Goal: Task Accomplishment & Management: Manage account settings

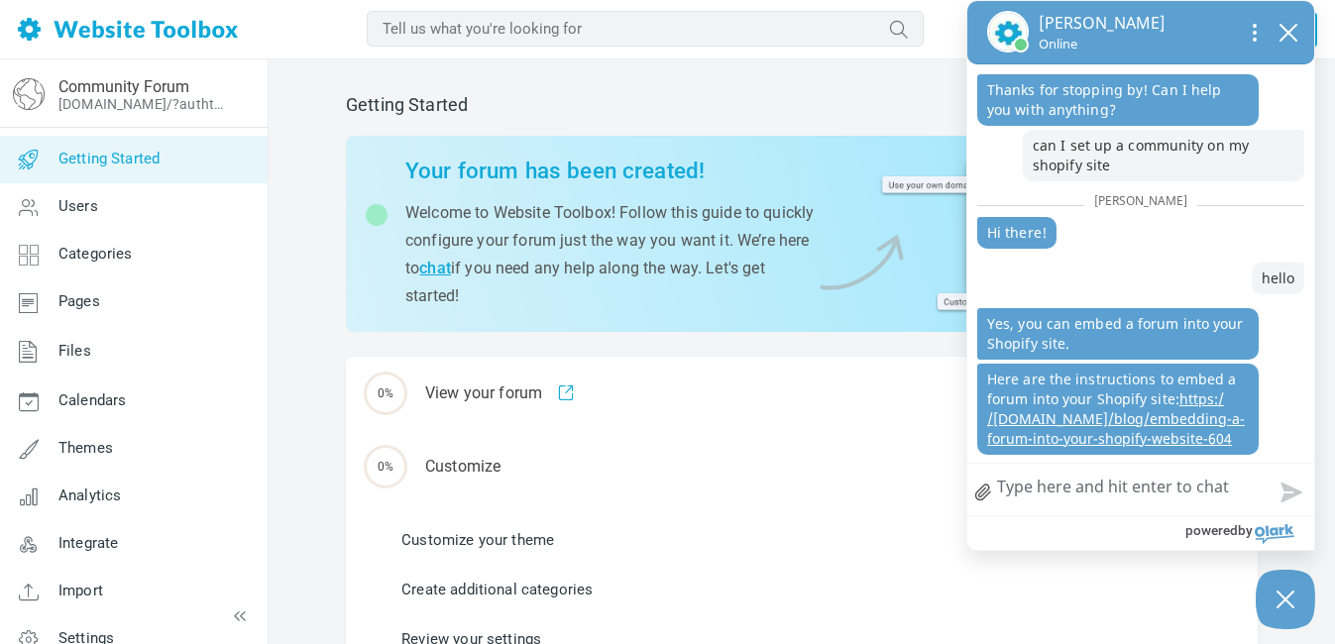
scroll to position [199, 0]
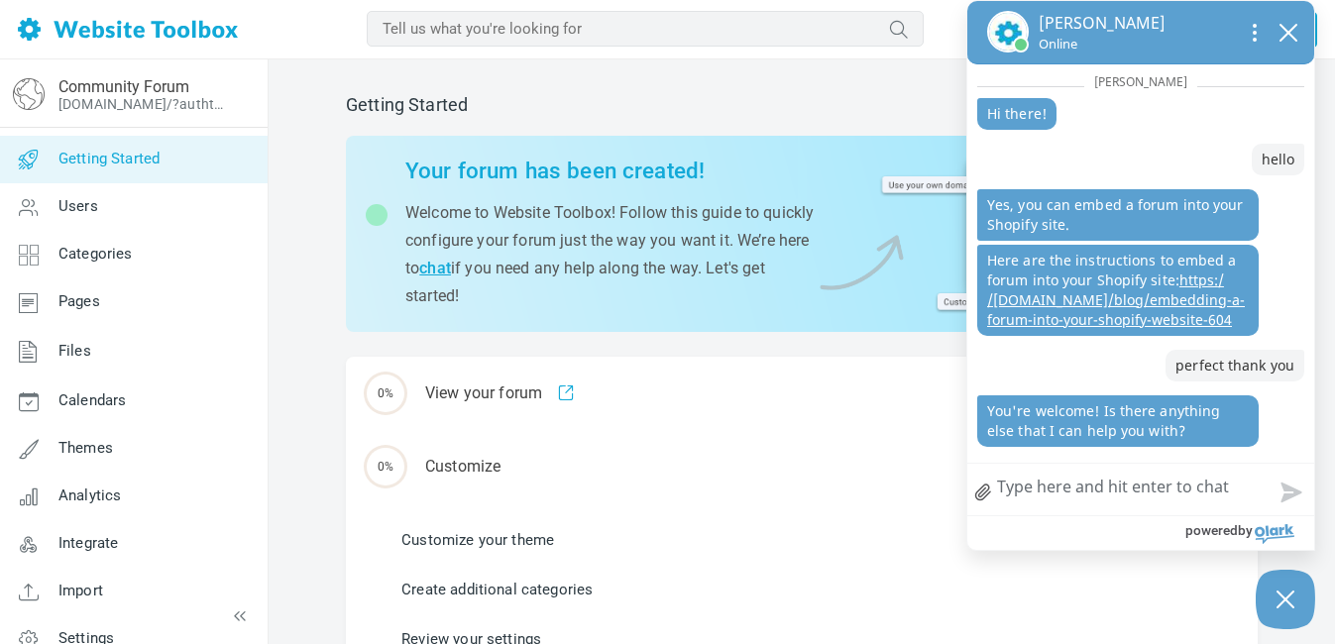
click at [1074, 482] on textarea "How can we help?" at bounding box center [1140, 490] width 347 height 52
type textarea "t"
type textarea "th"
type textarea "tha"
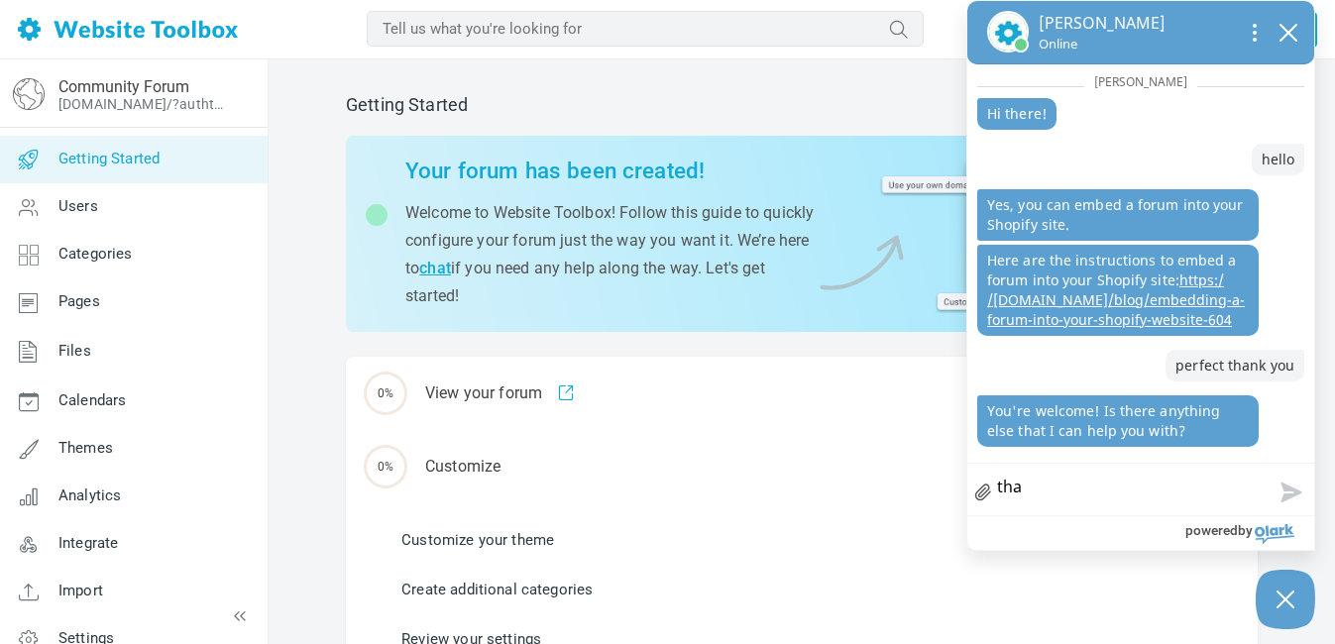
type textarea "than"
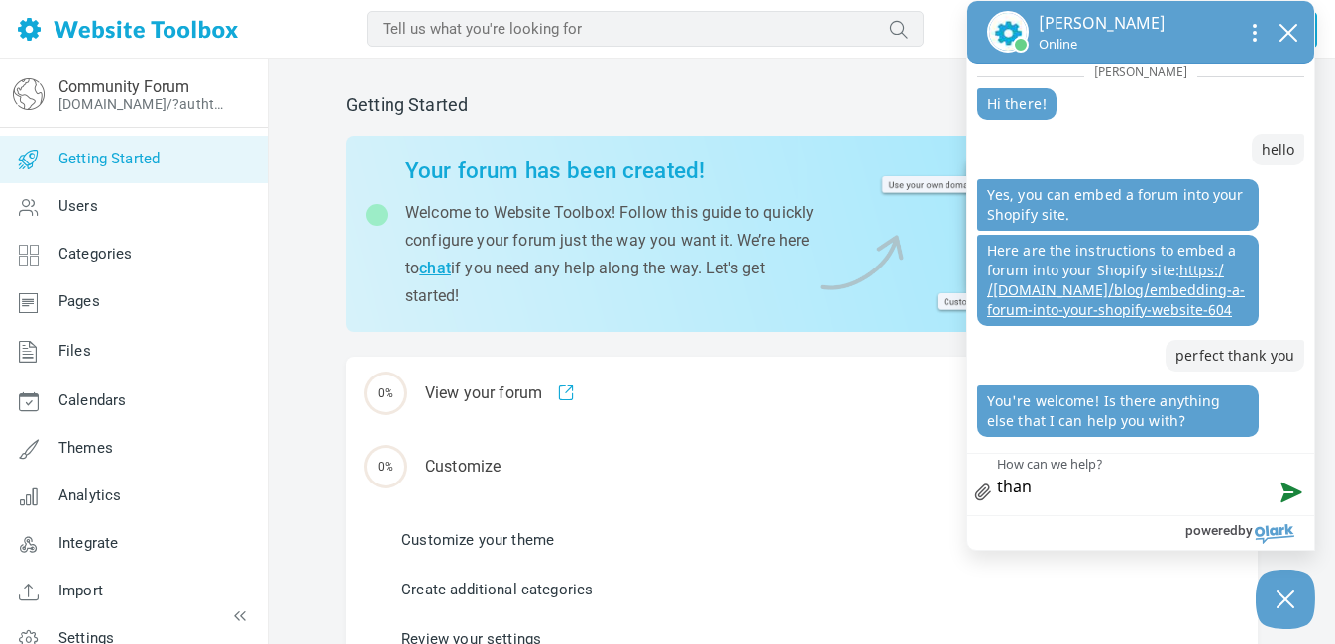
type textarea "thank"
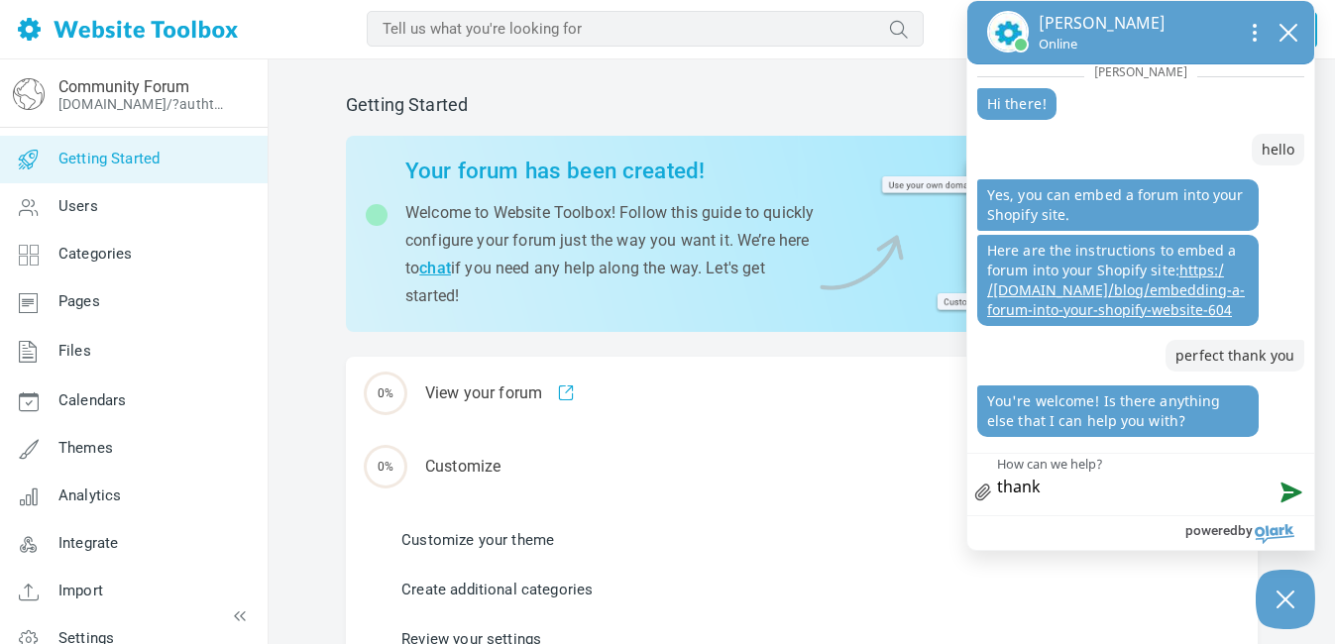
type textarea "thank y"
type textarea "thank yo"
type textarea "thank you"
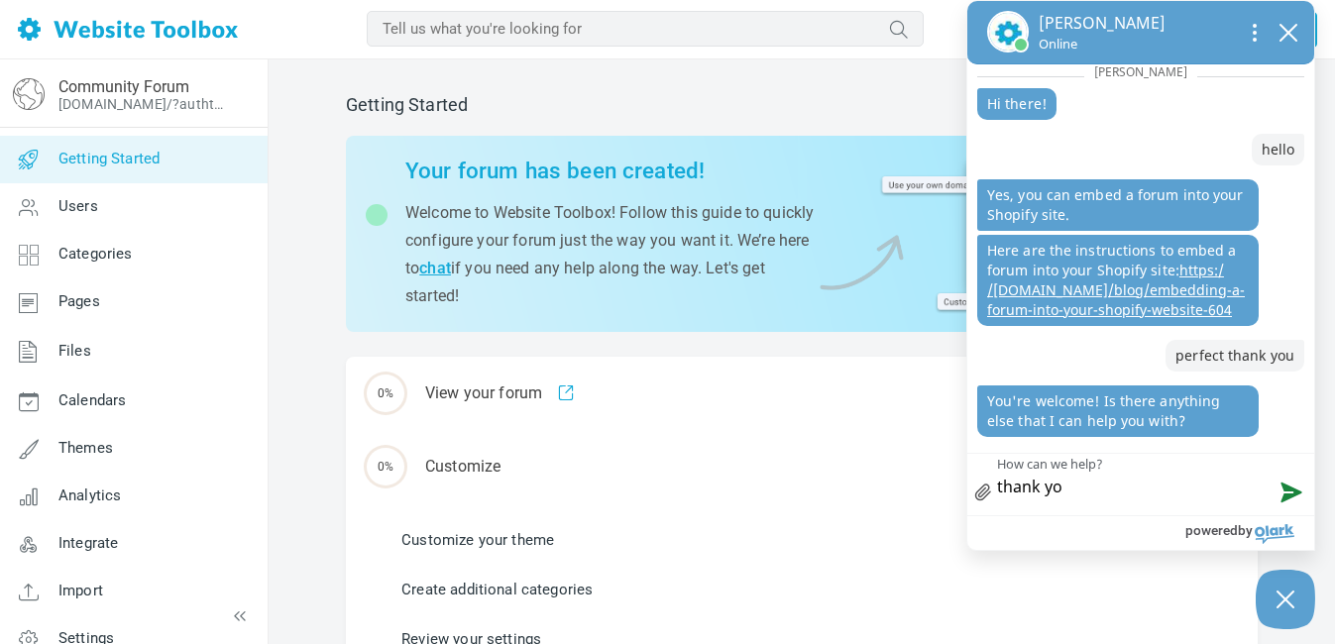
type textarea "thank you"
type textarea "thank you I"
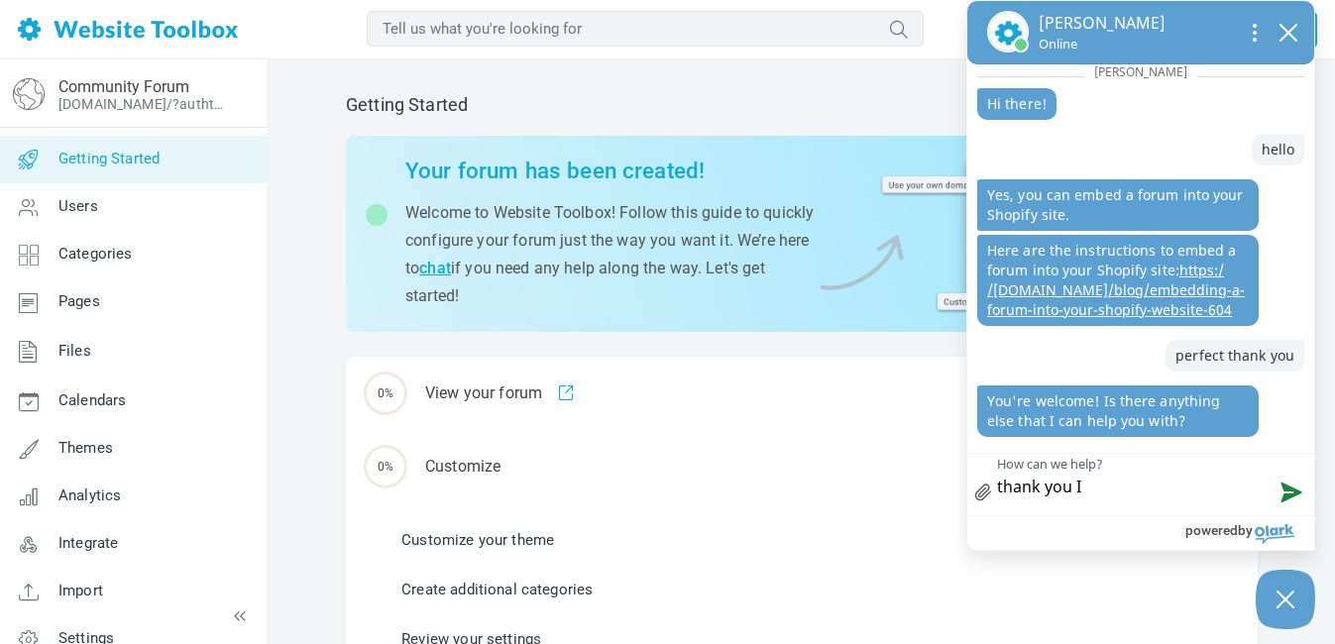
type textarea "thank you I a"
type textarea "thank you I am"
type textarea "thank you I am g"
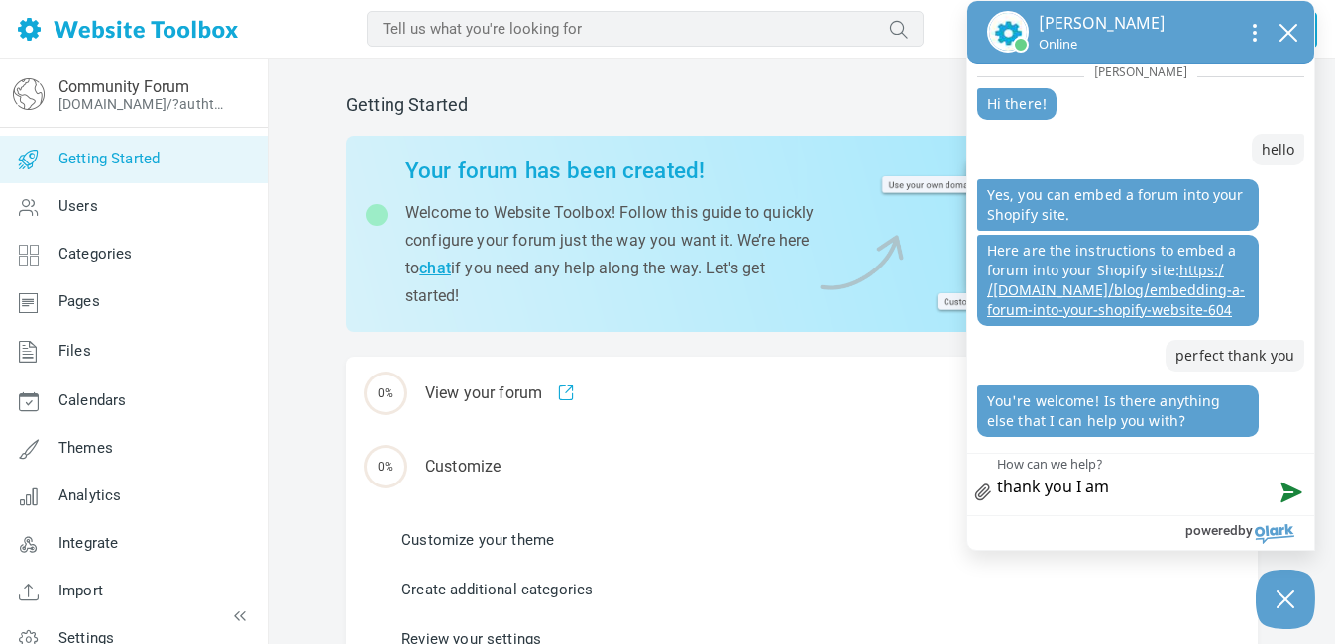
type textarea "thank you I am g"
type textarea "thank you I am go"
type textarea "thank you I am goo"
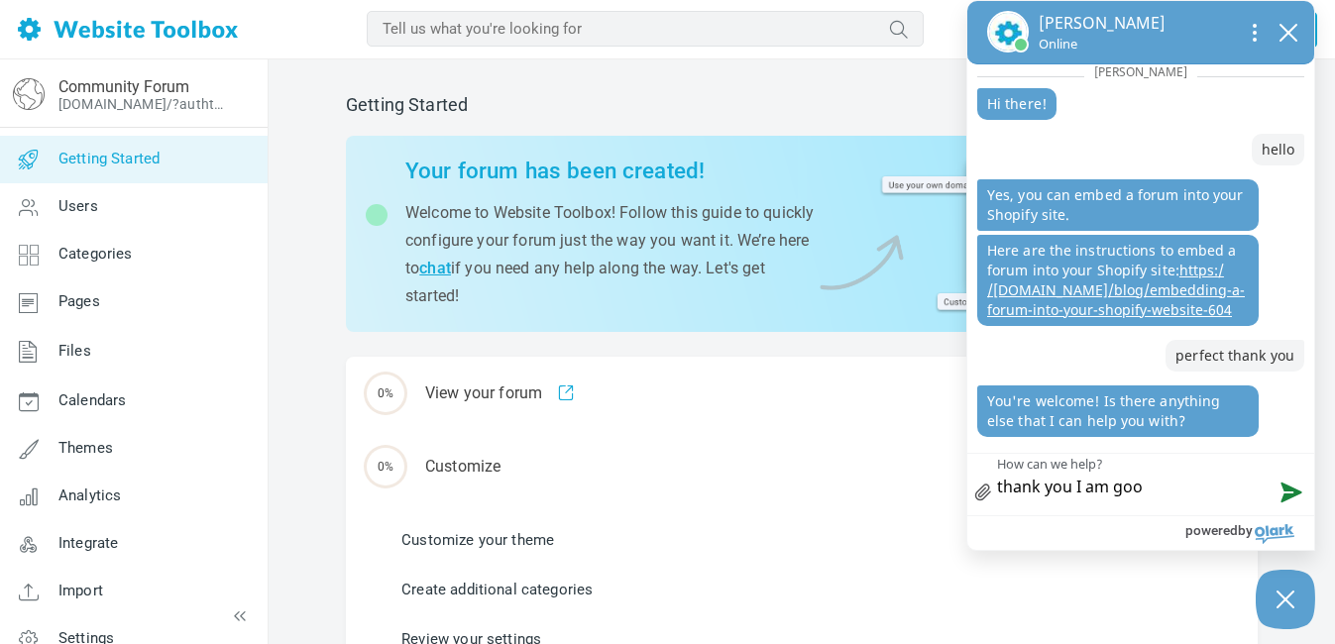
type textarea "thank you I am good"
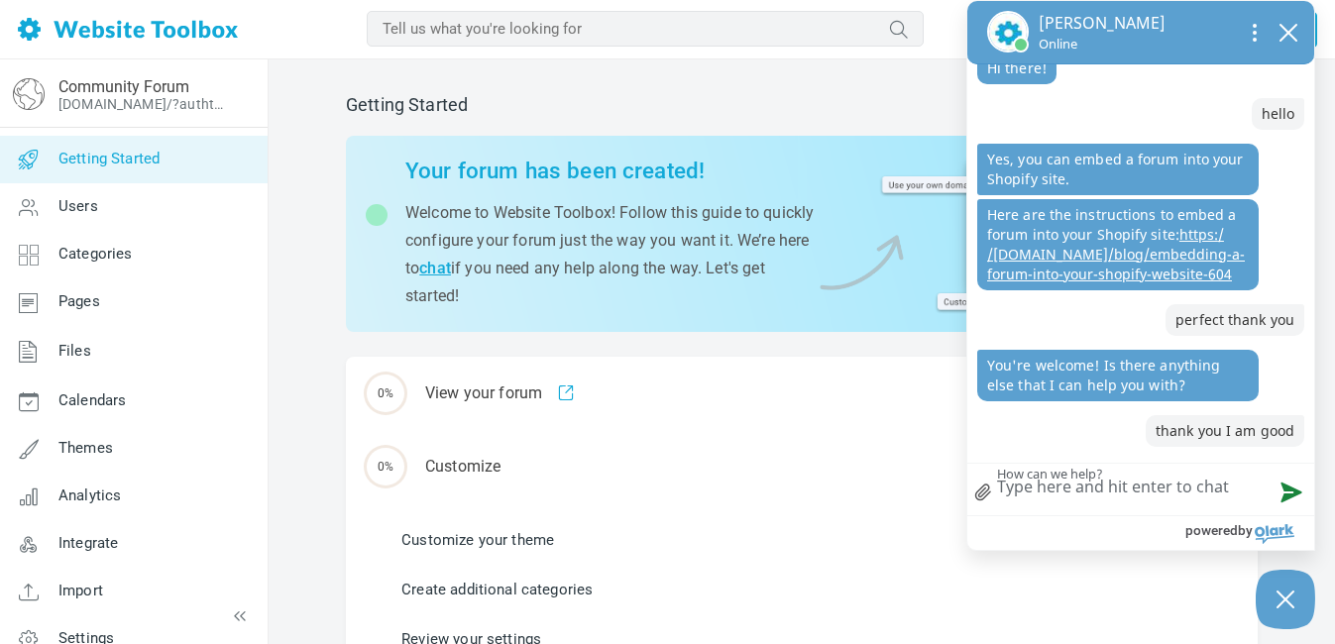
scroll to position [245, 0]
click at [1288, 28] on icon "close chatbox" at bounding box center [1289, 33] width 20 height 20
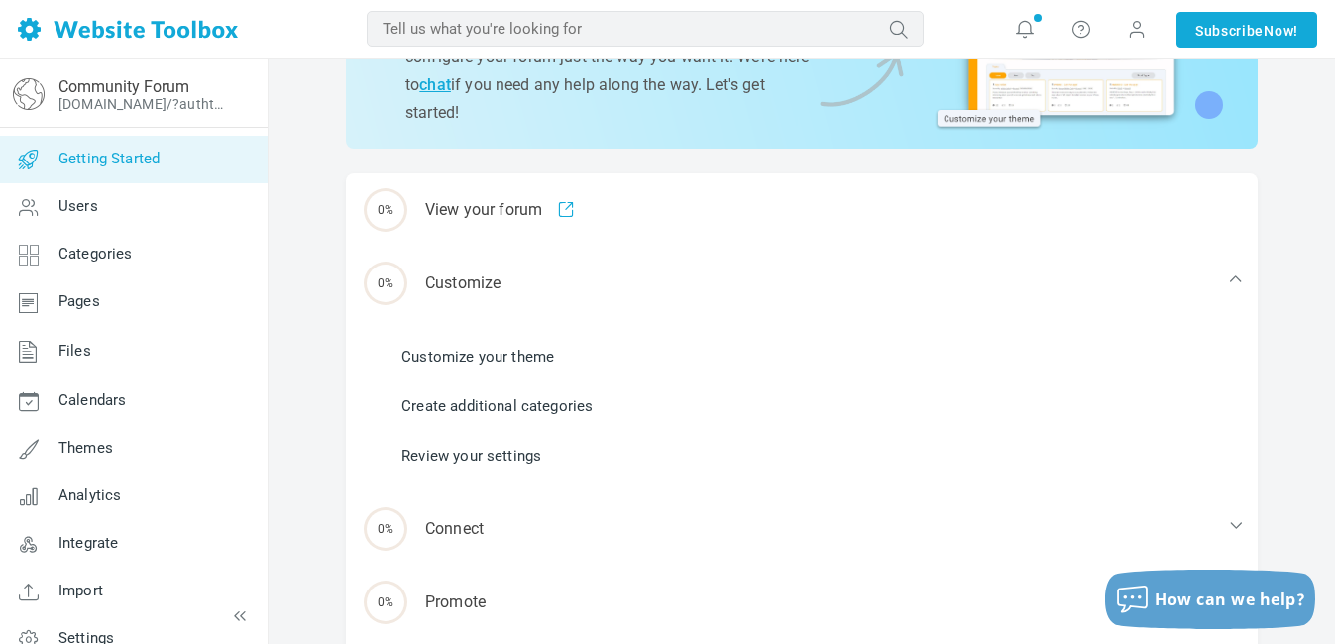
scroll to position [171, 0]
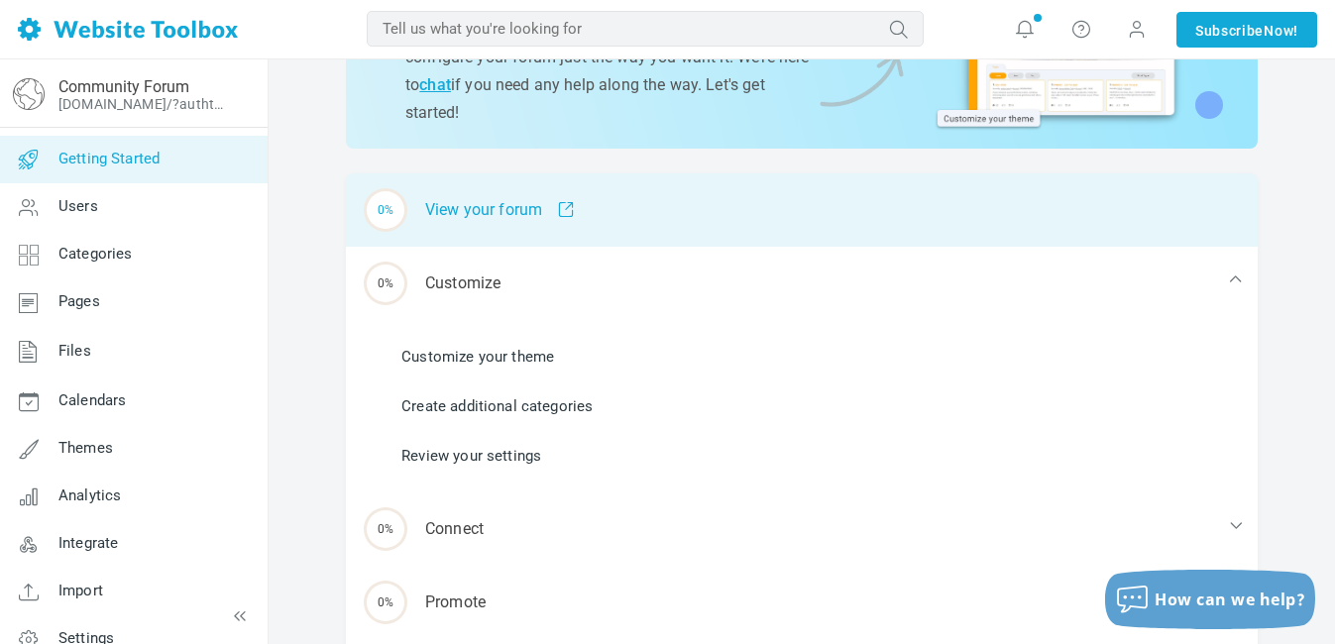
click at [513, 211] on div "0% View your forum" at bounding box center [802, 209] width 912 height 73
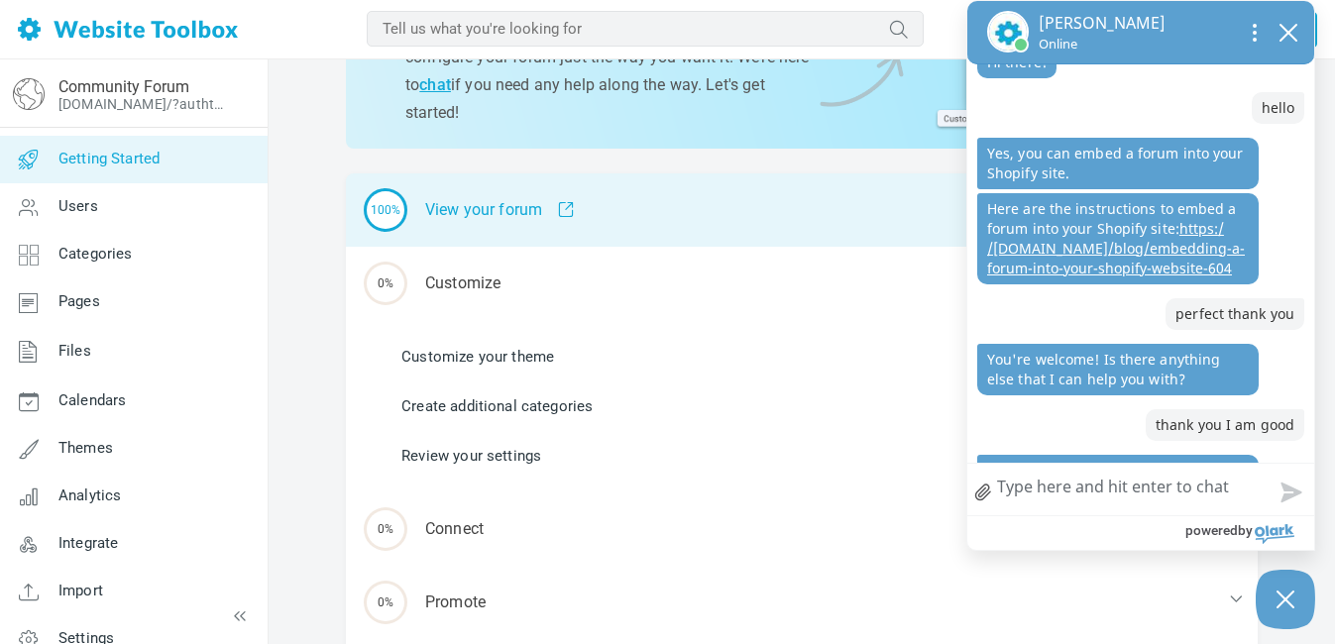
scroll to position [330, 0]
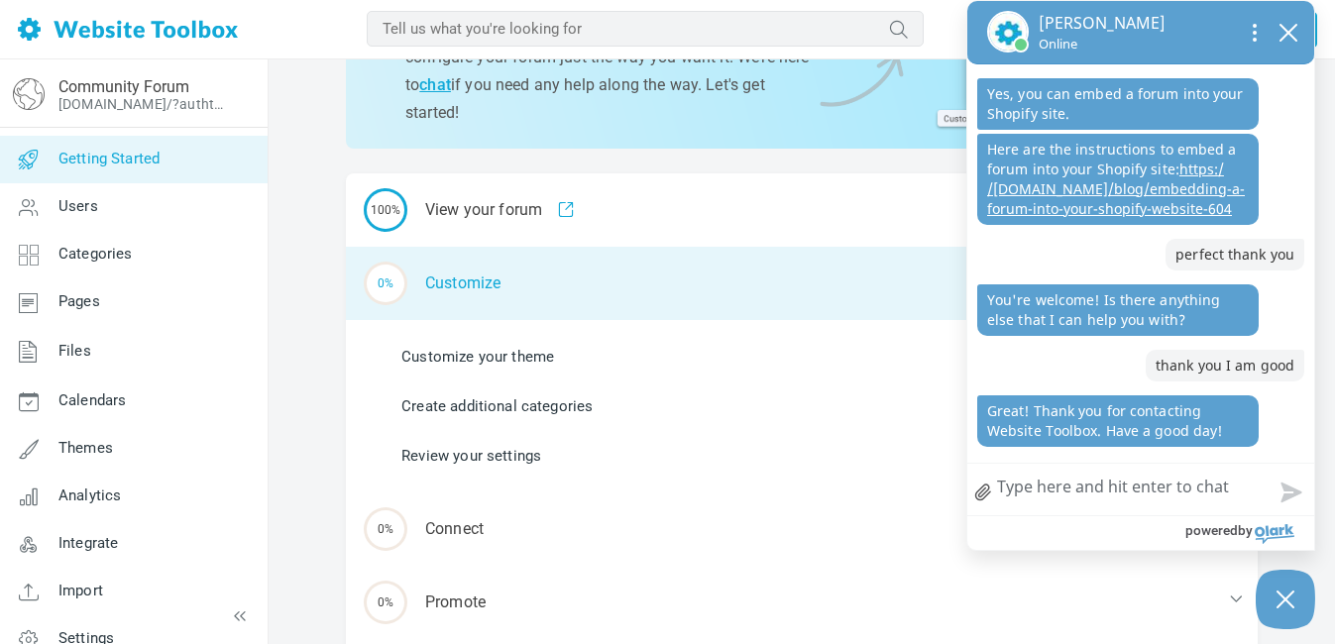
click at [475, 284] on div "0% Customize" at bounding box center [802, 283] width 912 height 73
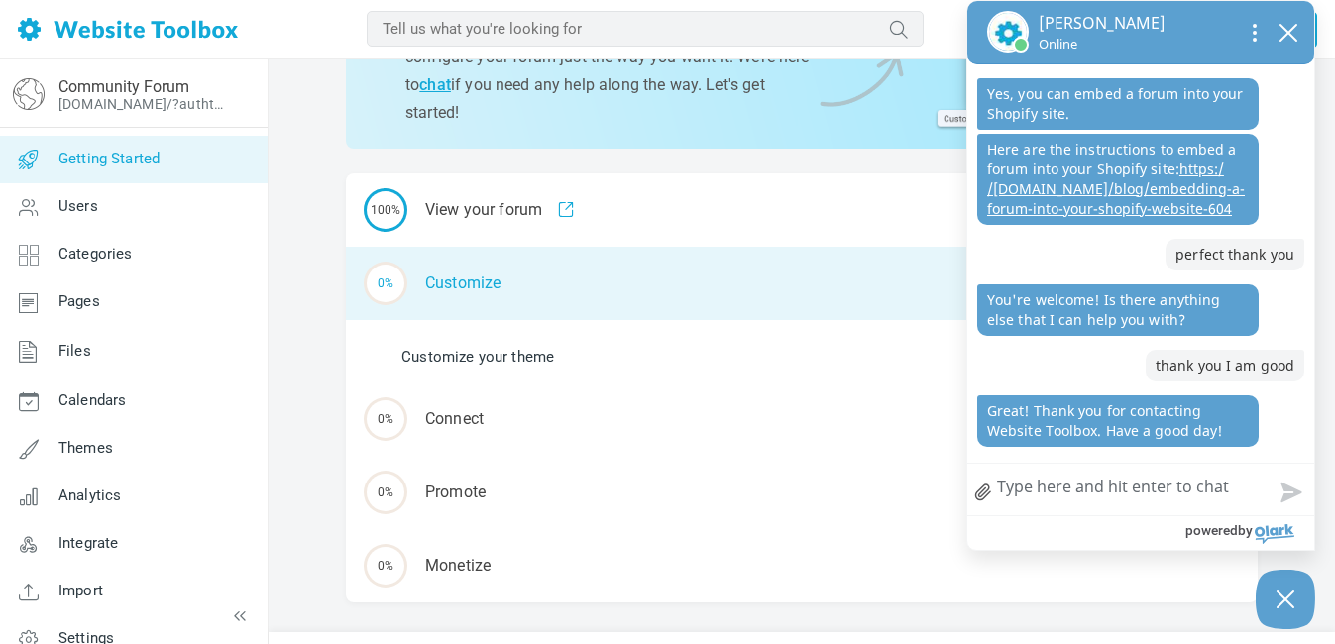
scroll to position [167, 0]
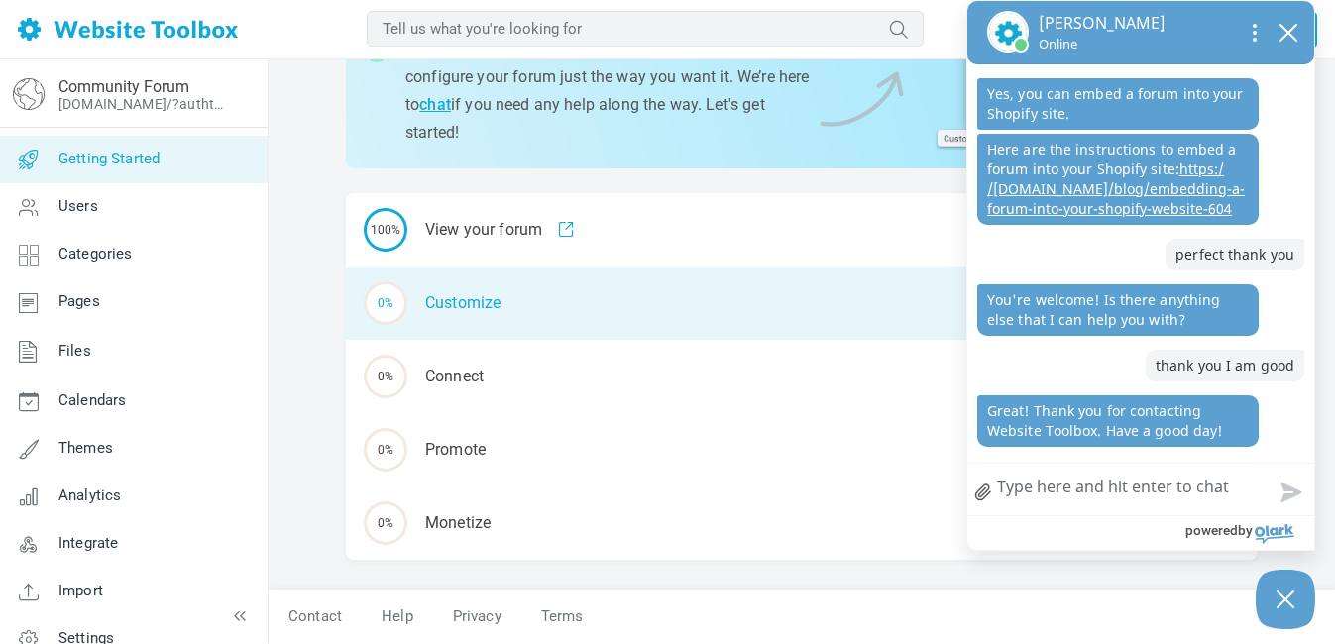
click at [492, 305] on div "0% Customize" at bounding box center [802, 303] width 912 height 73
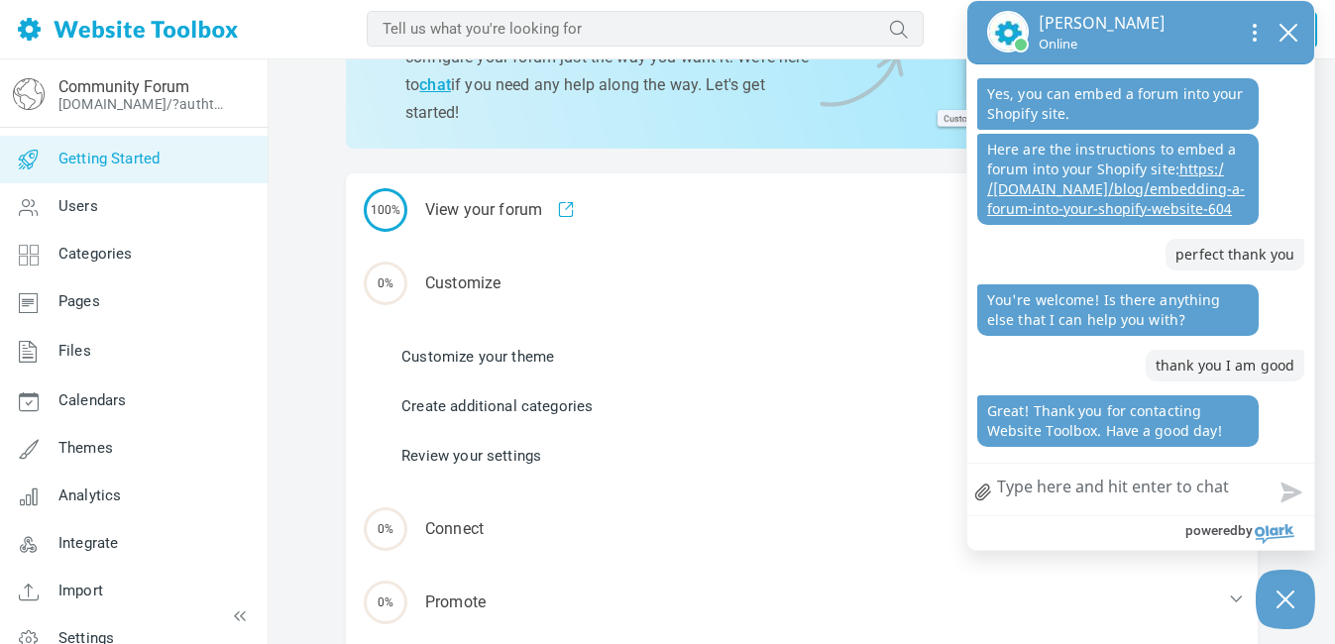
click at [502, 365] on link "Customize your theme" at bounding box center [477, 357] width 153 height 22
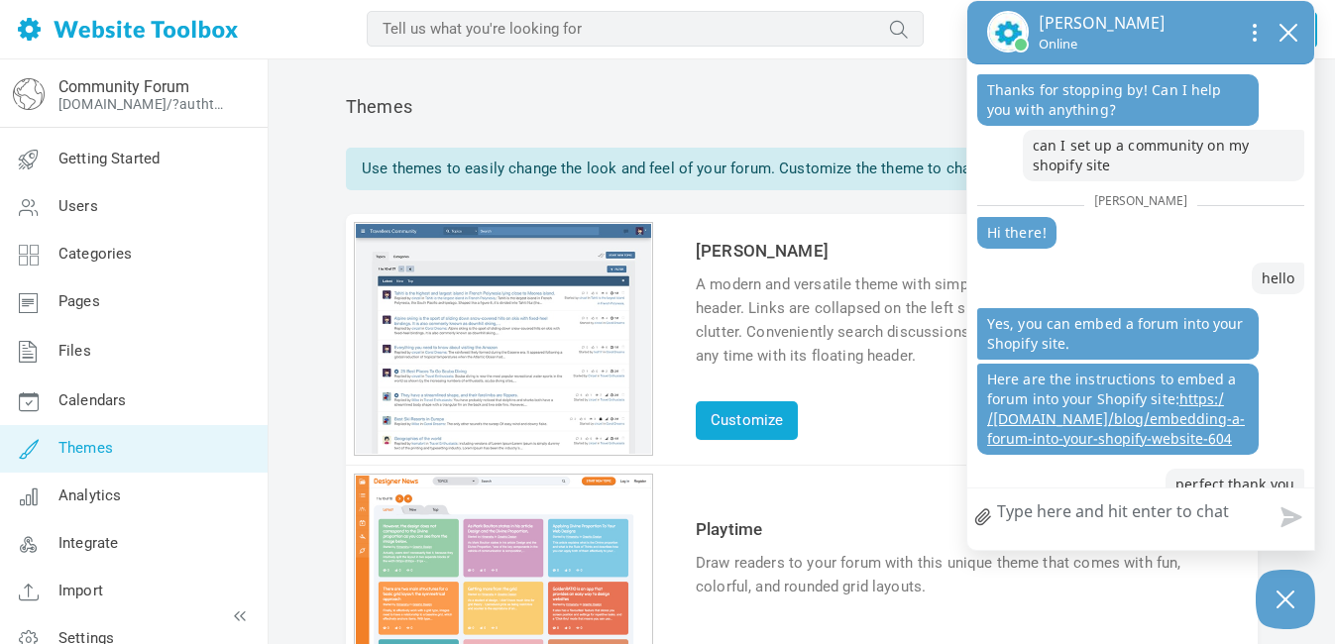
scroll to position [311, 0]
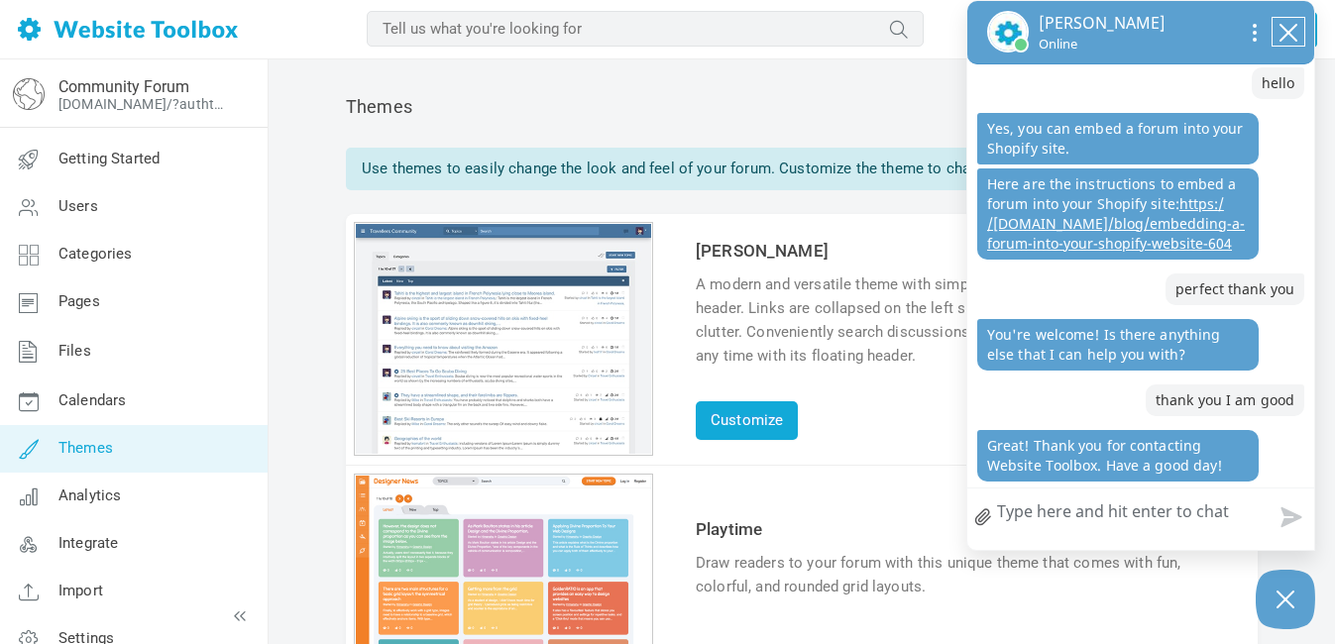
click at [1289, 35] on icon "close chatbox" at bounding box center [1289, 33] width 20 height 20
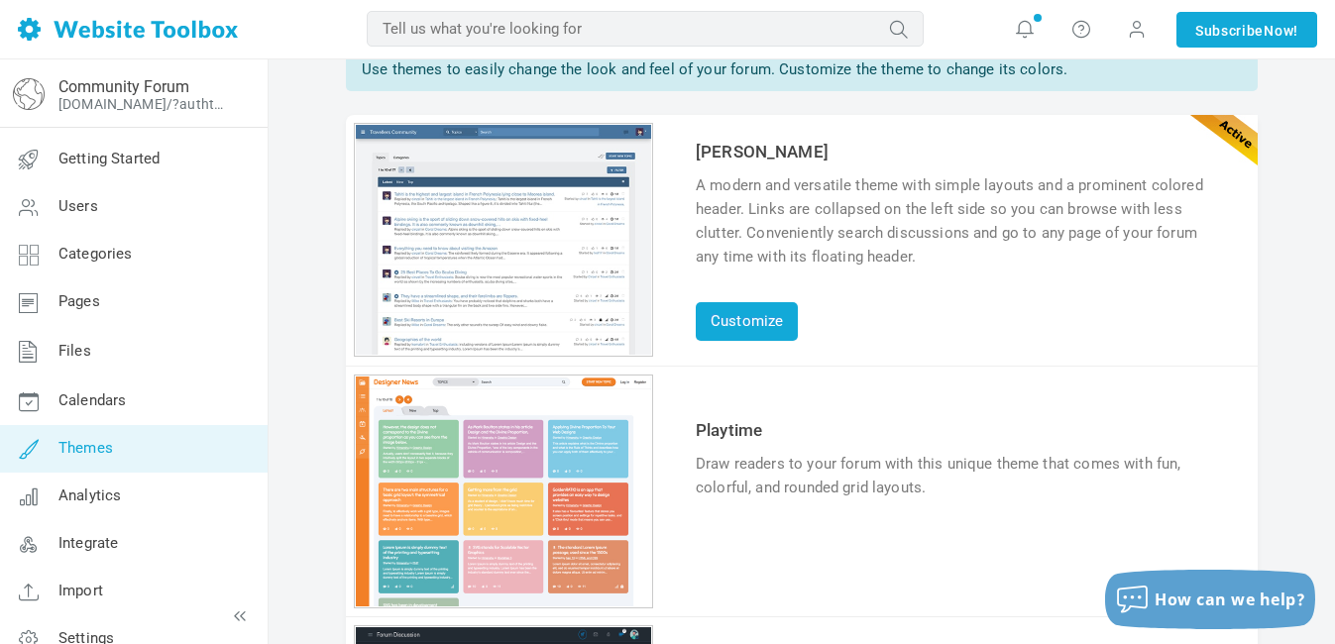
scroll to position [93, 0]
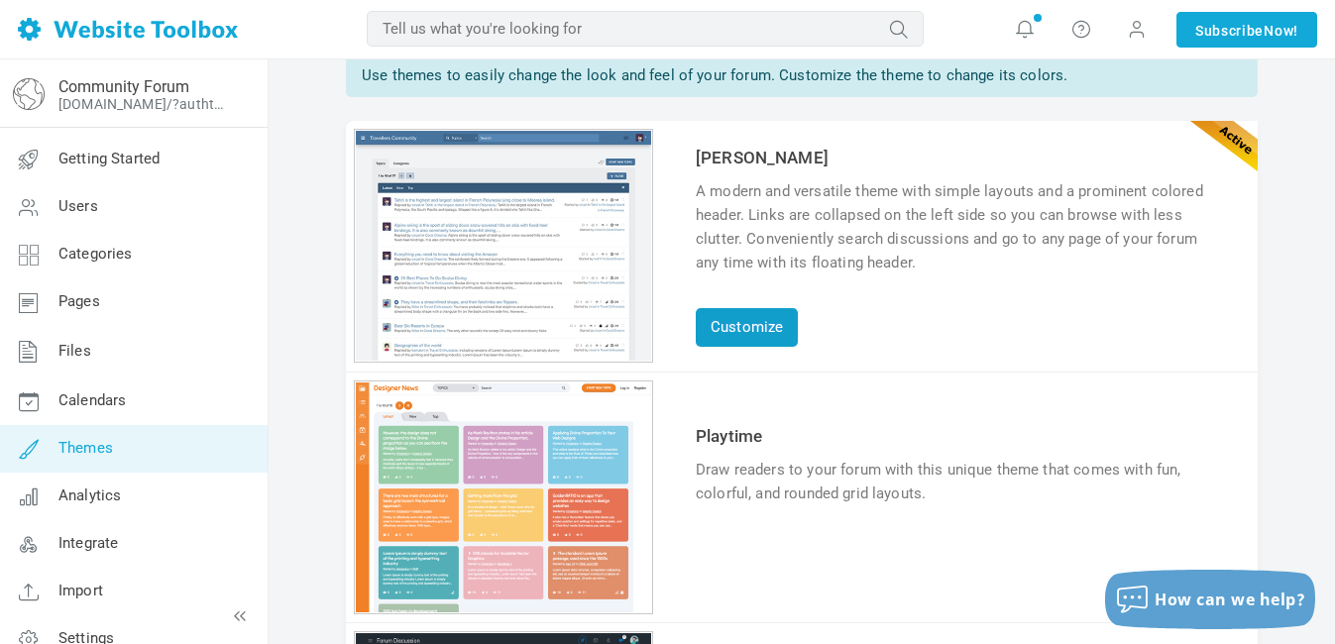
click at [739, 347] on link "Customize" at bounding box center [747, 327] width 102 height 39
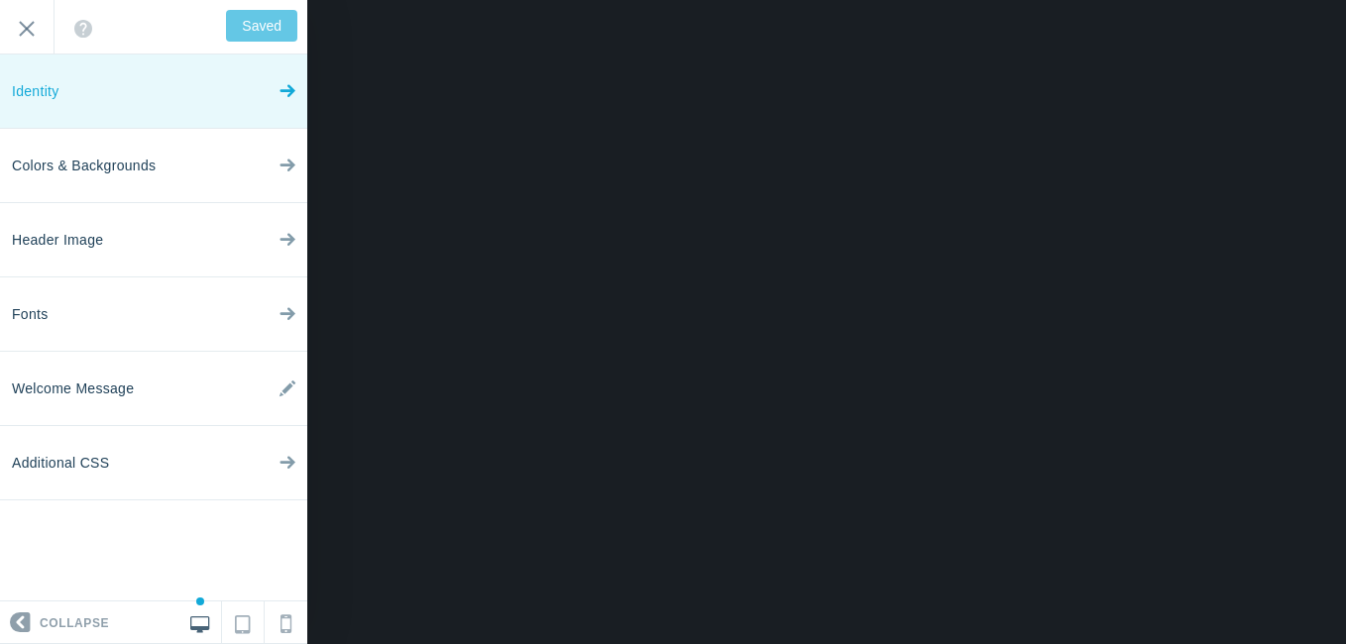
click at [237, 102] on link "Identity" at bounding box center [153, 92] width 307 height 74
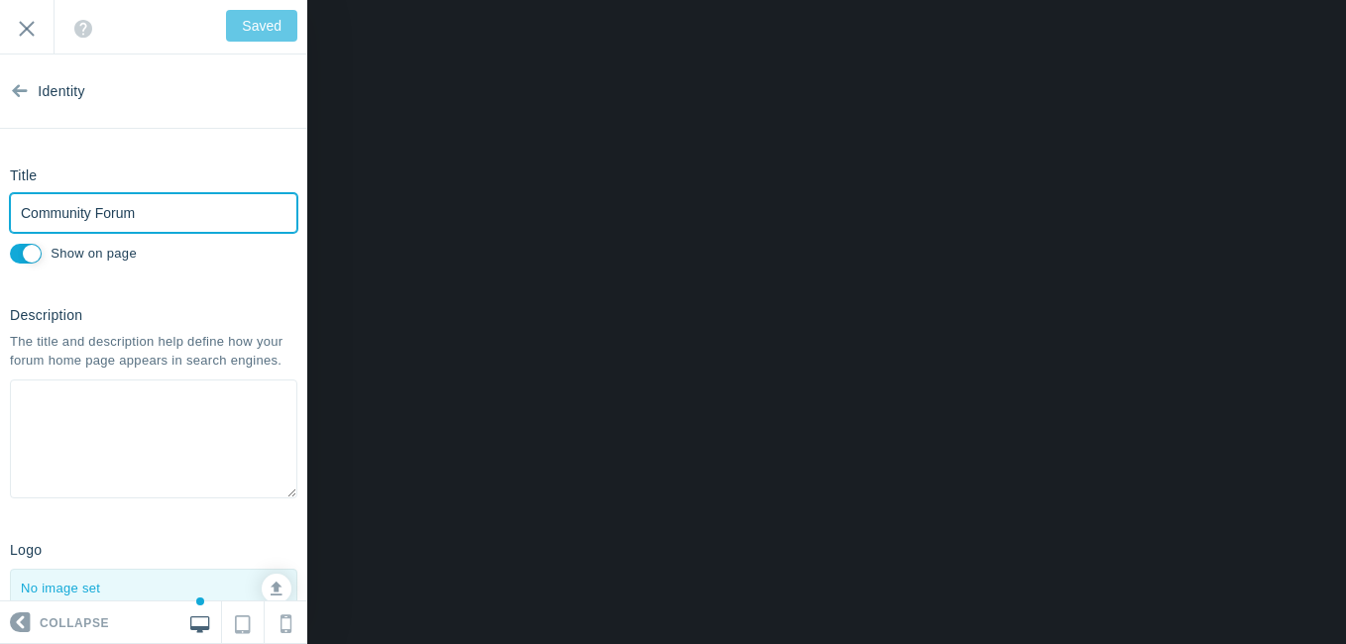
click at [197, 218] on input "Community Forum" at bounding box center [153, 213] width 287 height 40
type input "C"
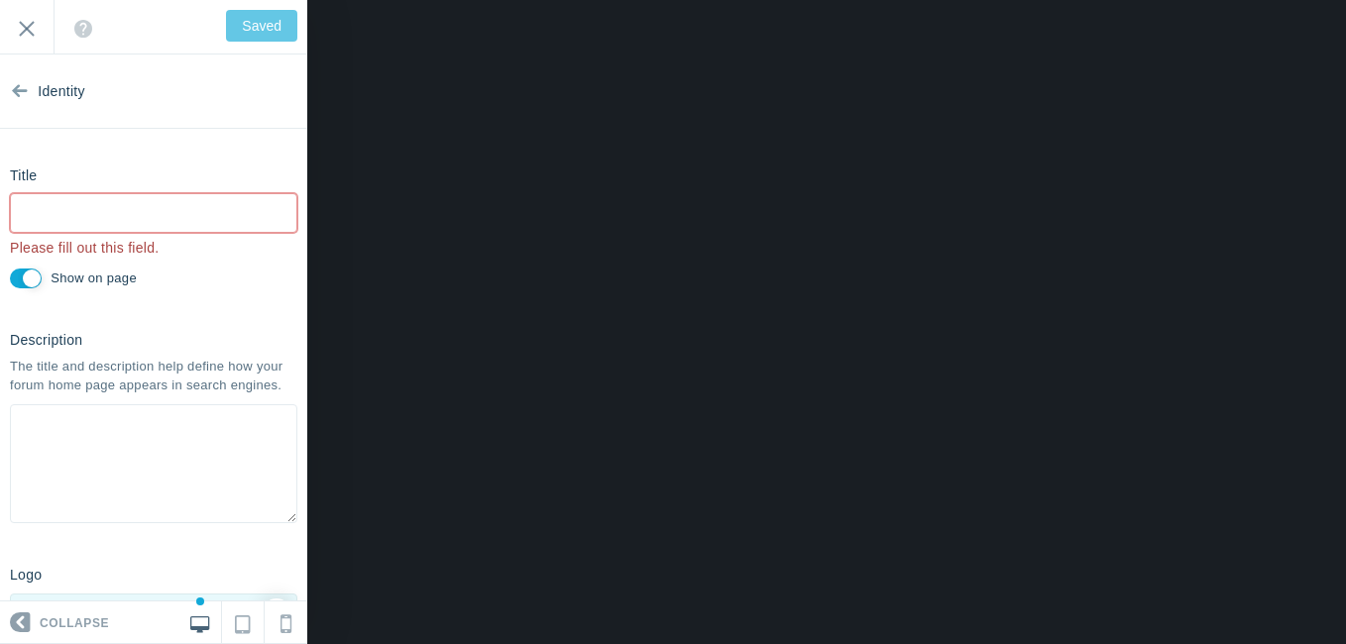
type input "D"
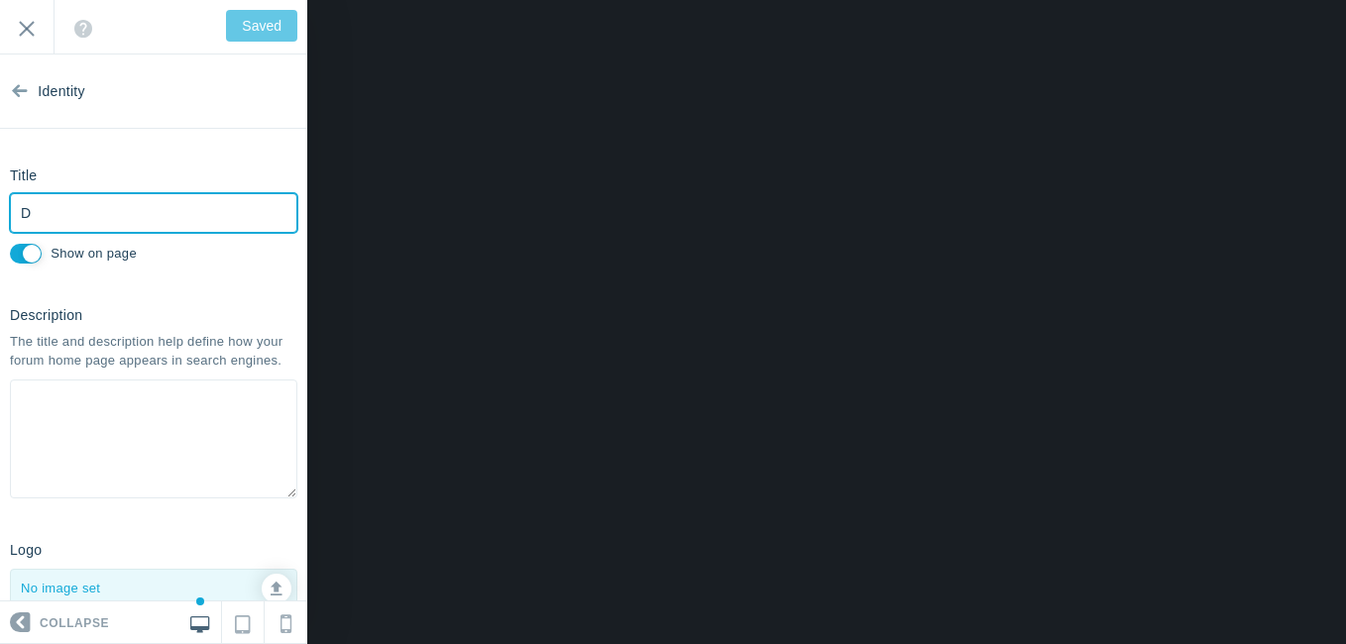
type input "Save"
type input "Destiny Chat"
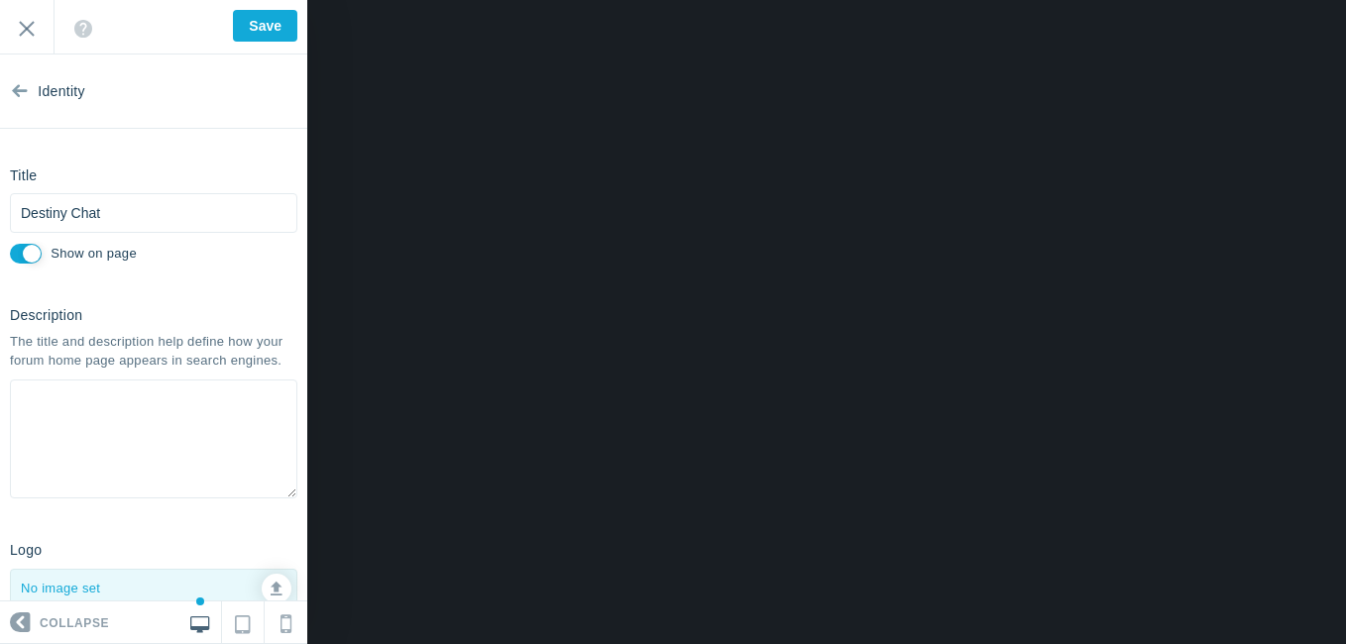
click at [65, 464] on textarea at bounding box center [153, 439] width 287 height 119
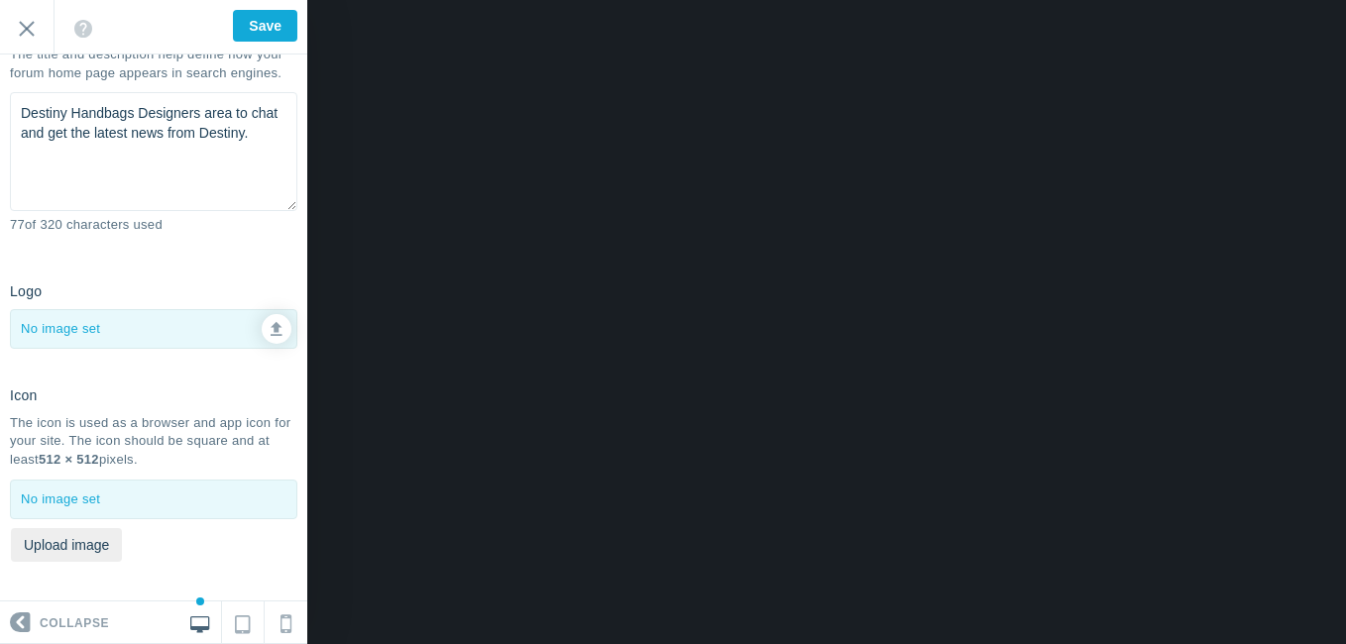
scroll to position [320, 0]
type textarea "Destiny Handbags Designers area to chat and get the latest news from Destiny."
click at [104, 348] on div at bounding box center [153, 329] width 285 height 38
click at [271, 333] on icon at bounding box center [277, 326] width 12 height 14
type input "C:\fakepath\2025logodh.jpg"
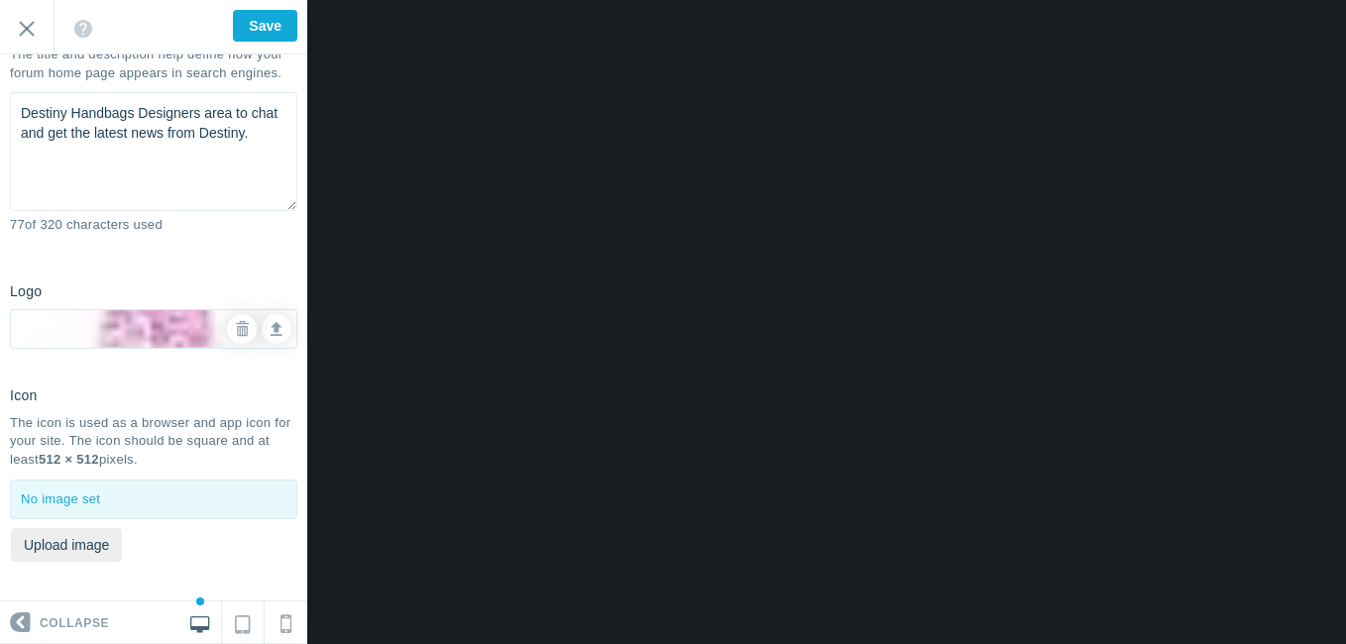
click at [132, 372] on img at bounding box center [153, 330] width 285 height 280
click at [262, 344] on link at bounding box center [277, 329] width 30 height 30
type input "C:\fakepath\dhLogo2026.jpg"
click at [227, 344] on link at bounding box center [242, 329] width 30 height 30
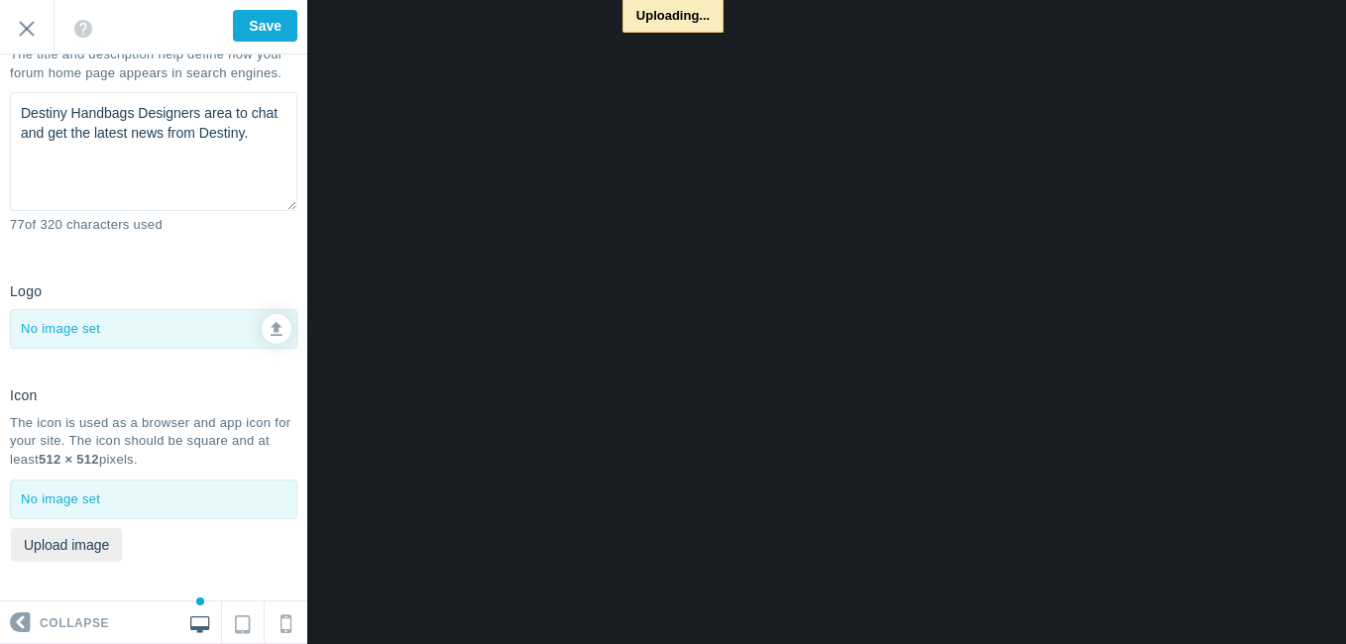
click at [257, 28] on div "Uploading..." at bounding box center [673, 16] width 1346 height 33
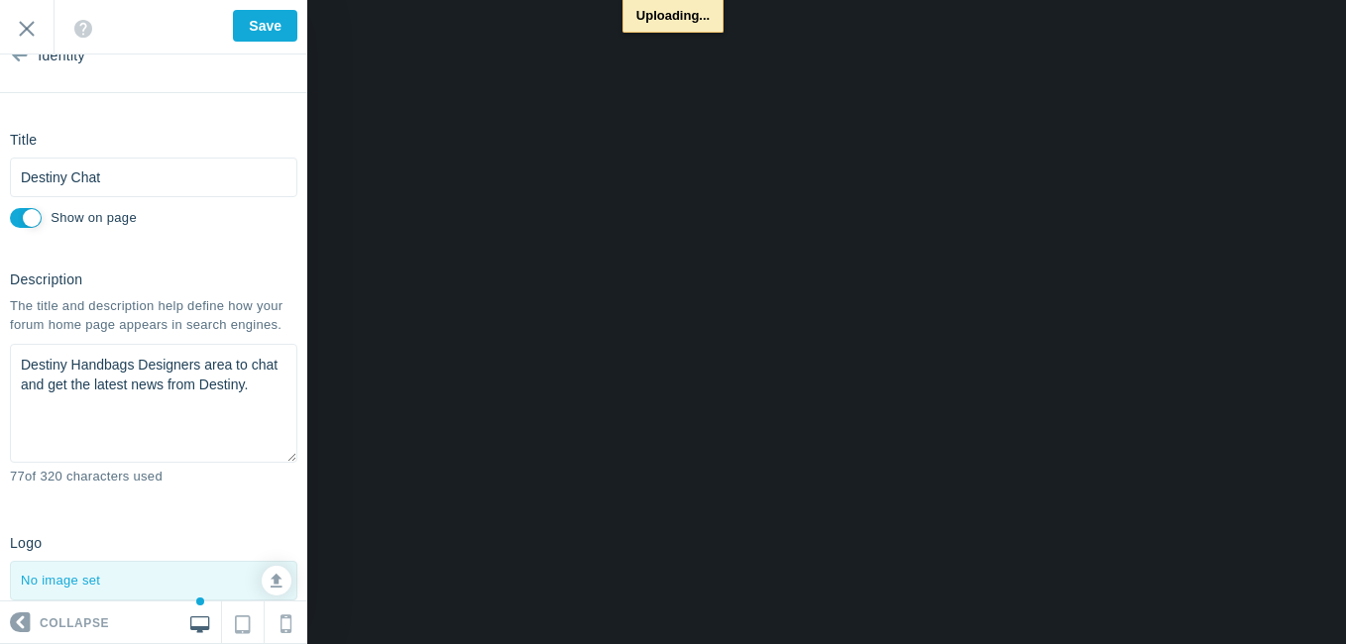
scroll to position [0, 0]
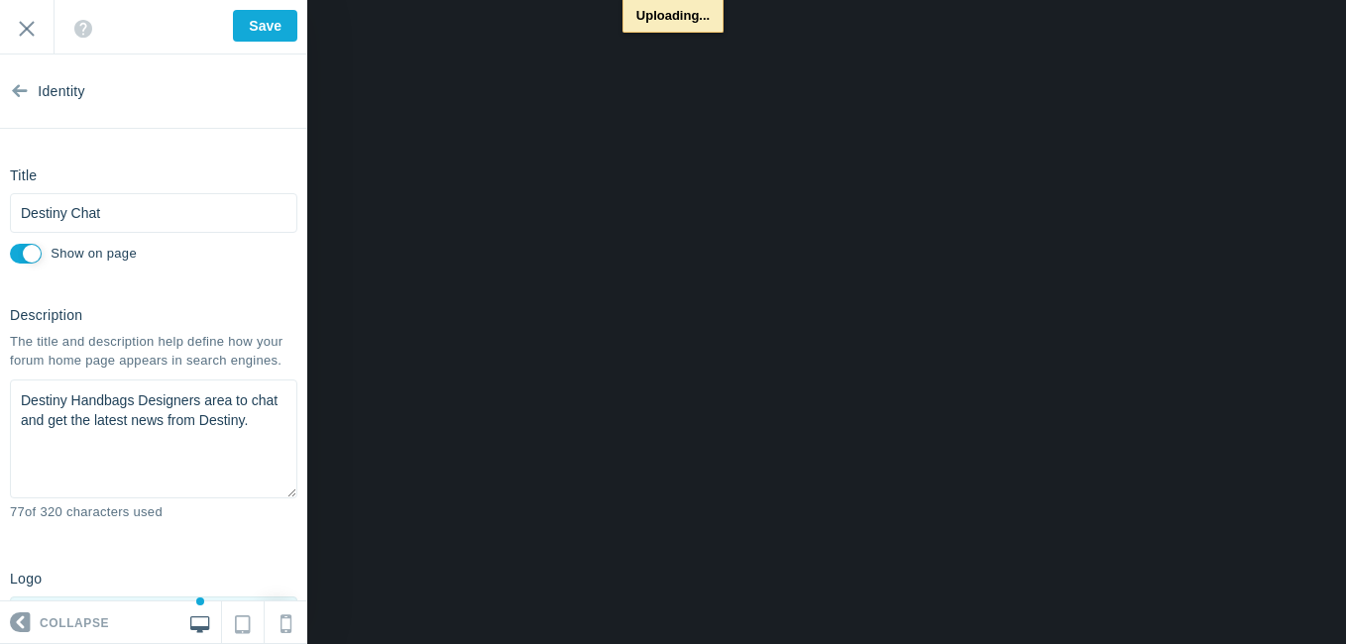
click at [254, 29] on div "Uploading..." at bounding box center [673, 16] width 1346 height 33
click at [15, 27] on div "Uploading..." at bounding box center [673, 16] width 1346 height 33
click at [261, 29] on div "Uploading..." at bounding box center [673, 16] width 1346 height 33
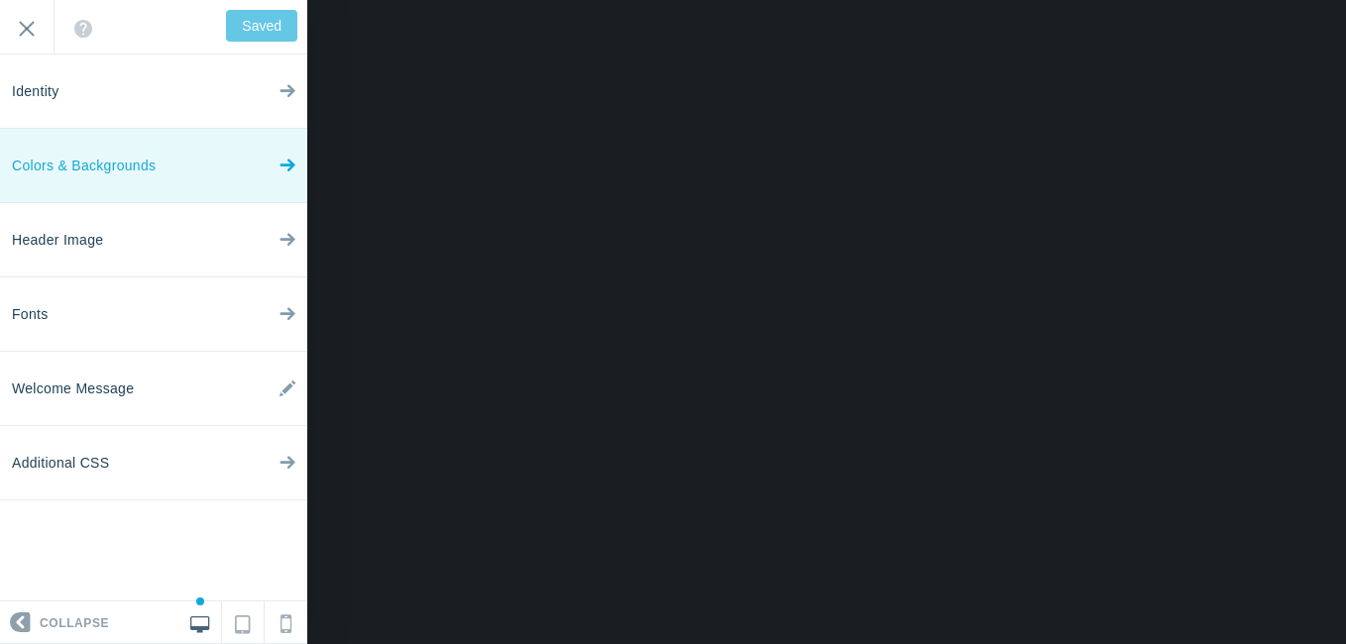
click at [235, 167] on link "Colors & Backgrounds" at bounding box center [153, 166] width 307 height 74
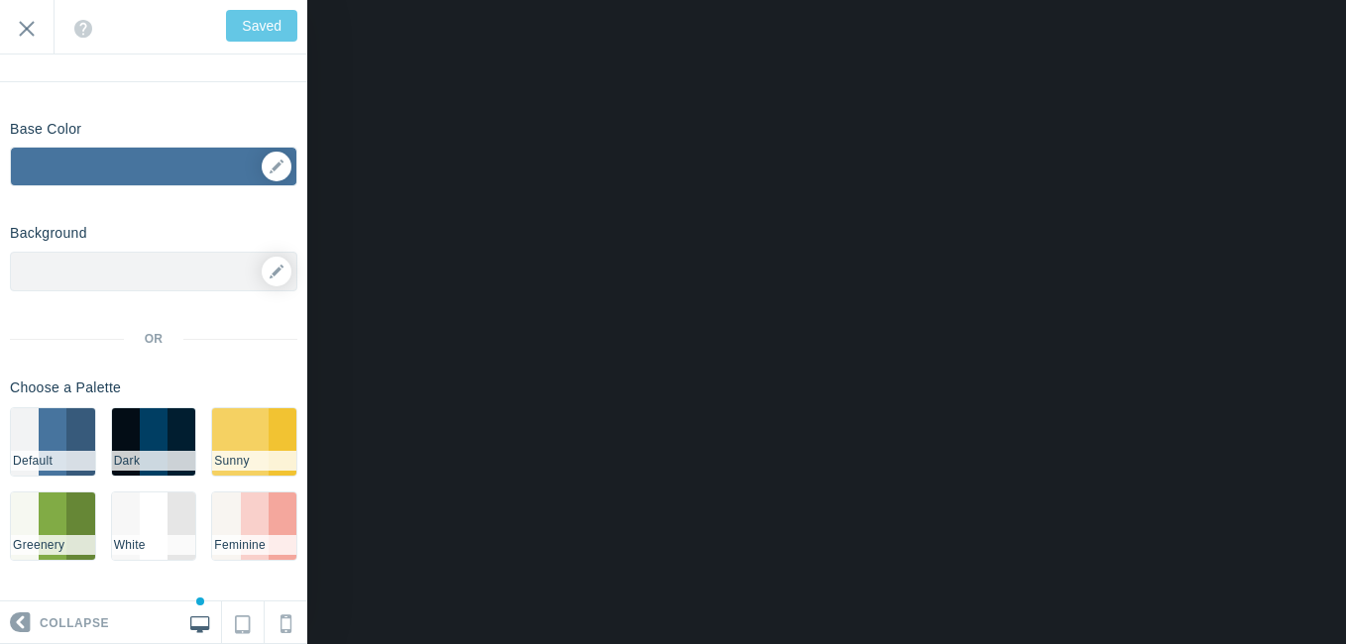
scroll to position [70, 0]
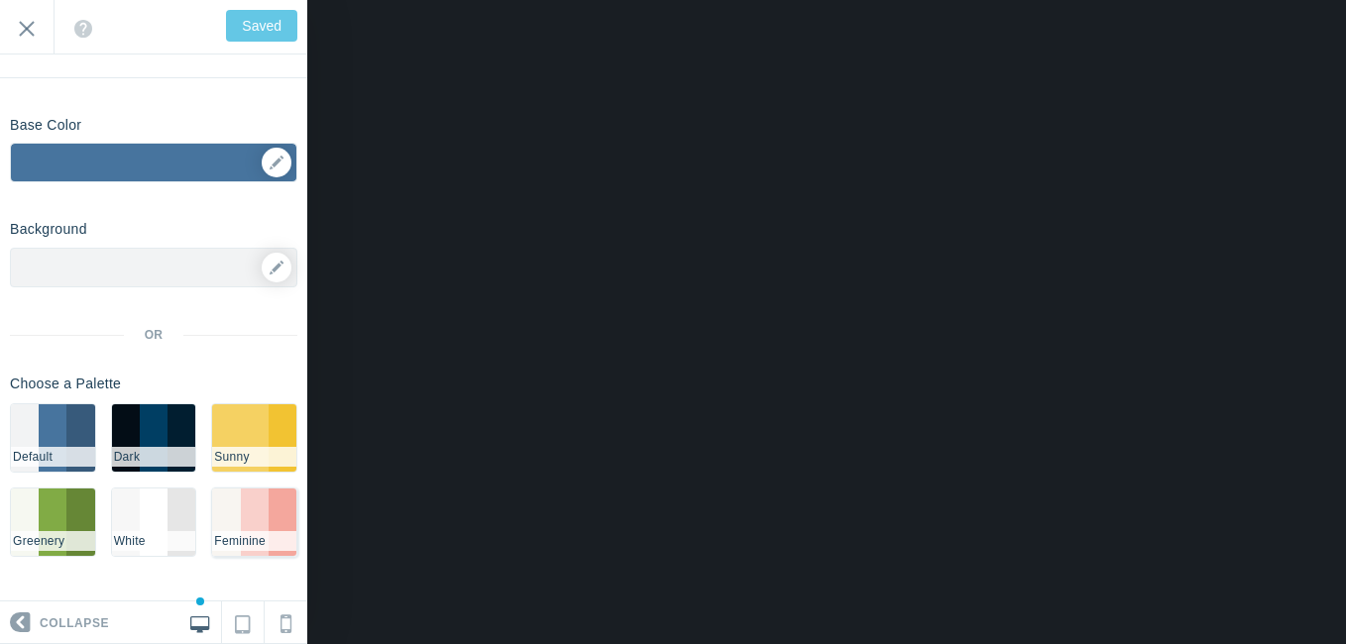
click at [241, 523] on li "#F9D0CB" at bounding box center [255, 522] width 28 height 67
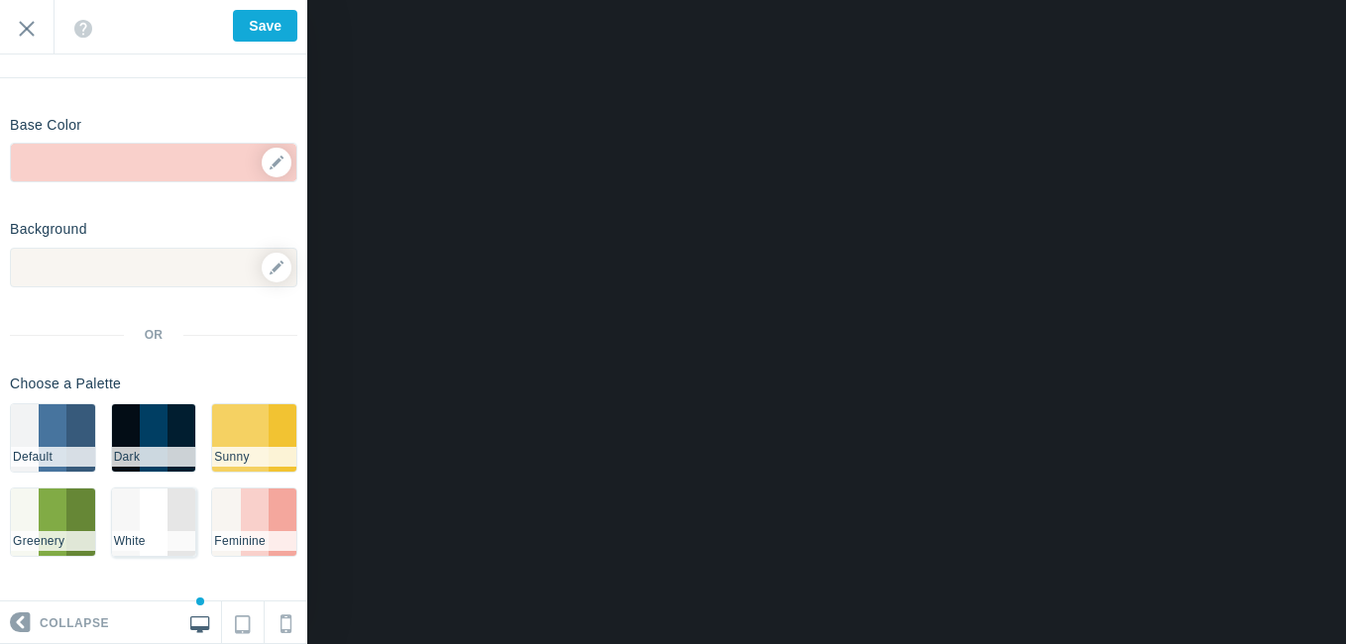
click at [141, 516] on li "#FFFFFF" at bounding box center [154, 522] width 28 height 67
click at [152, 430] on li "#003e63" at bounding box center [154, 437] width 28 height 67
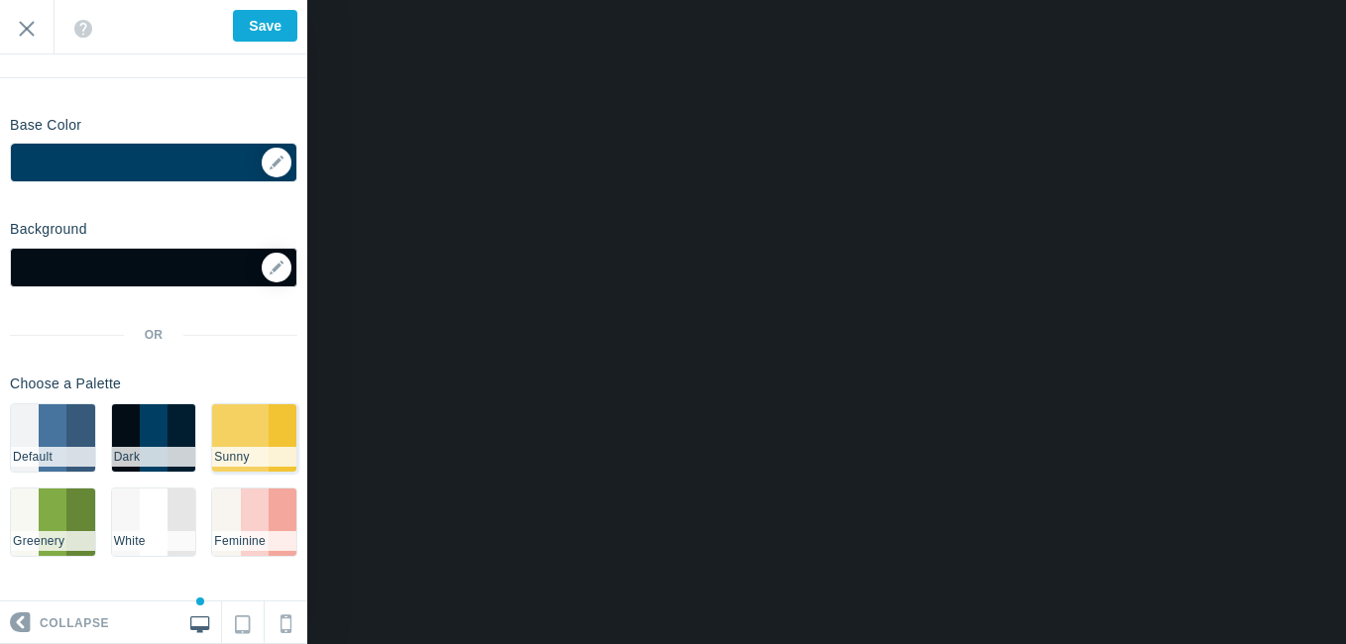
click at [269, 419] on li "#f2c332" at bounding box center [283, 437] width 28 height 67
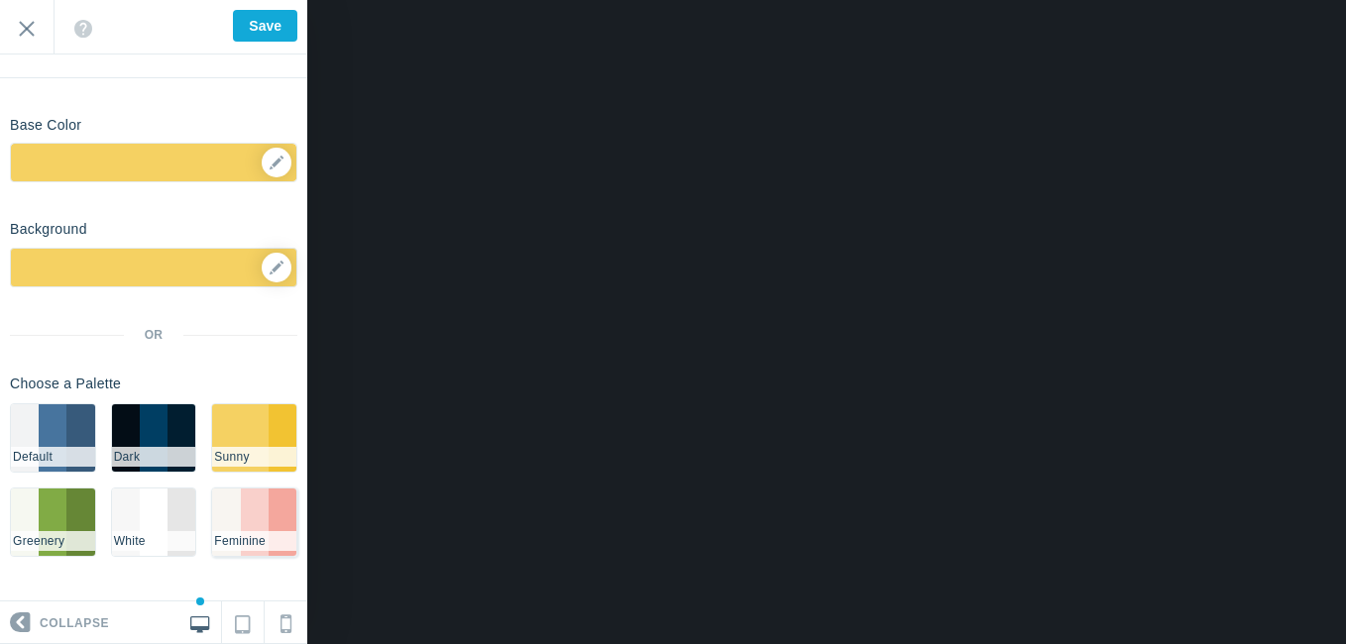
click at [269, 521] on li "#f4a79d" at bounding box center [283, 522] width 28 height 67
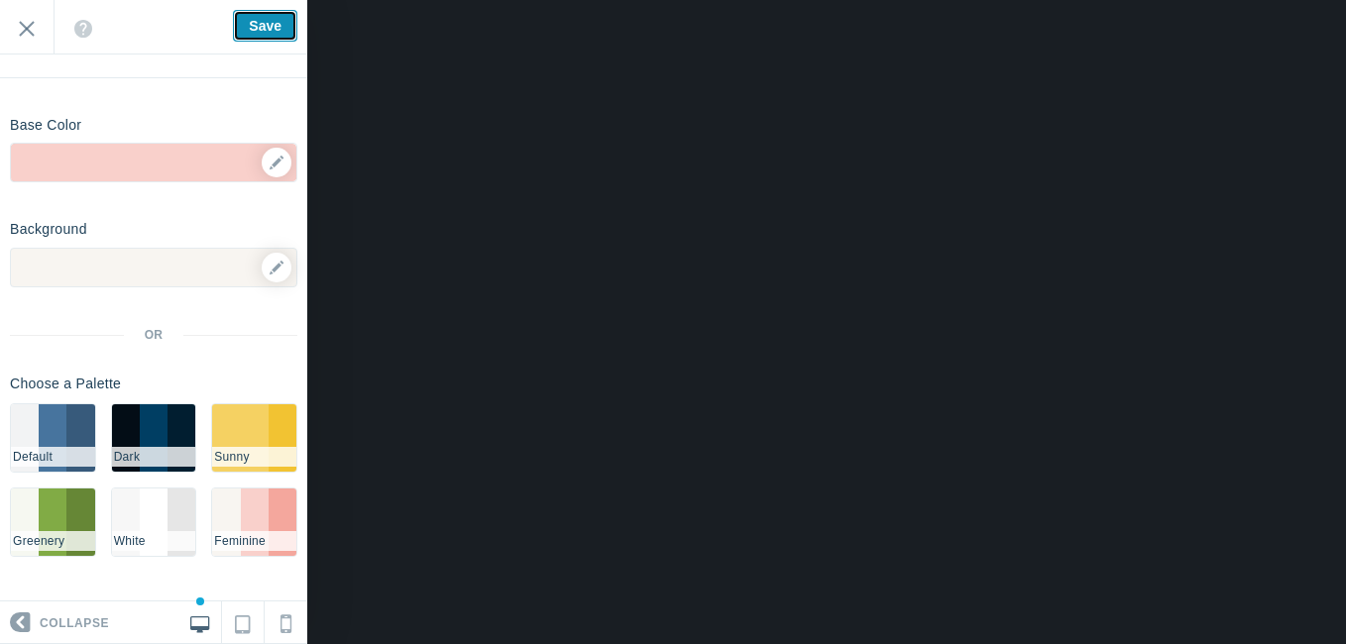
click at [256, 42] on input "Save" at bounding box center [265, 26] width 64 height 32
type input "Saved"
click at [26, 36] on input "Exit" at bounding box center [27, 27] width 54 height 55
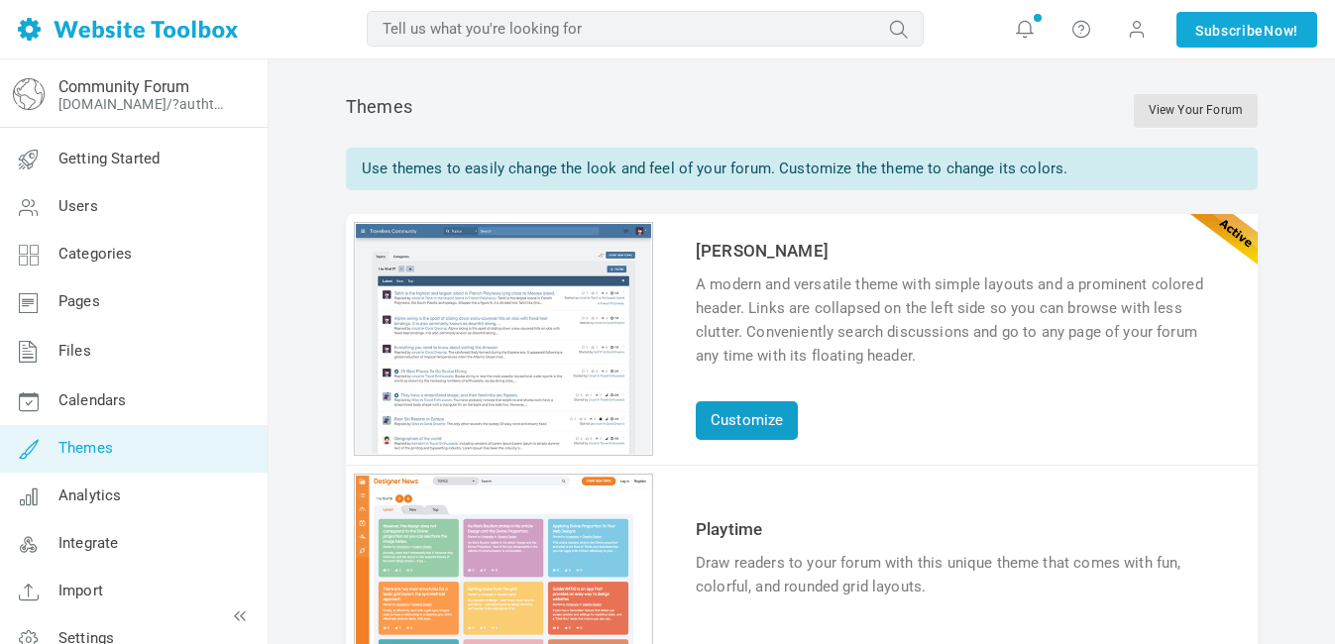
click at [756, 440] on link "Customize" at bounding box center [747, 420] width 102 height 39
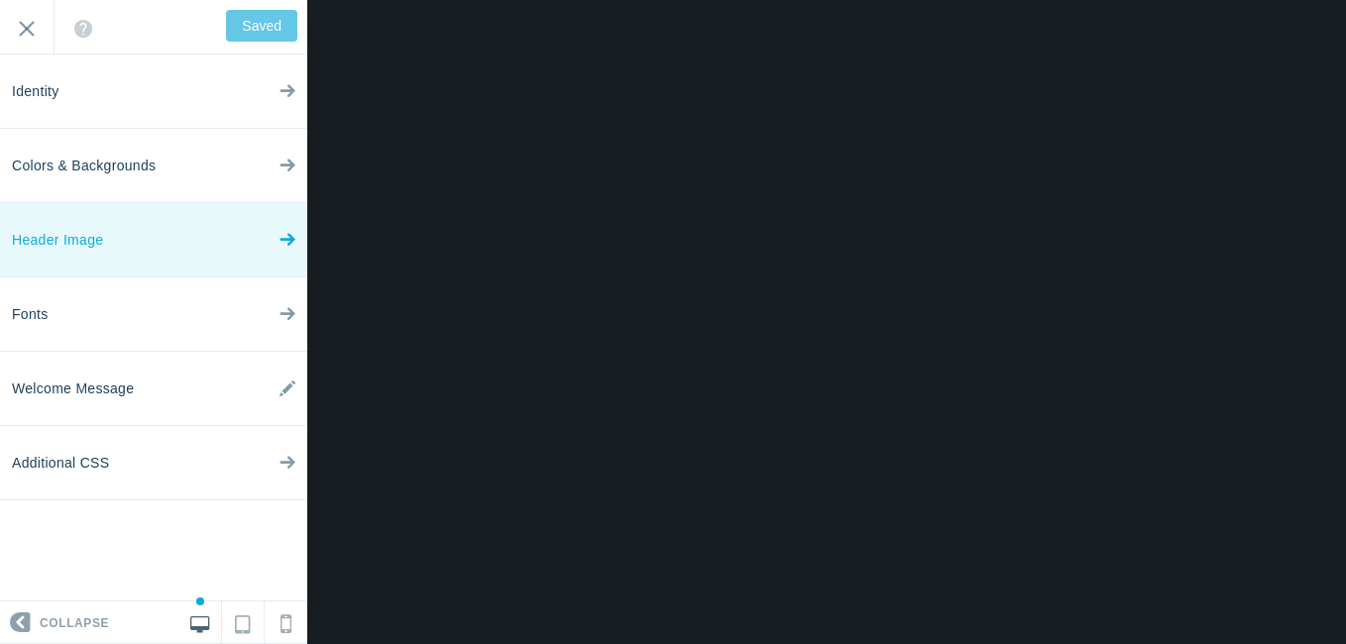
click at [159, 238] on link "Header Image" at bounding box center [153, 240] width 307 height 74
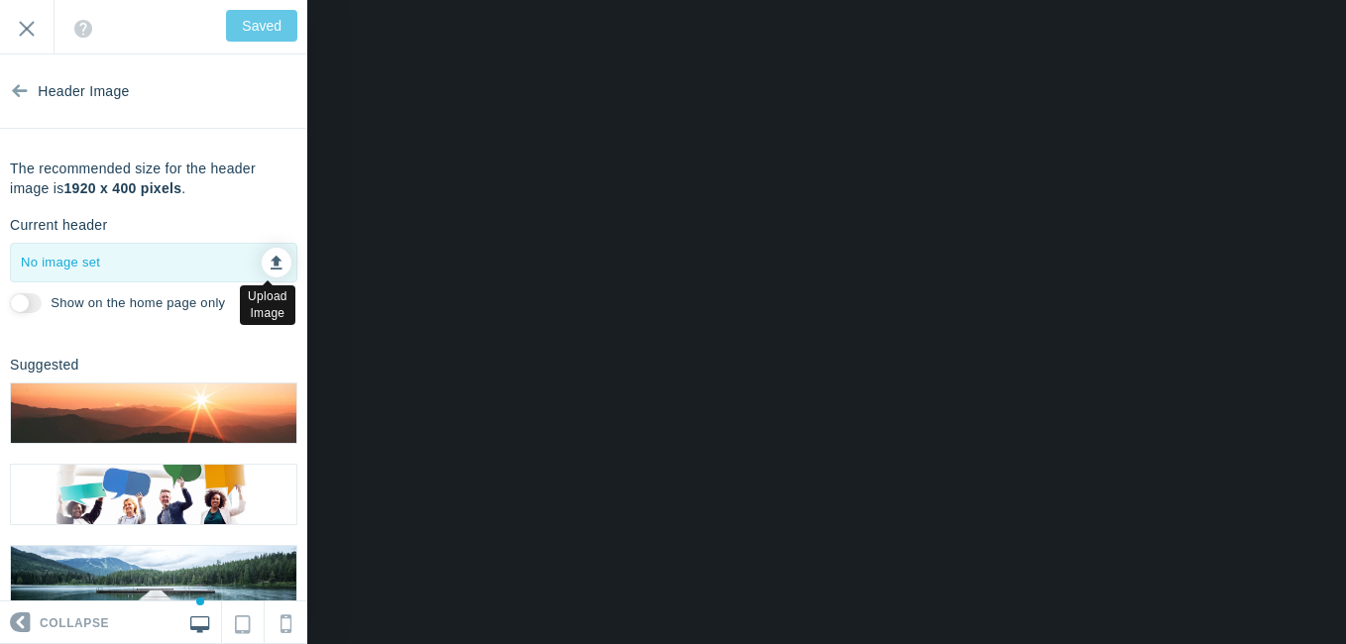
click at [271, 267] on icon at bounding box center [277, 260] width 12 height 14
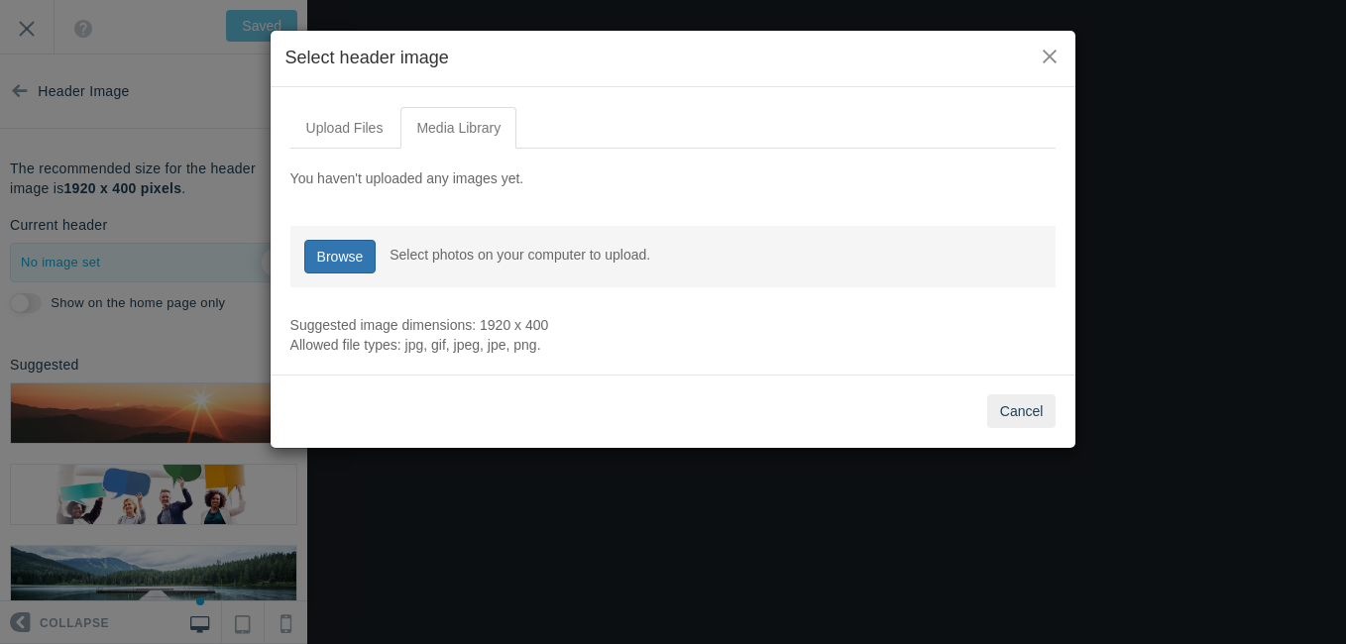
click at [369, 259] on link "Browse" at bounding box center [340, 257] width 72 height 34
type input "C:\fakepath\patdesign.jpg"
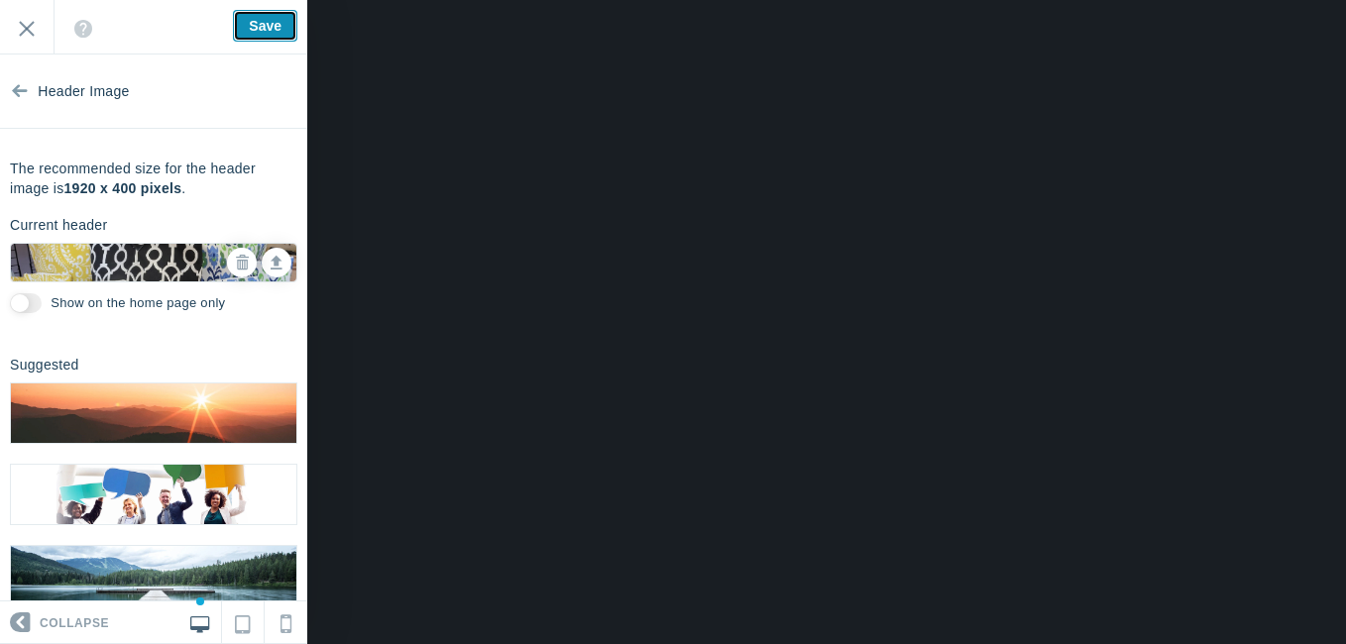
click at [239, 18] on input "Save" at bounding box center [265, 26] width 64 height 32
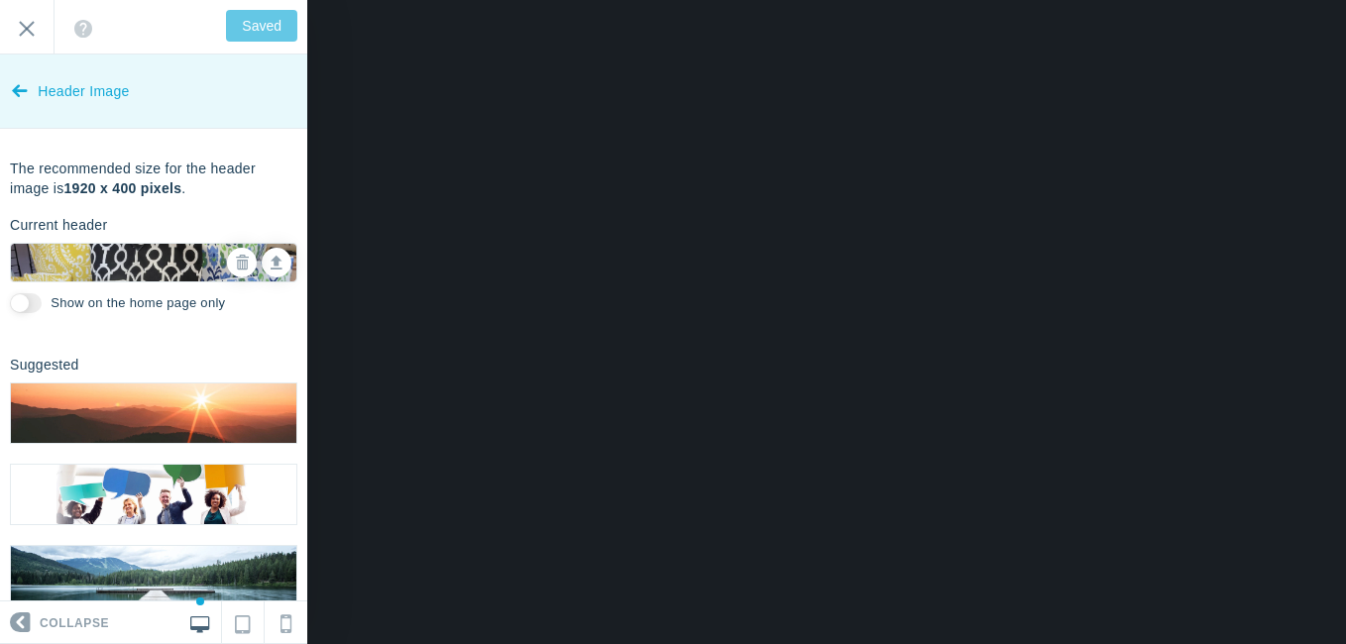
click at [25, 90] on icon at bounding box center [20, 87] width 16 height 74
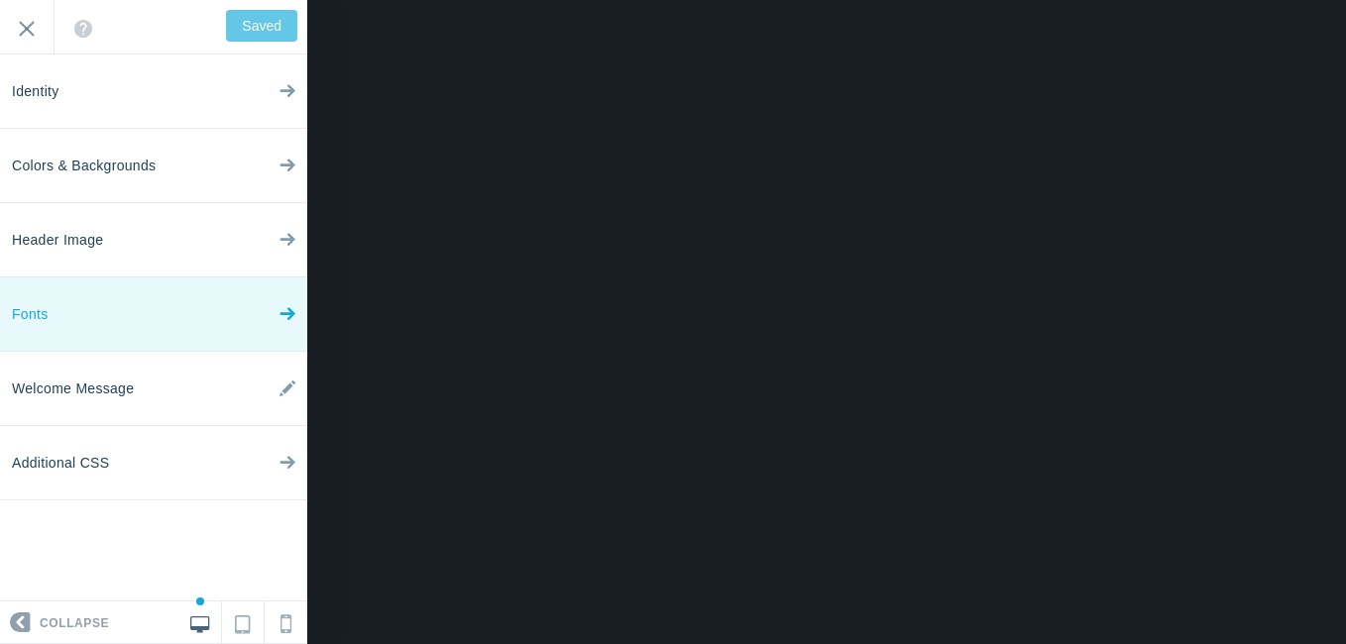
click at [100, 312] on link "Fonts" at bounding box center [153, 315] width 307 height 74
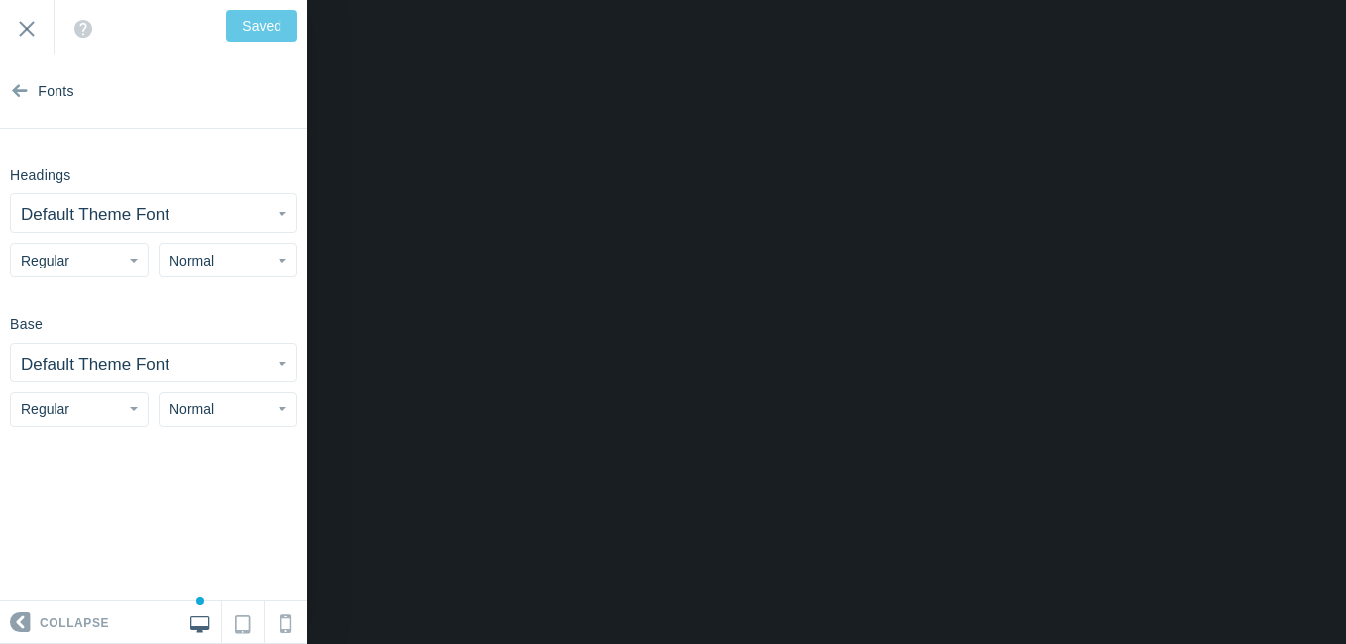
click at [193, 222] on button "Default Theme Font" at bounding box center [153, 213] width 285 height 38
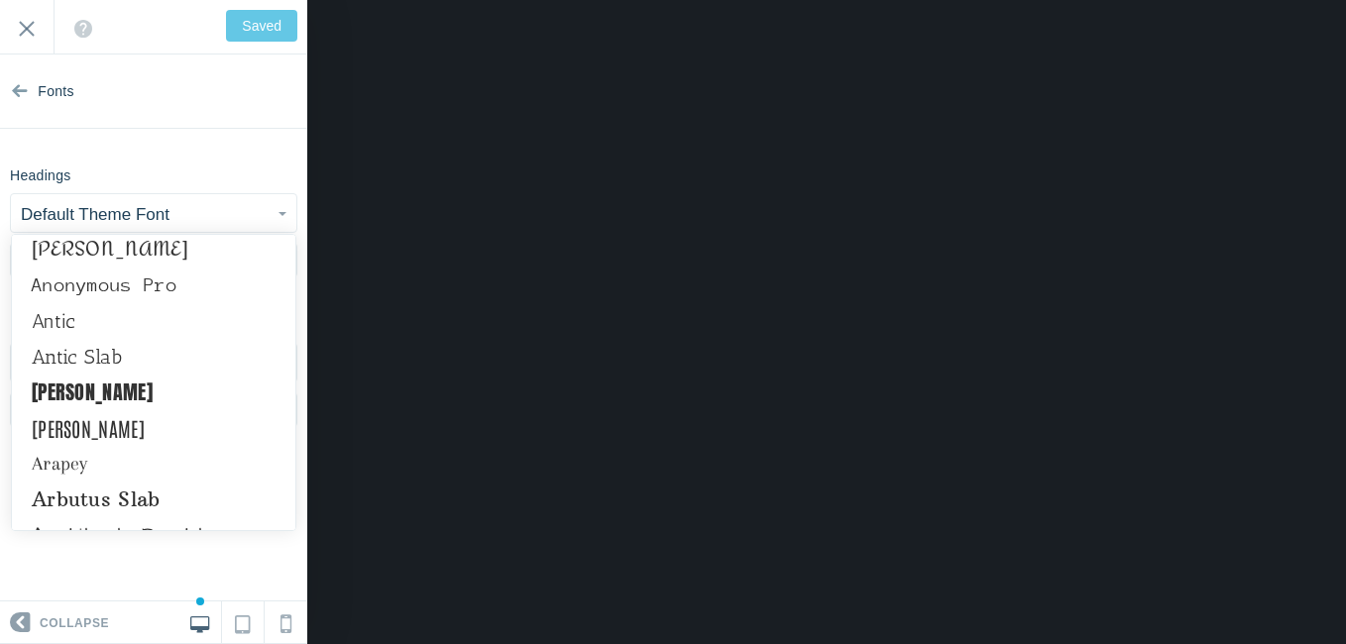
scroll to position [1108, 0]
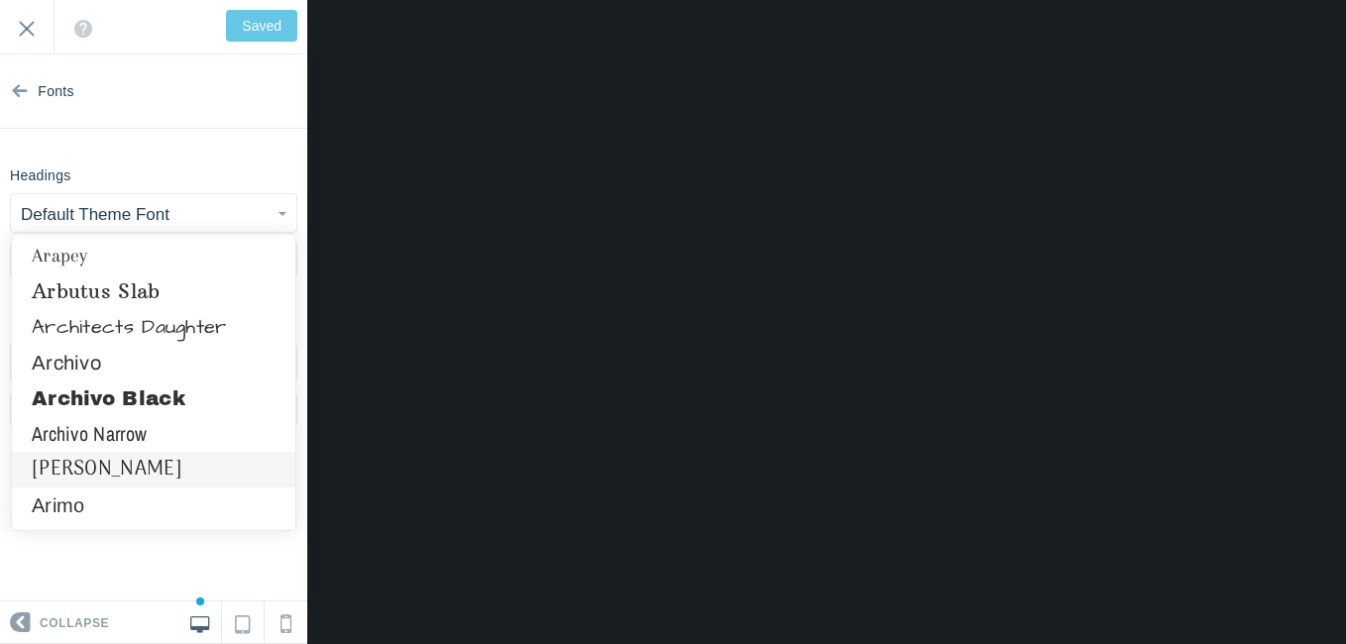
click at [190, 459] on link "Arima Madurai" at bounding box center [154, 470] width 284 height 36
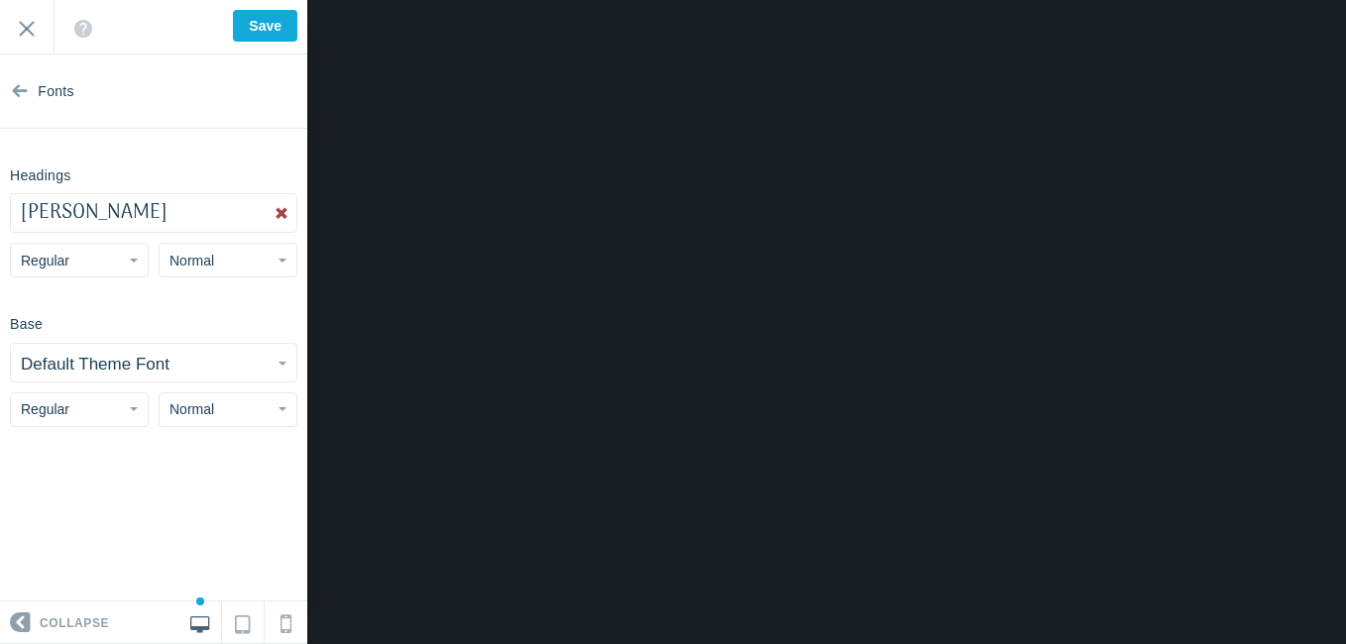
click at [205, 373] on button "Default Theme Font" at bounding box center [153, 363] width 285 height 38
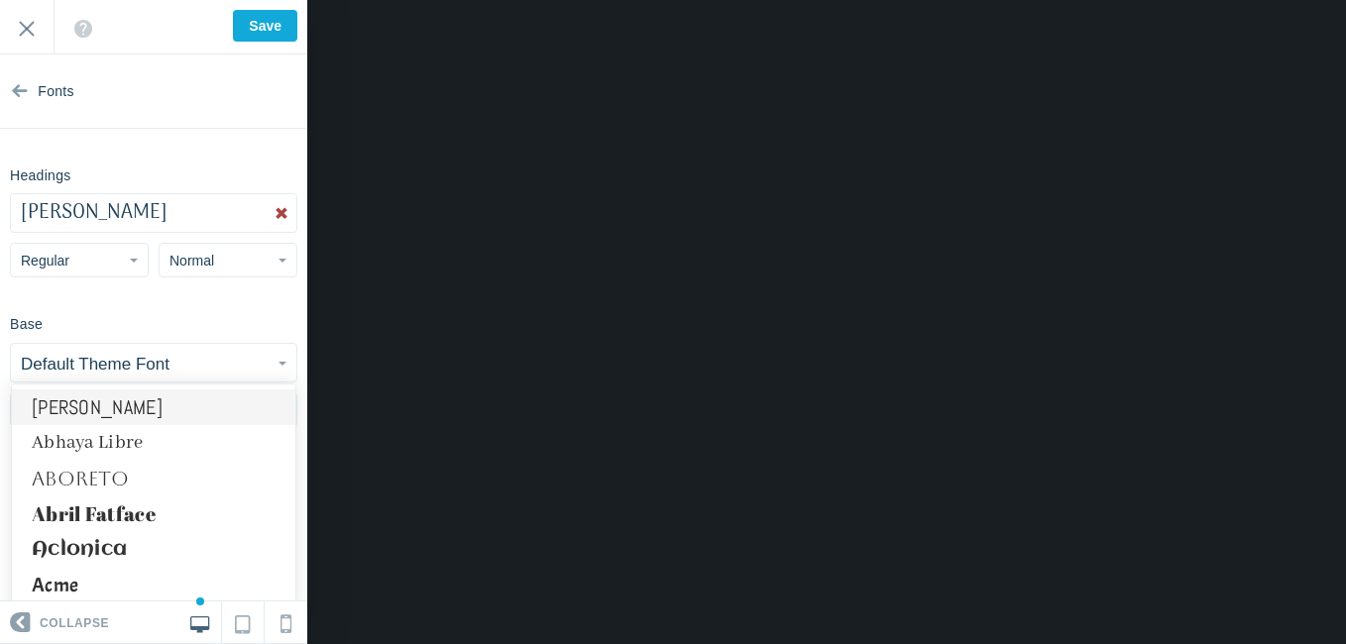
click at [193, 409] on link "Abel" at bounding box center [154, 408] width 284 height 36
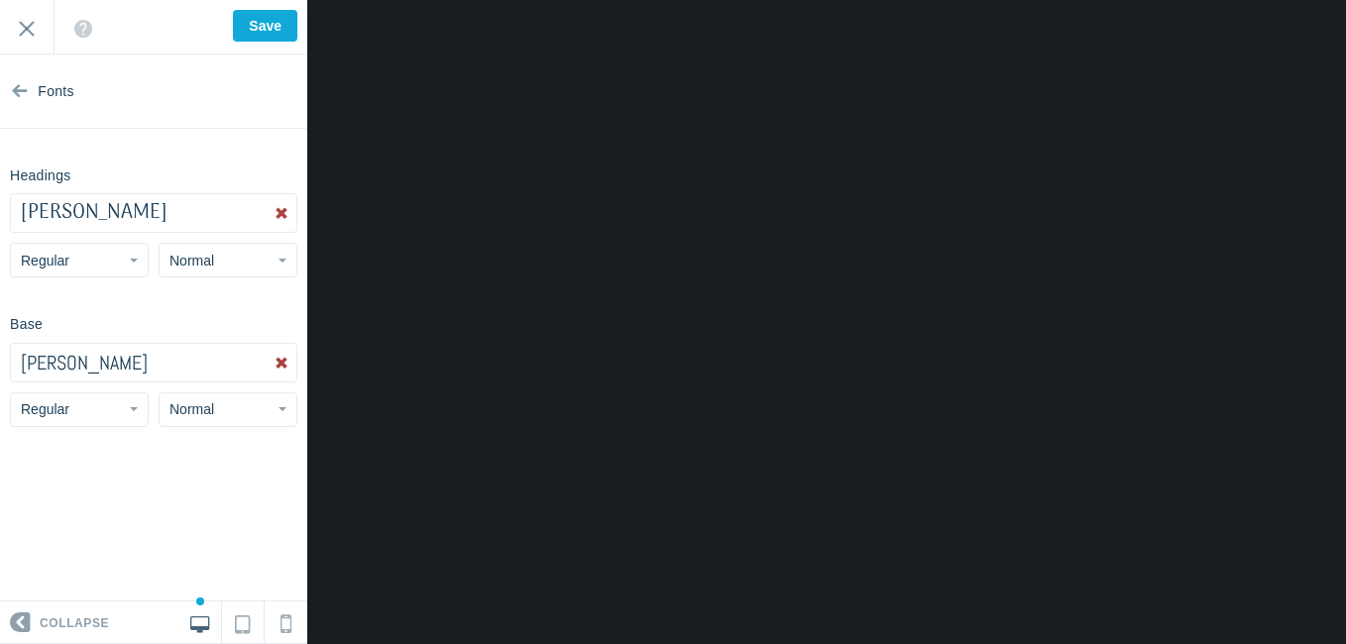
click at [141, 372] on button "Abel" at bounding box center [153, 363] width 285 height 38
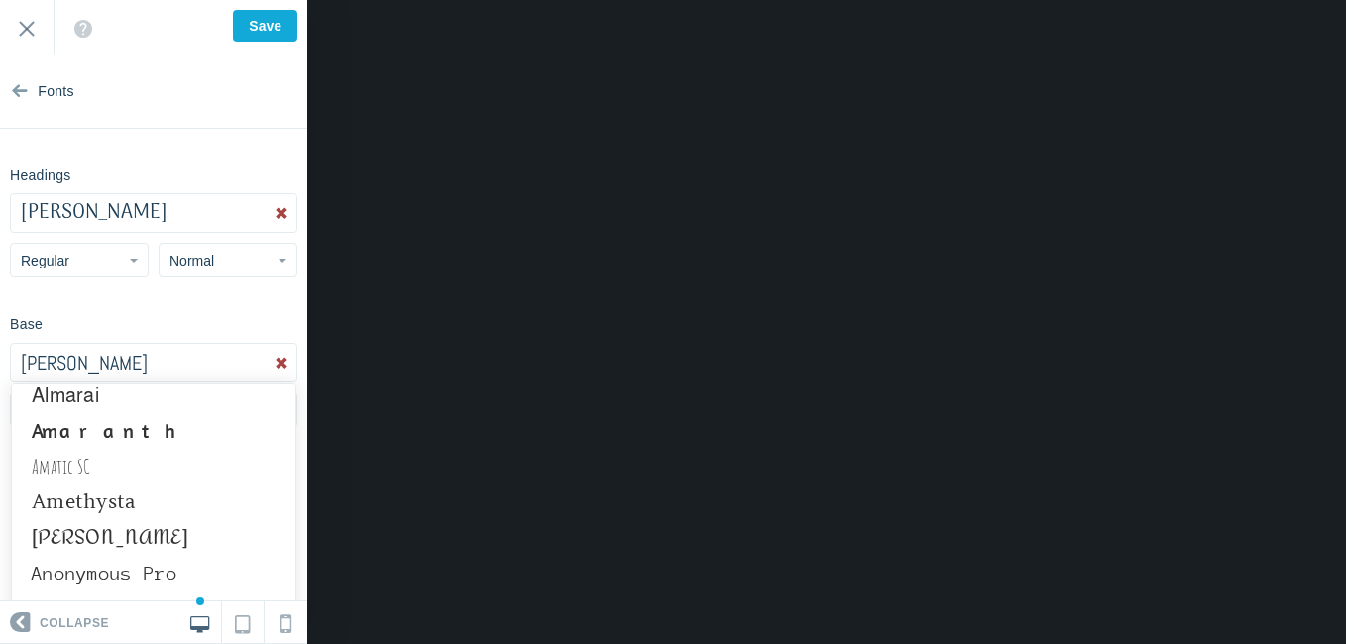
scroll to position [1246, 0]
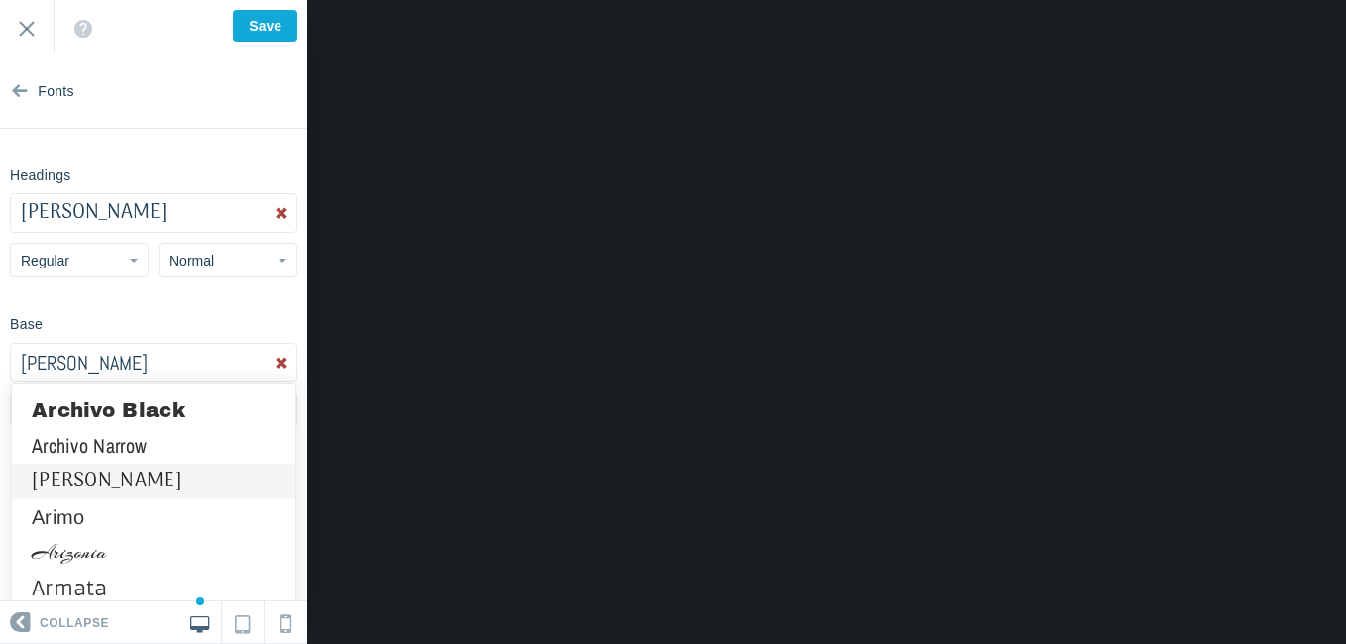
click at [161, 485] on link "Arima Madurai" at bounding box center [154, 482] width 284 height 36
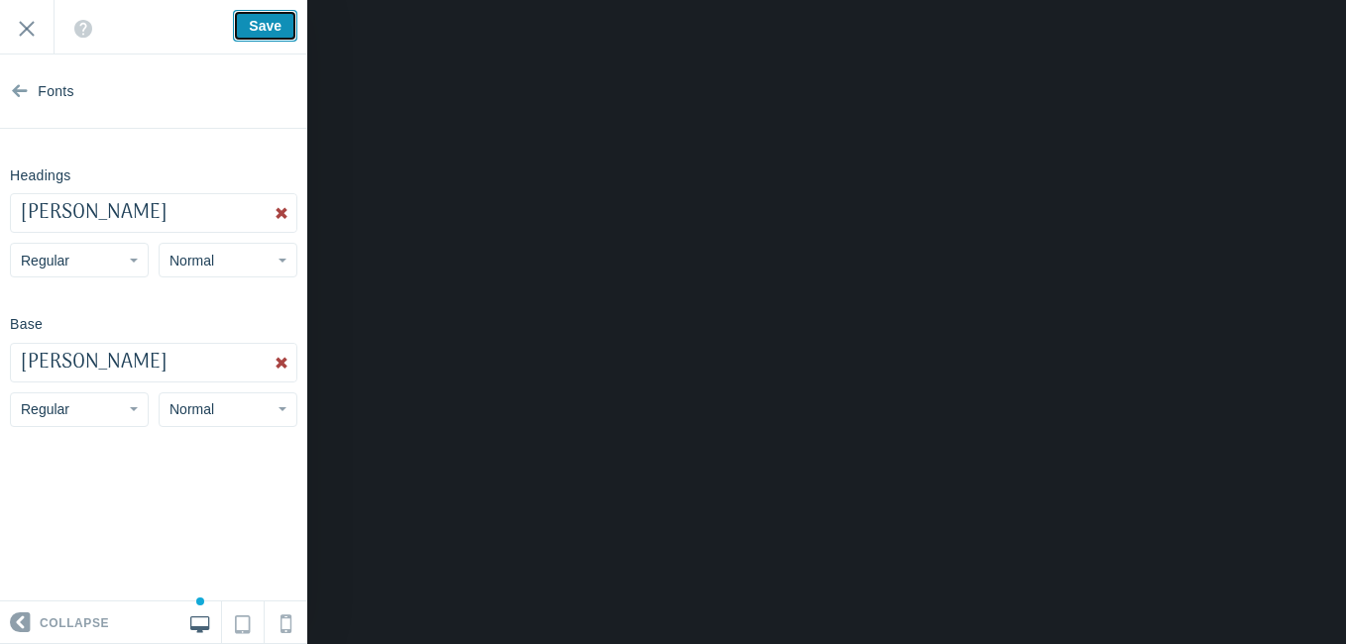
click at [282, 22] on input "Save" at bounding box center [265, 26] width 64 height 32
click at [247, 28] on div "Welcome to your new forum! Remember, this is your forum, and you have the freed…" at bounding box center [153, 27] width 307 height 55
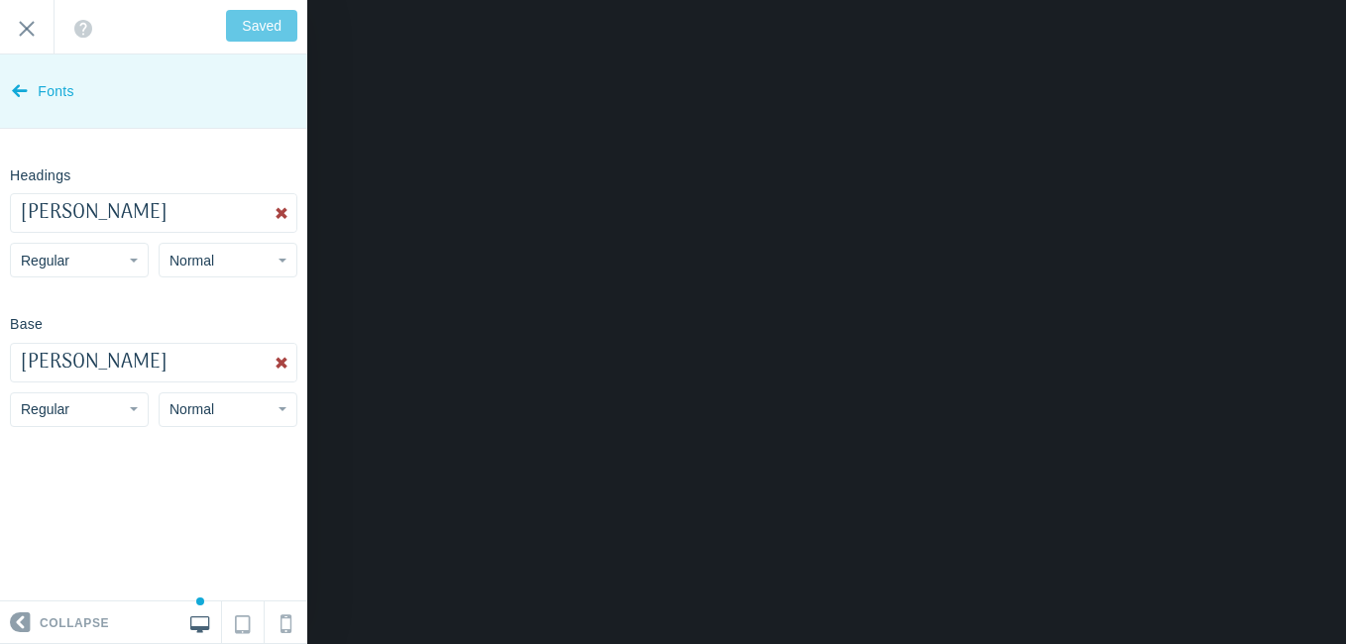
click at [51, 87] on span "Fonts" at bounding box center [56, 92] width 37 height 74
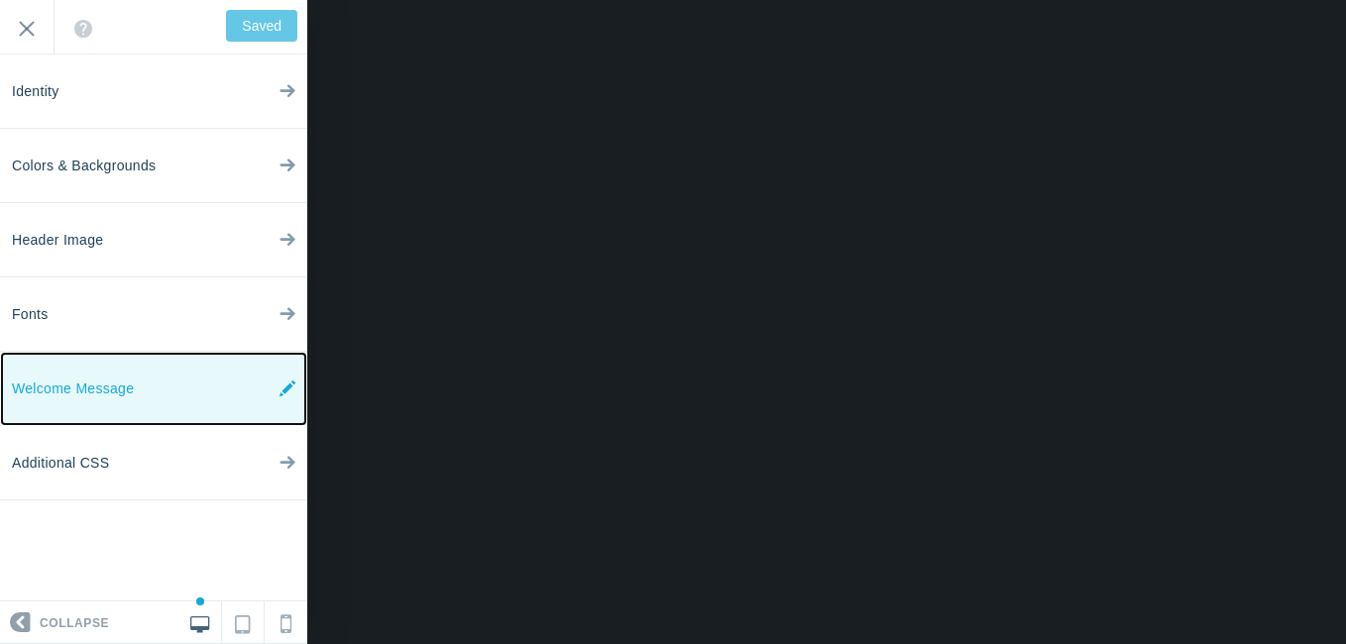
click at [118, 398] on span "Welcome Message" at bounding box center [73, 389] width 122 height 74
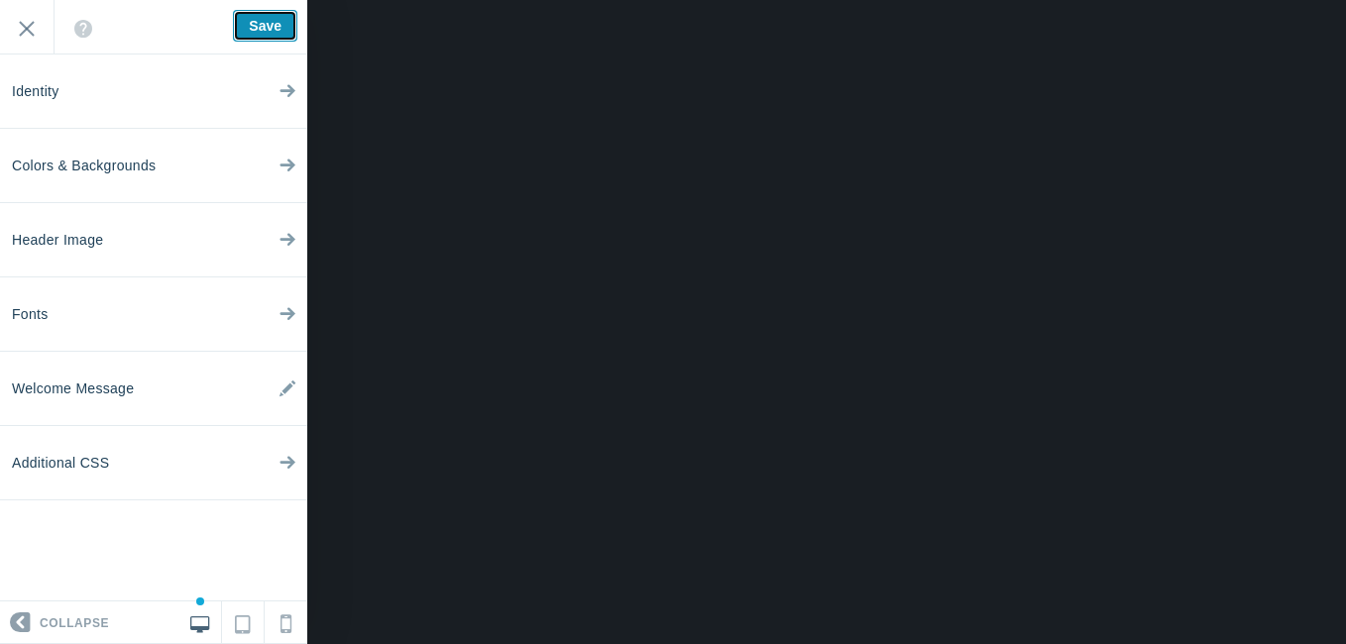
click at [269, 19] on input "Save" at bounding box center [265, 26] width 64 height 32
type input "Saved"
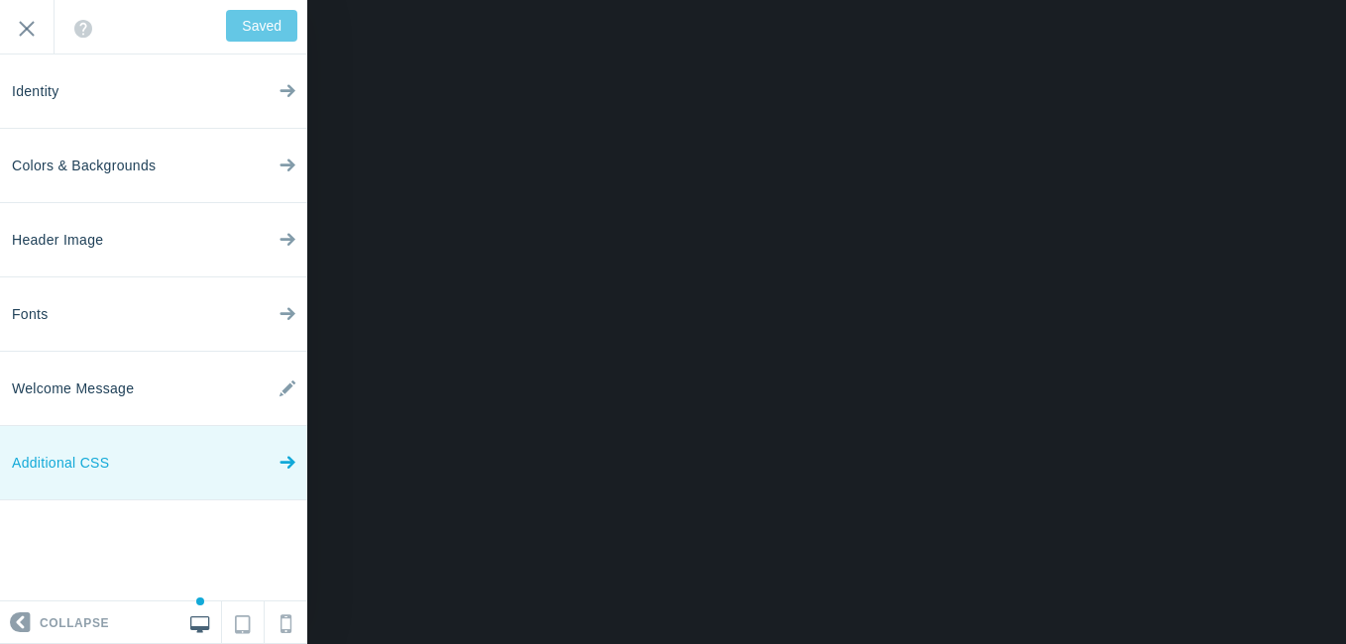
click at [176, 458] on link "Additional CSS" at bounding box center [153, 463] width 307 height 74
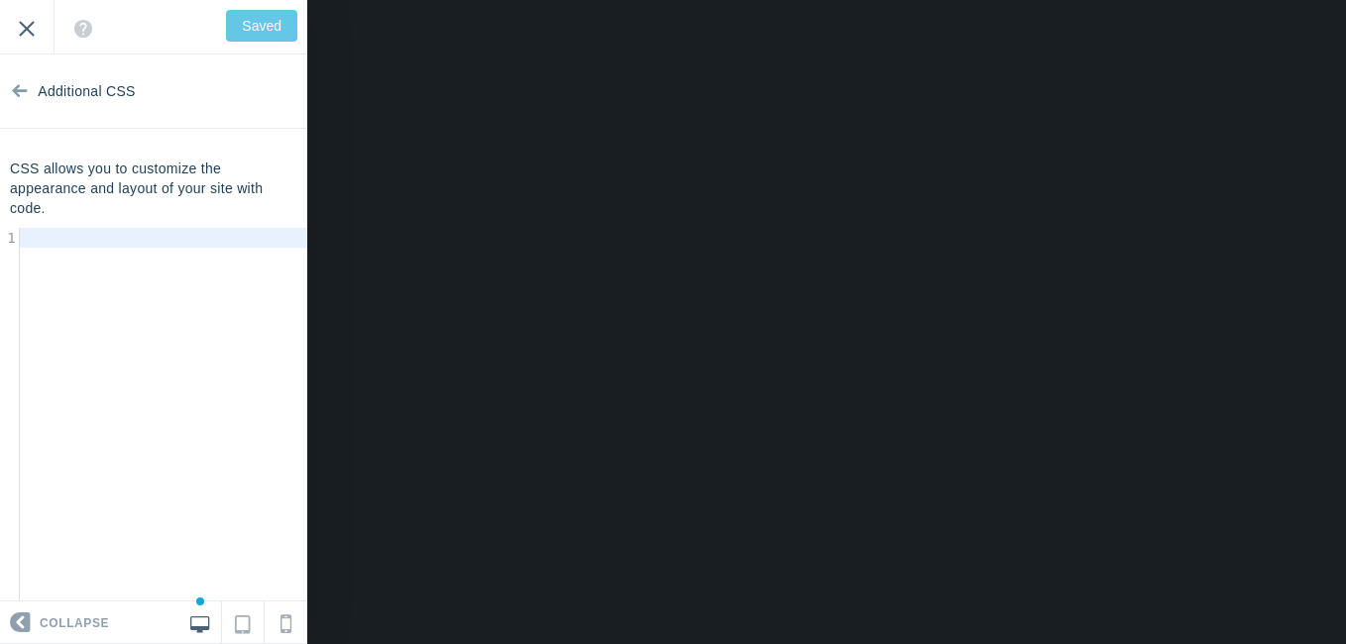
click at [27, 23] on input "Exit" at bounding box center [27, 27] width 54 height 55
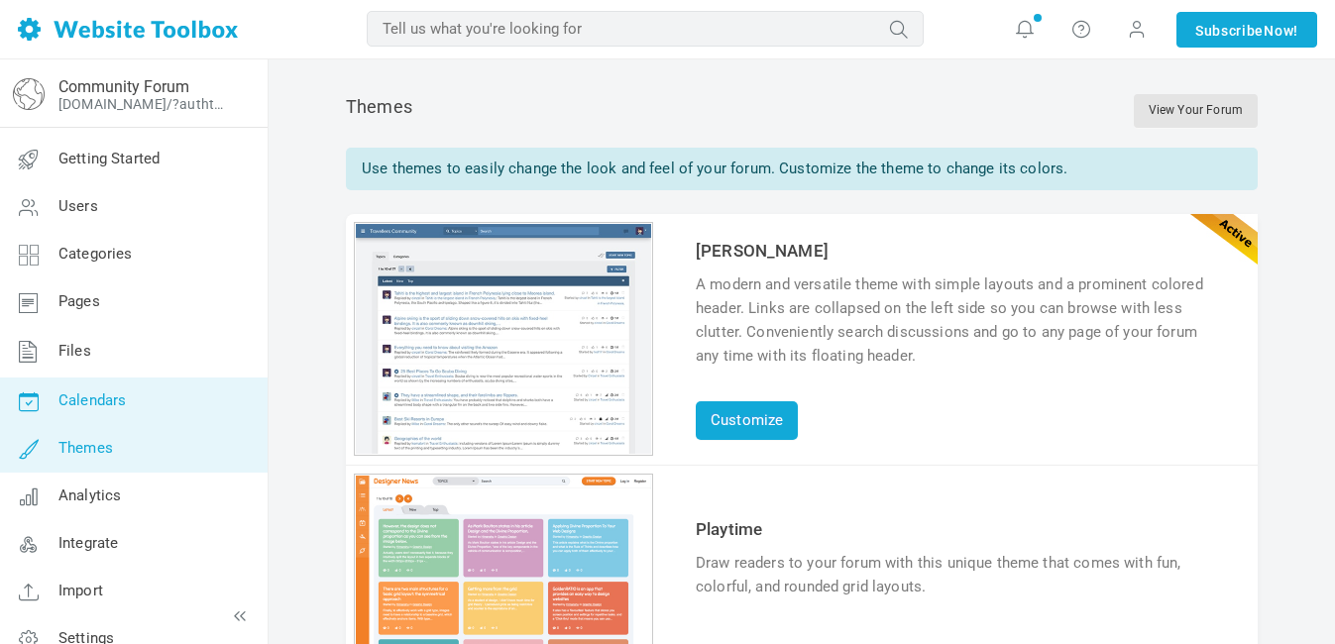
click at [126, 402] on span "Calendars" at bounding box center [91, 401] width 67 height 18
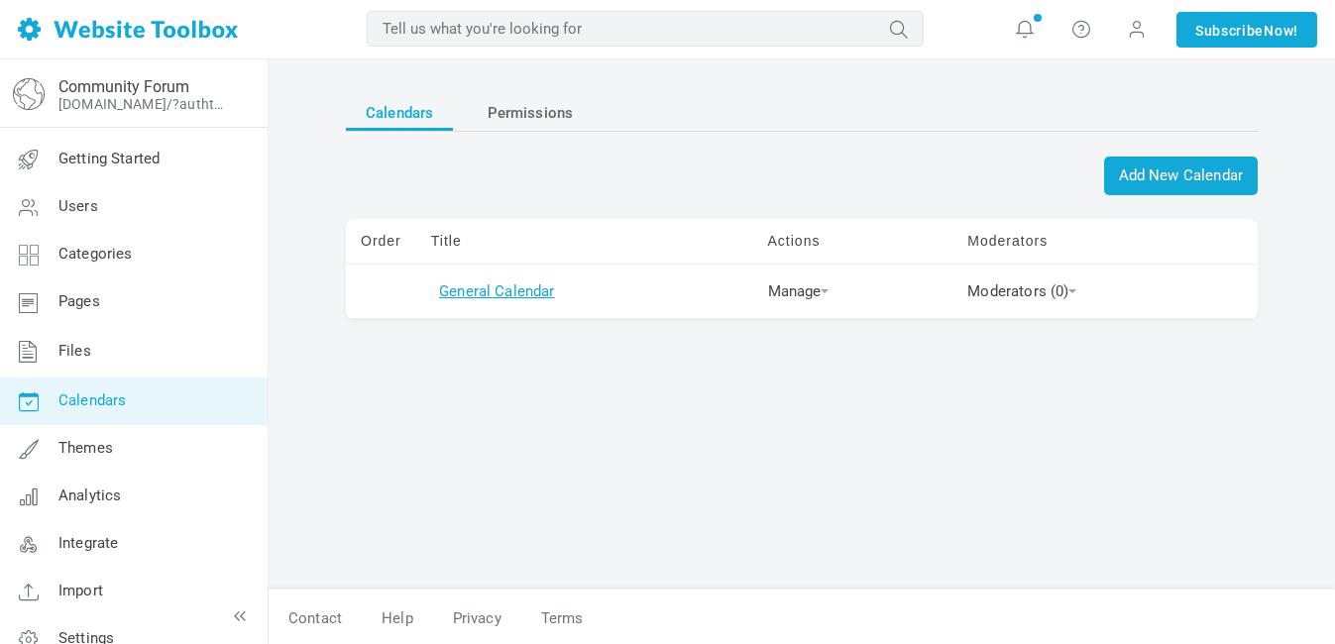
click at [523, 299] on link "General Calendar" at bounding box center [496, 292] width 115 height 18
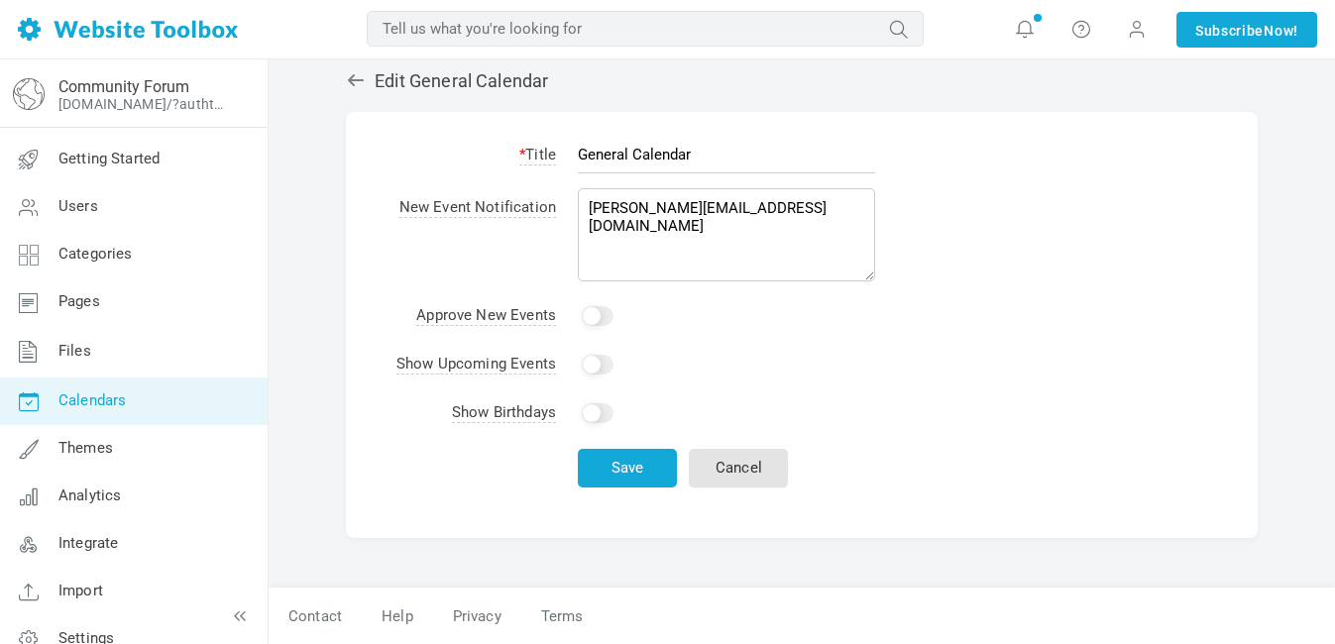
scroll to position [122, 0]
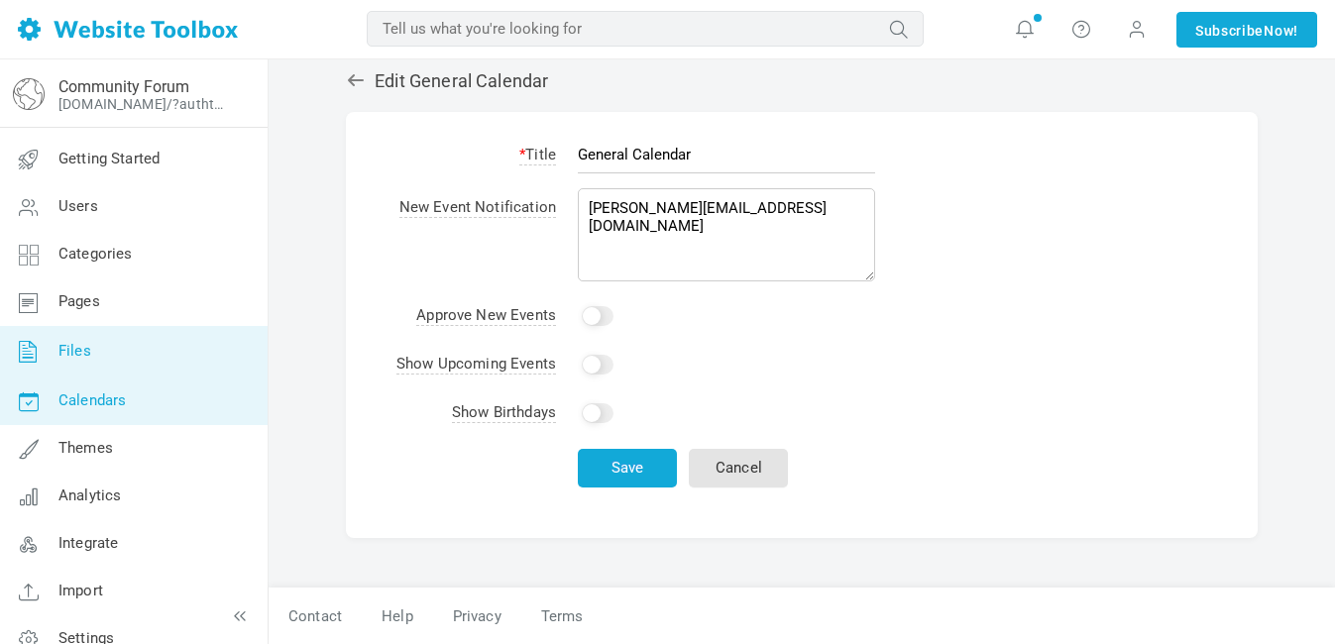
click at [103, 357] on link "Files" at bounding box center [133, 352] width 269 height 52
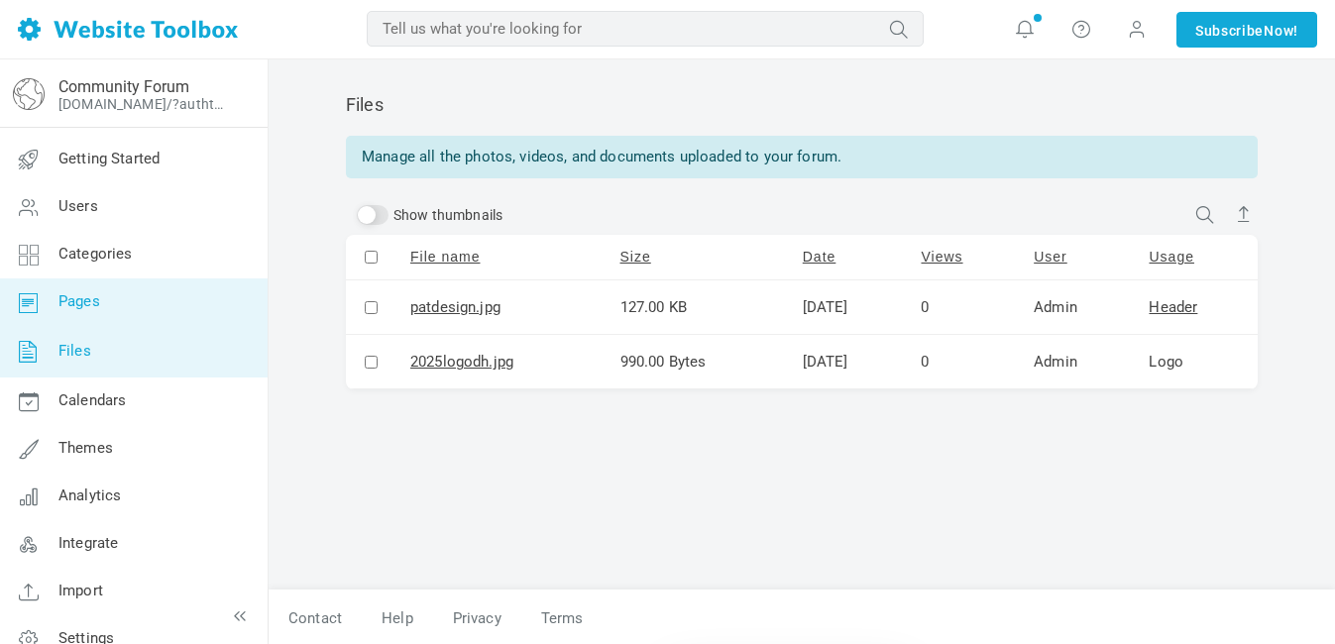
click at [81, 310] on span "Pages" at bounding box center [79, 301] width 42 height 18
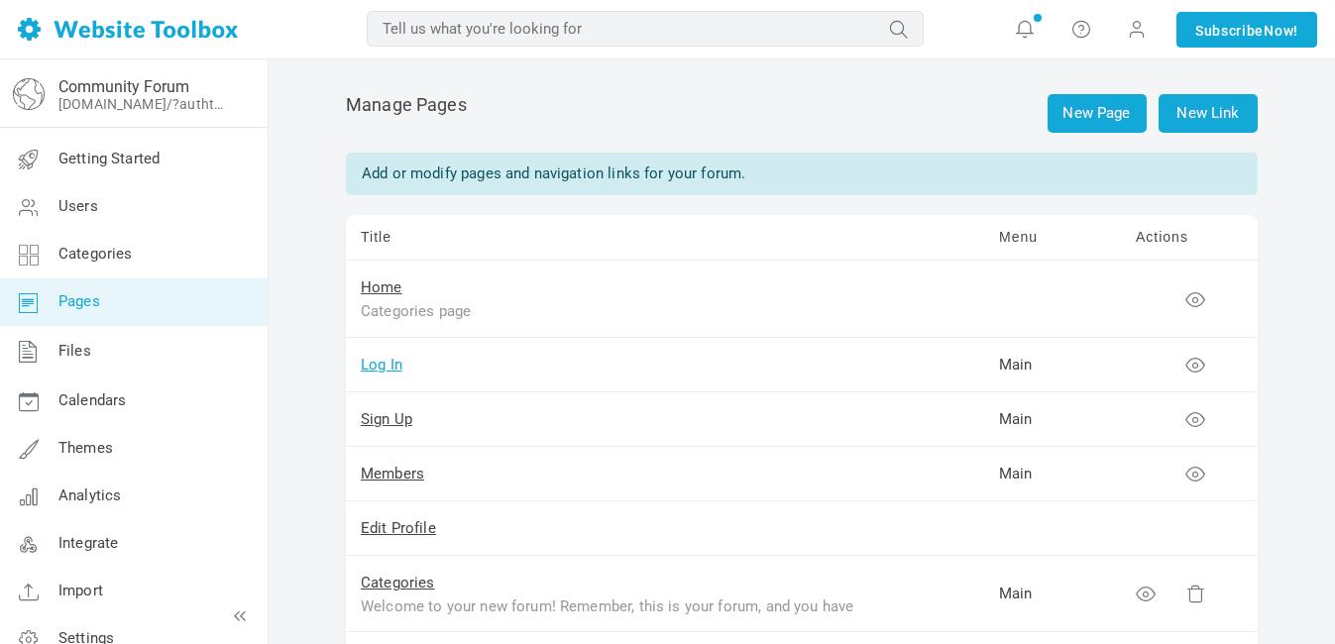
click at [394, 374] on link "Log In" at bounding box center [382, 365] width 42 height 18
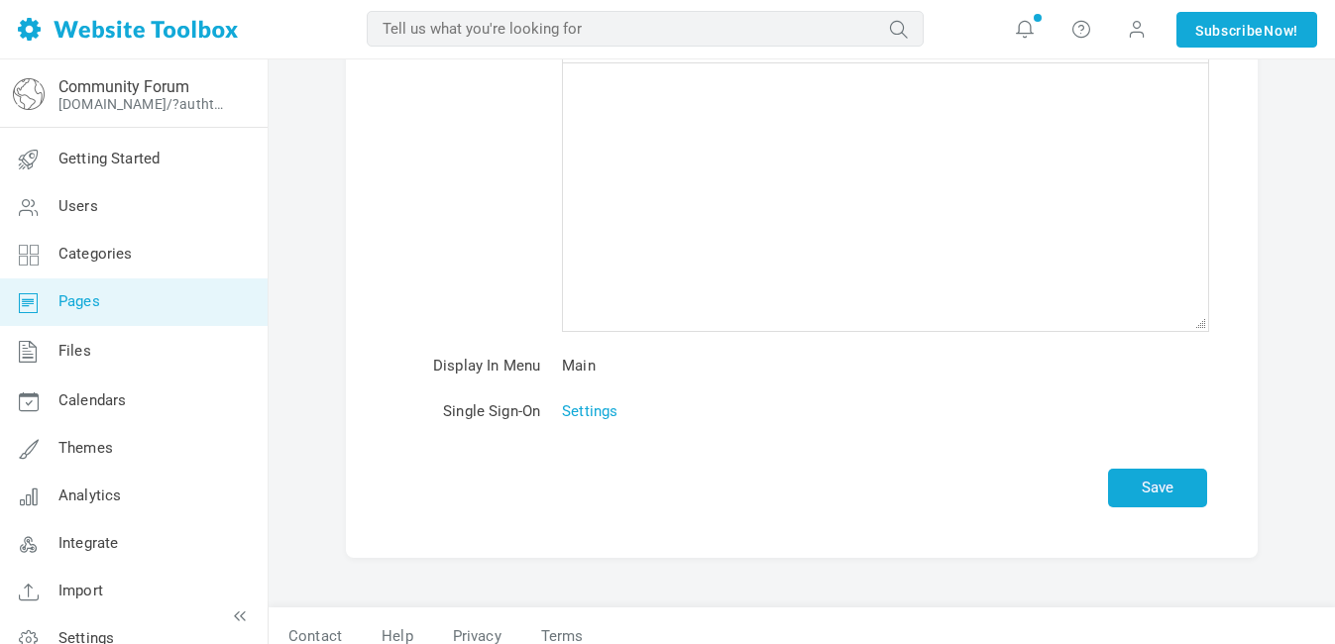
scroll to position [245, 0]
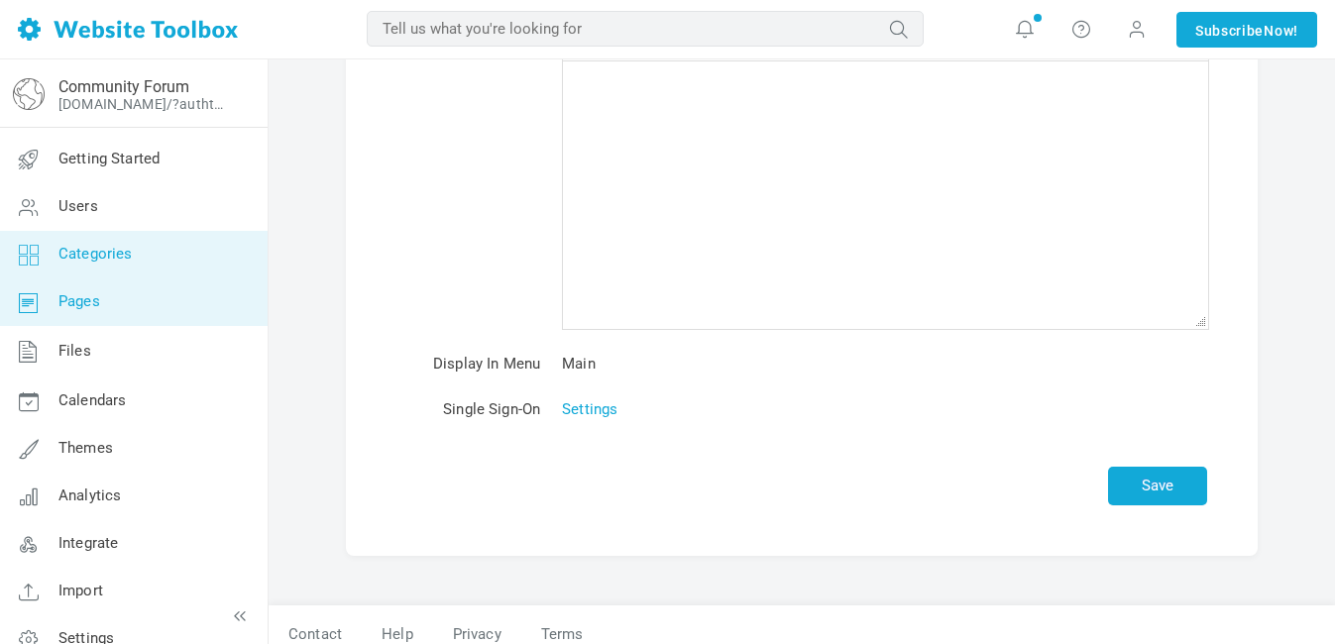
click at [118, 258] on span "Categories" at bounding box center [95, 254] width 74 height 18
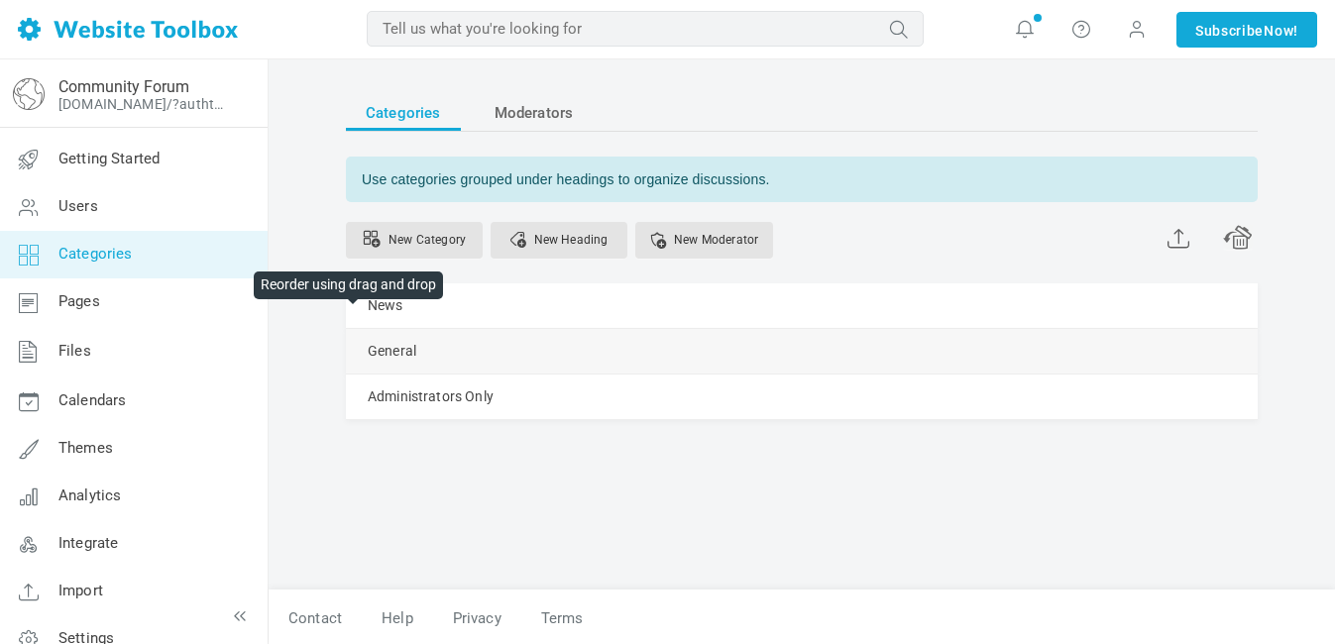
click at [0, 0] on span at bounding box center [0, 0] width 0 height 0
click at [416, 359] on link "General" at bounding box center [392, 351] width 49 height 25
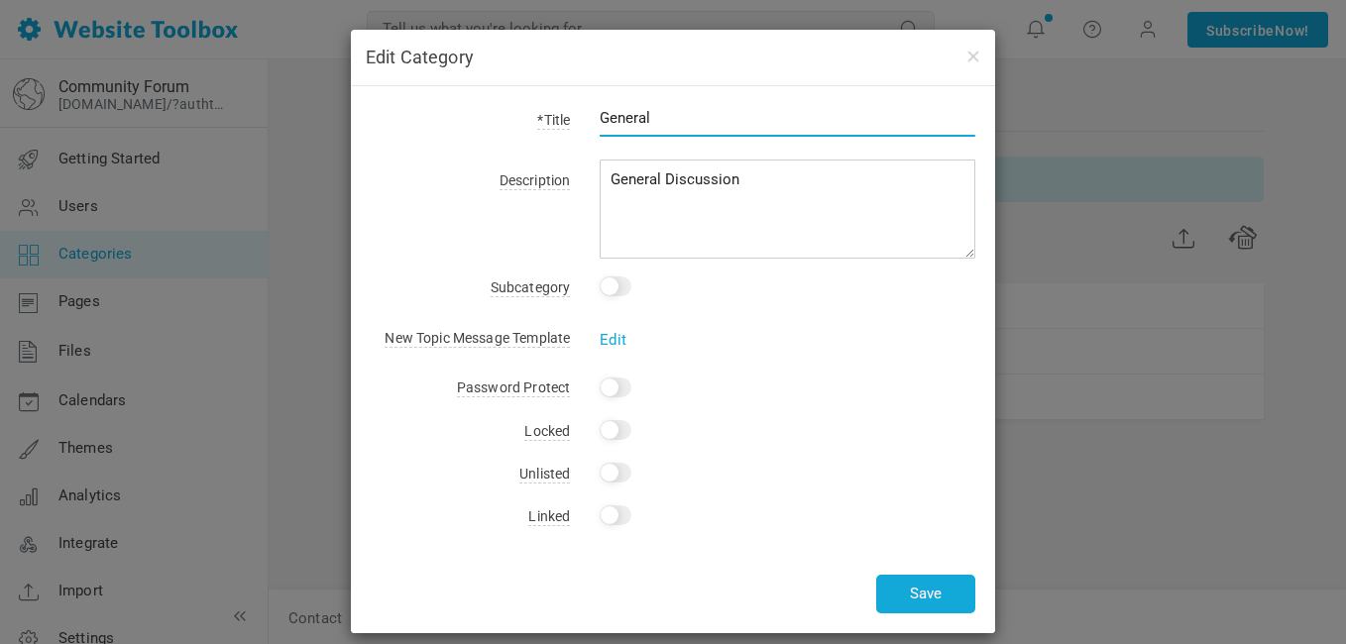
click at [698, 117] on input "General" at bounding box center [788, 118] width 376 height 38
type input "G"
click at [698, 117] on input "text" at bounding box center [788, 118] width 376 height 38
type input "Show off your bags!"
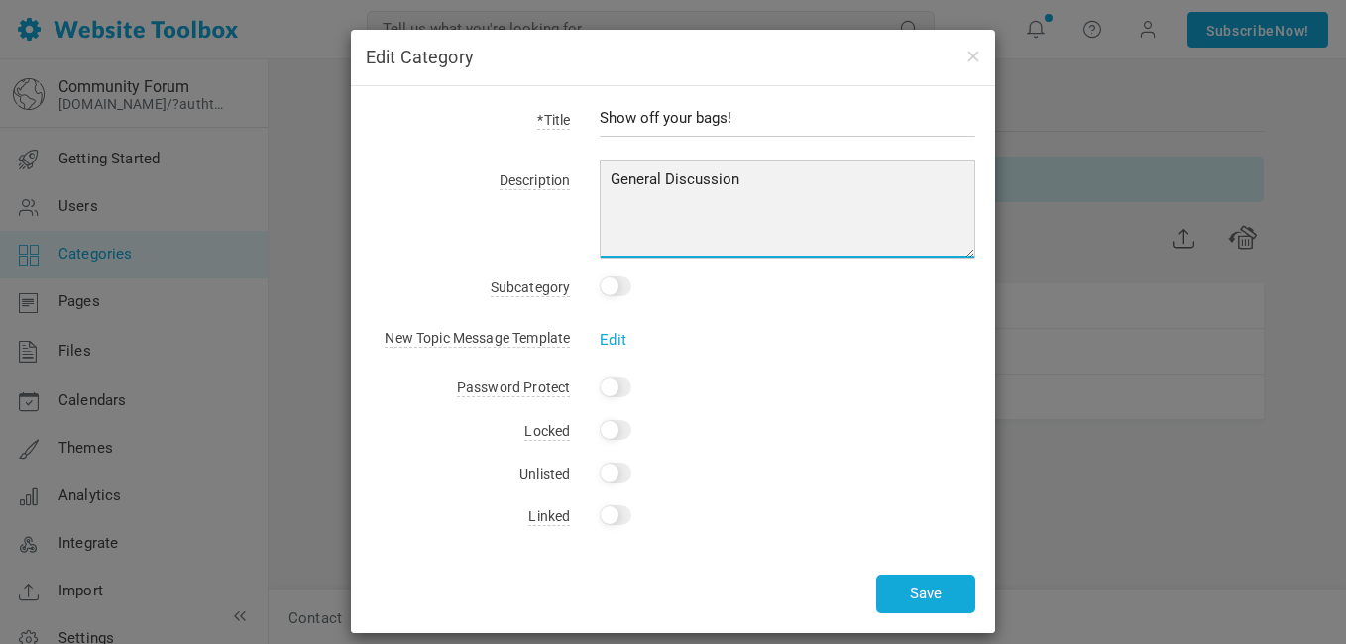
click at [772, 189] on textarea "General Discussion" at bounding box center [788, 209] width 376 height 99
type textarea "G"
type textarea "Show off your bag creations!"
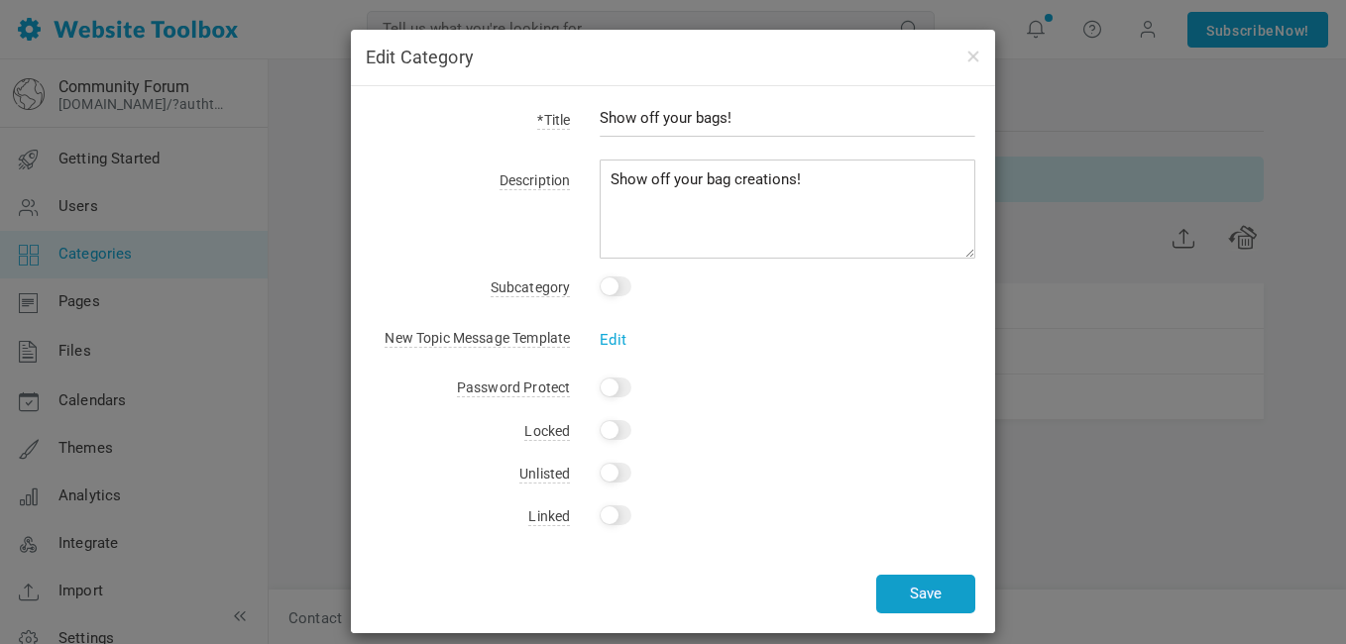
click at [916, 597] on button "Save" at bounding box center [925, 594] width 99 height 39
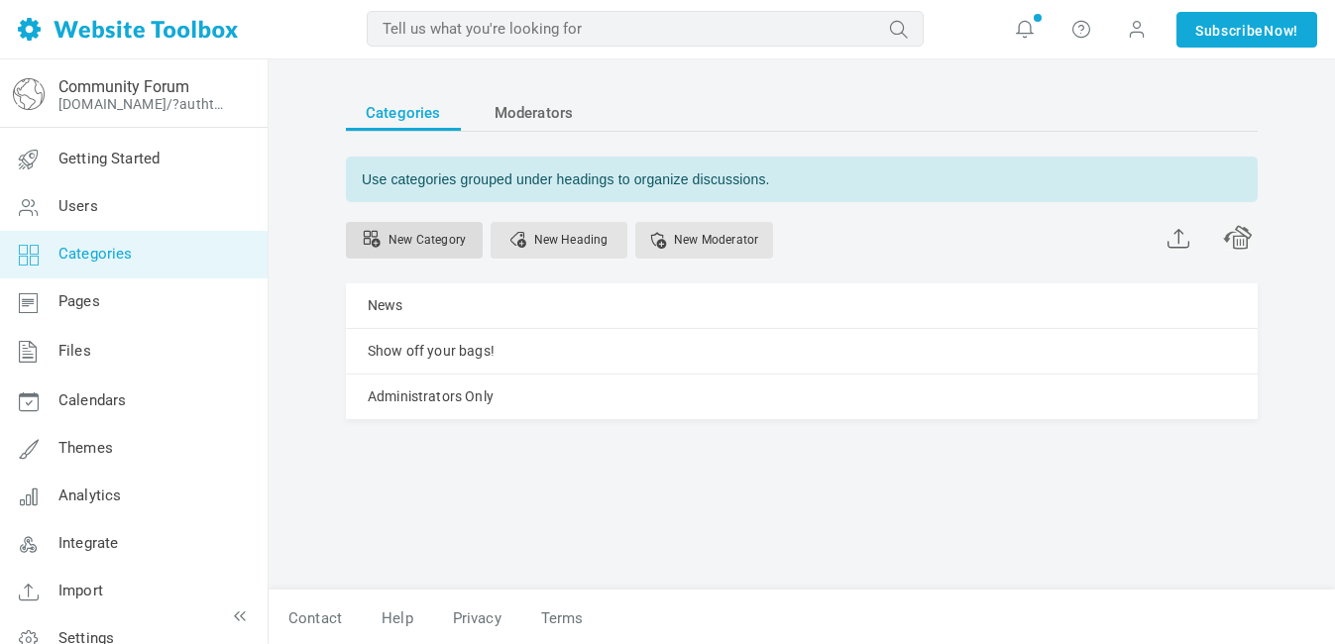
click at [424, 244] on link "New Category" at bounding box center [414, 240] width 137 height 37
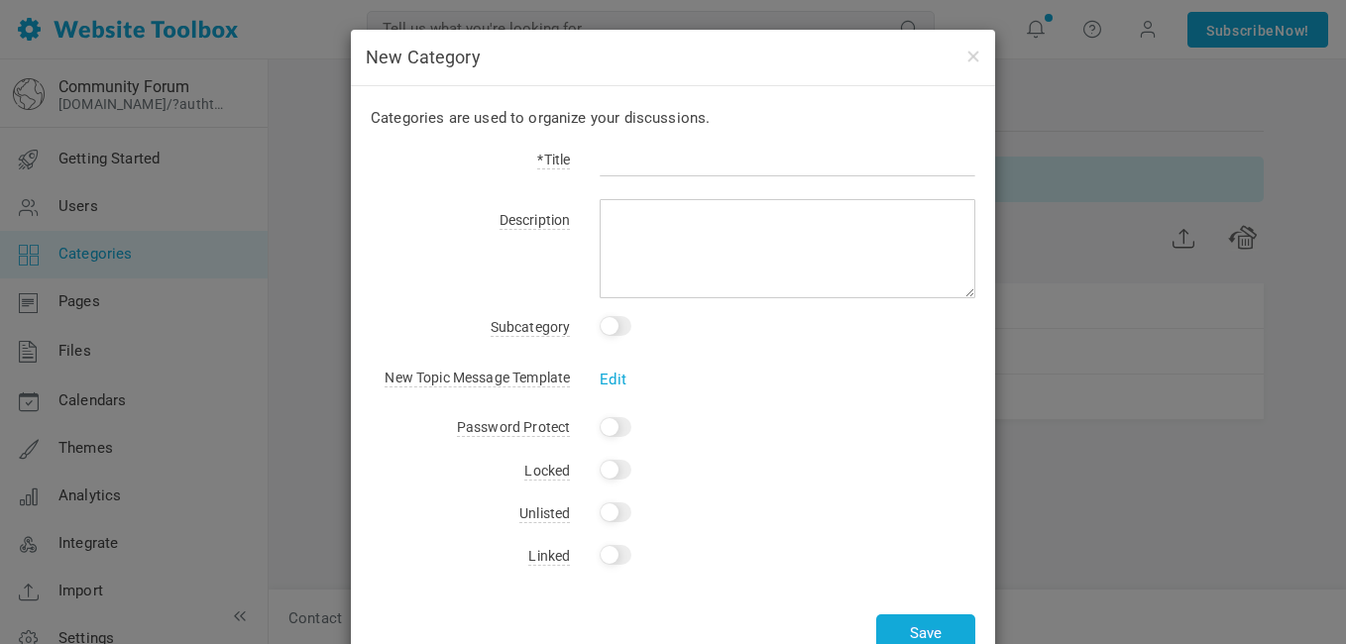
click at [678, 161] on input "text" at bounding box center [788, 158] width 376 height 38
type input "Ask a Designer a Question"
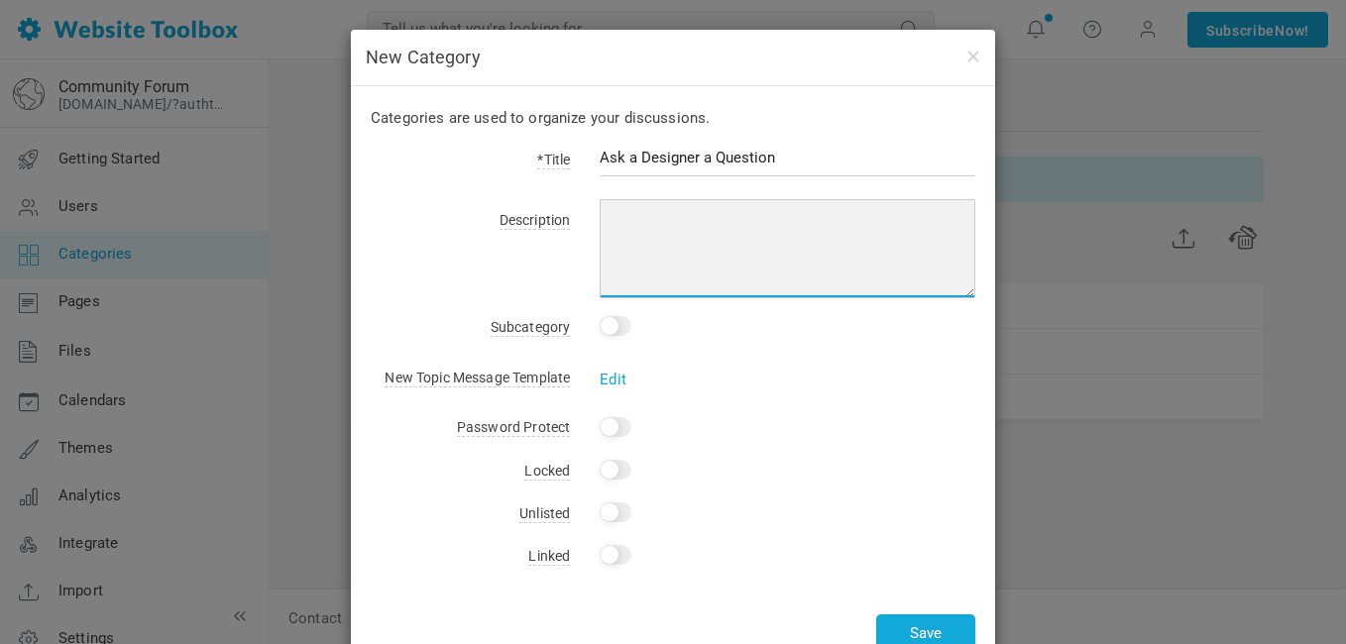
click at [682, 216] on textarea at bounding box center [788, 248] width 376 height 99
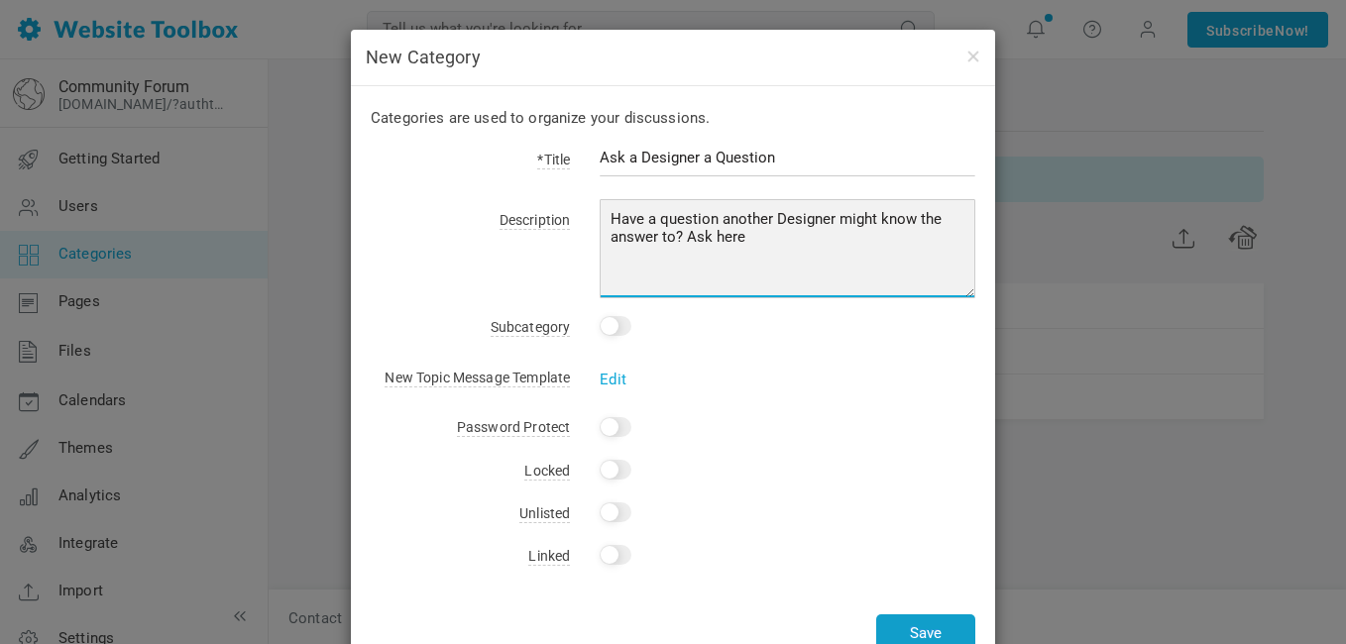
type textarea "Have a question another Designer might know the answer to? Ask here"
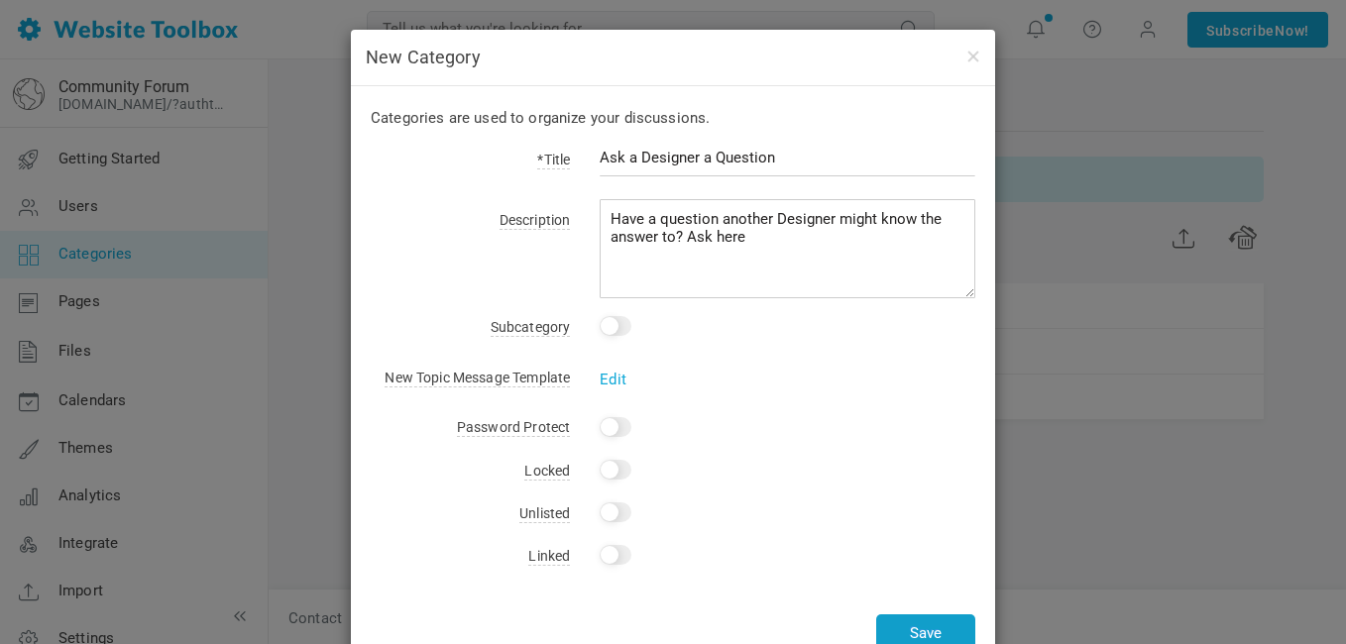
click at [935, 628] on button "Save" at bounding box center [925, 634] width 99 height 39
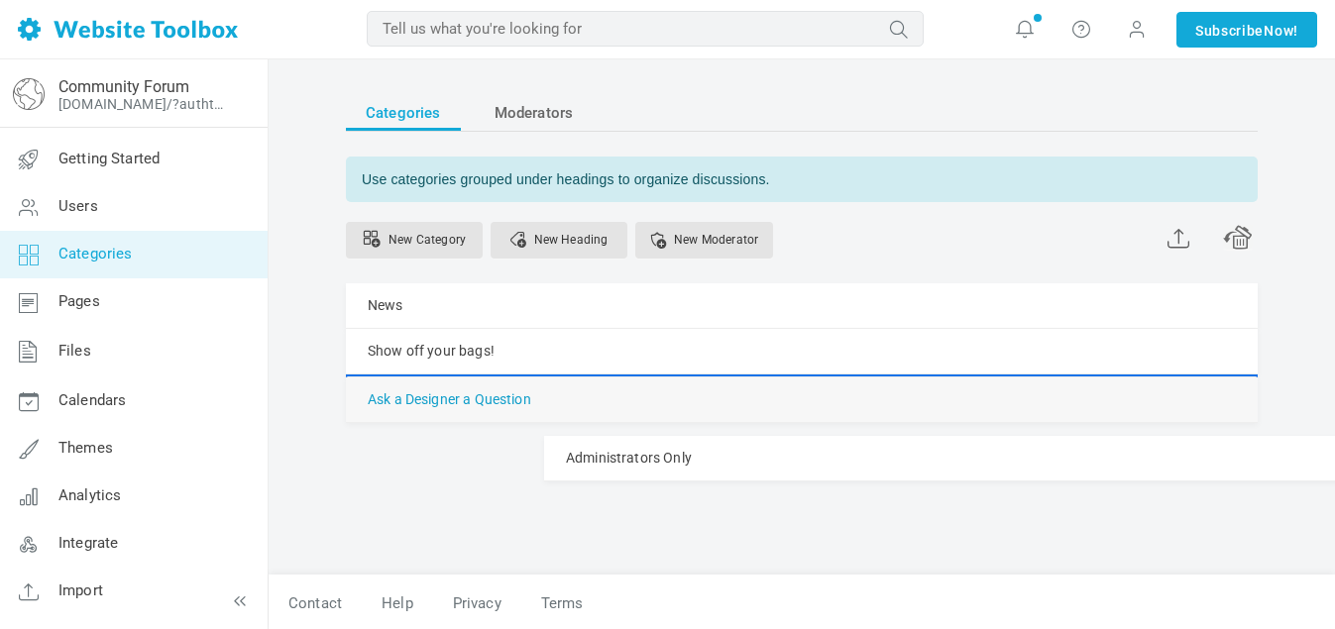
drag, startPoint x: 507, startPoint y: 398, endPoint x: 467, endPoint y: 438, distance: 56.8
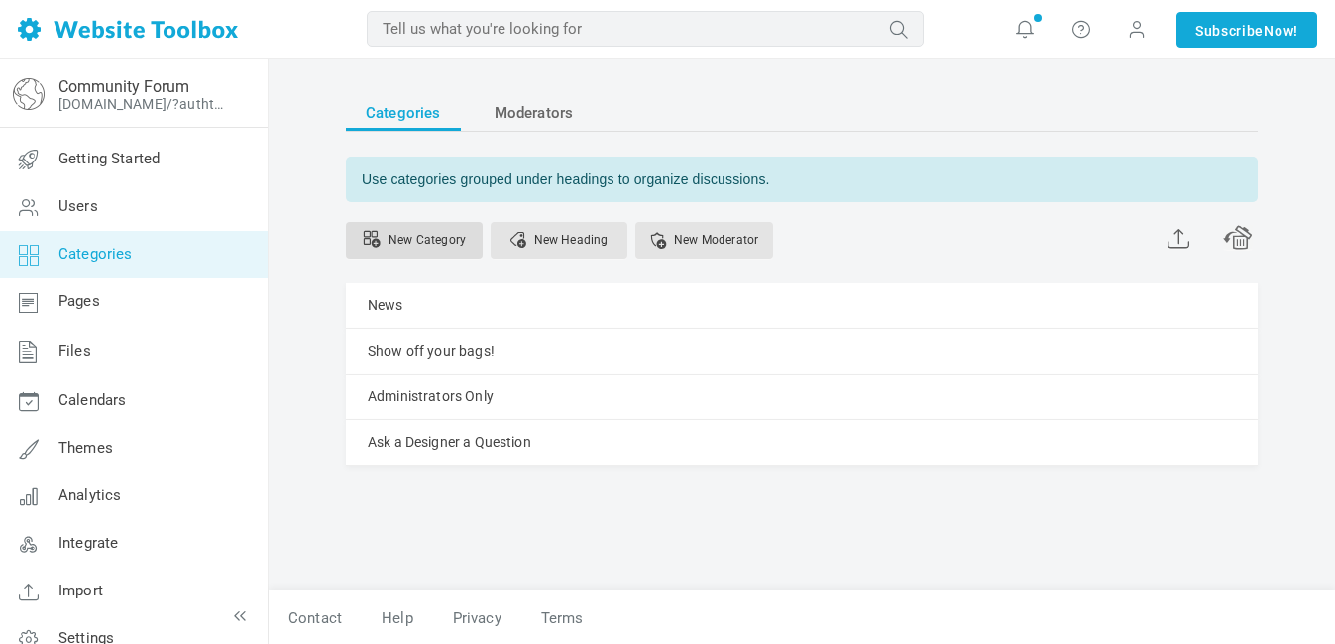
click at [445, 238] on link "New Category" at bounding box center [414, 240] width 137 height 37
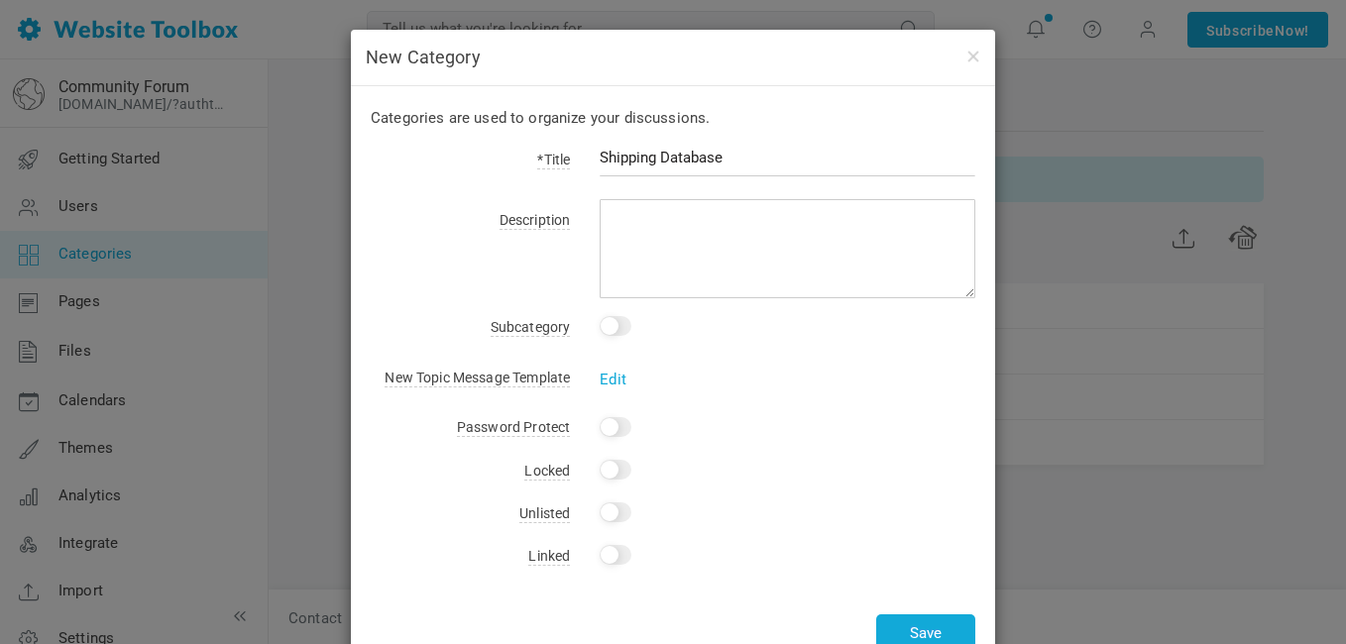
type input "Shipping Database"
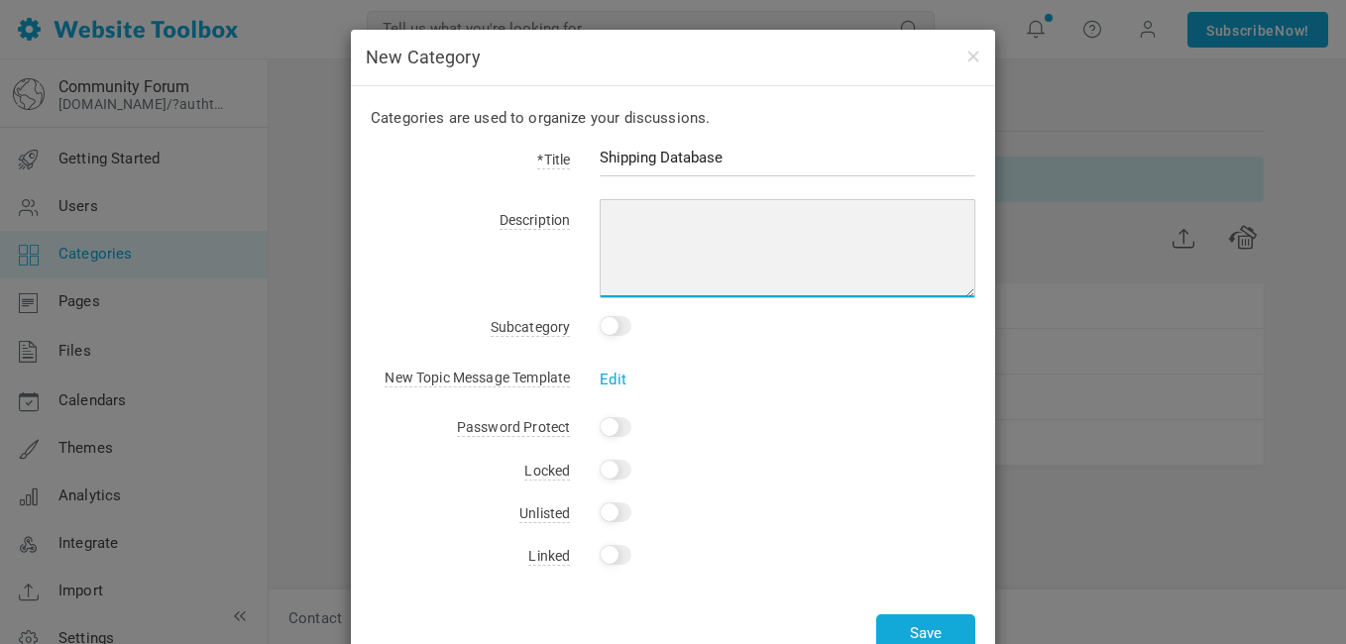
click at [655, 234] on textarea at bounding box center [788, 248] width 376 height 99
type textarea "N"
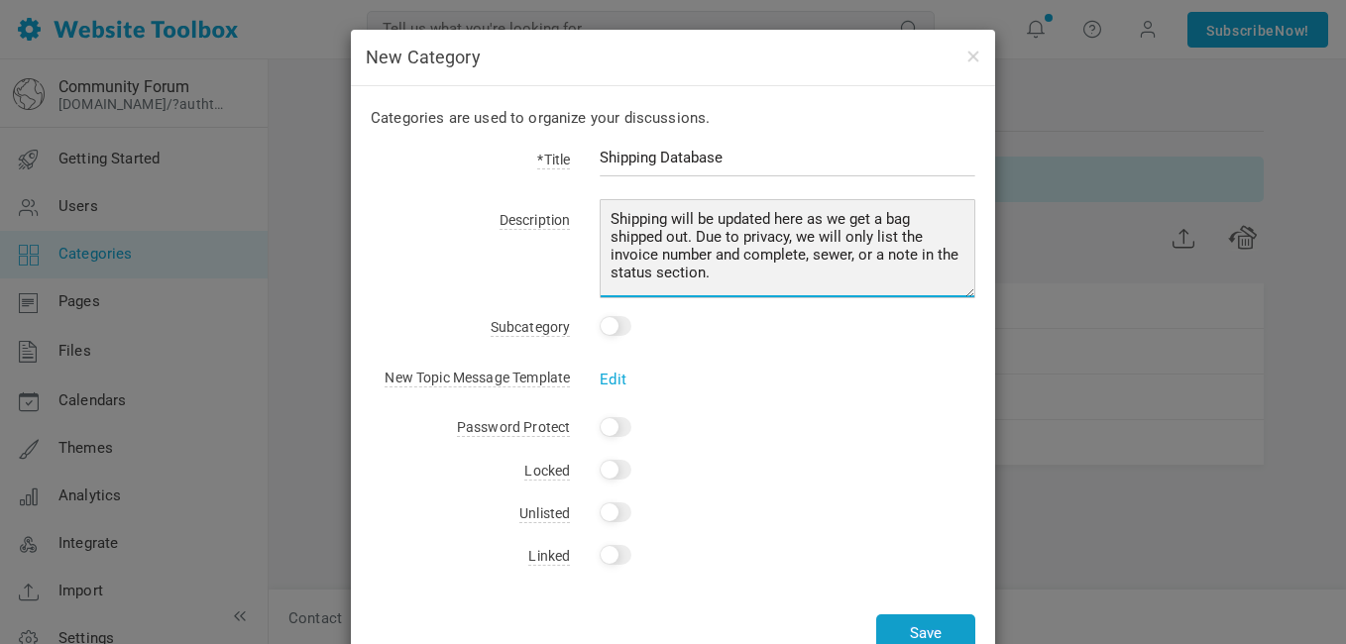
type textarea "Shipping will be updated here as we get a bag shipped out. Due to privacy, we w…"
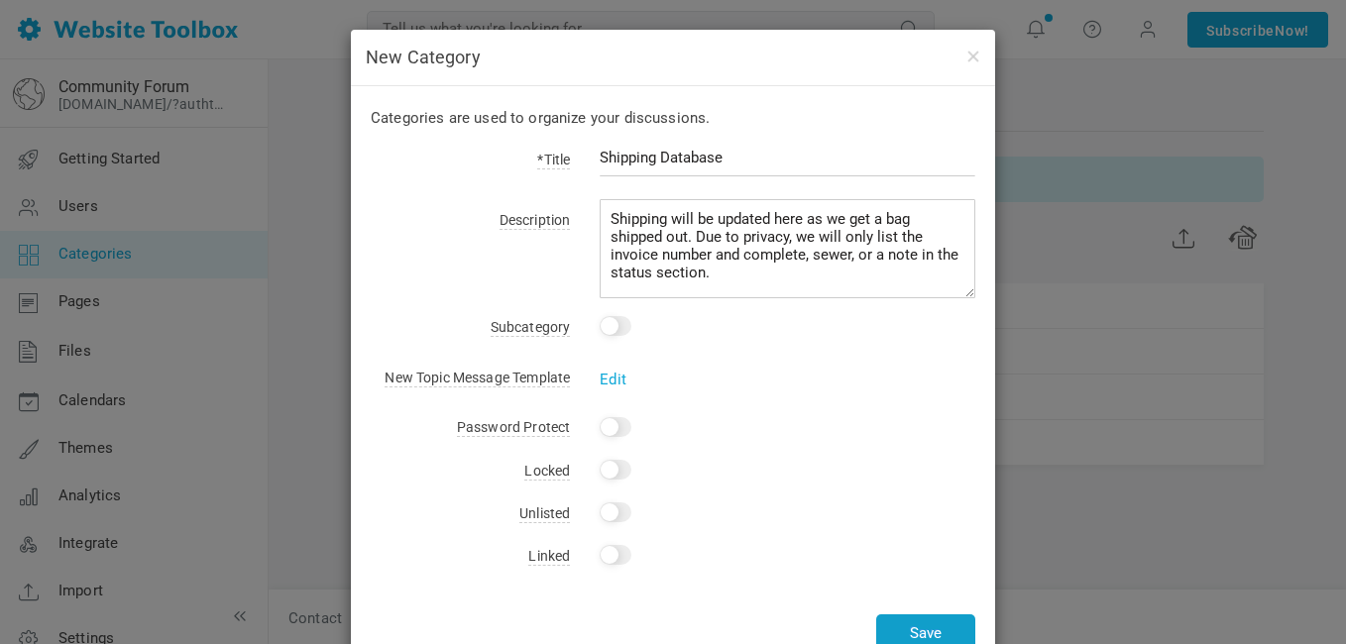
click at [919, 626] on button "Save" at bounding box center [925, 634] width 99 height 39
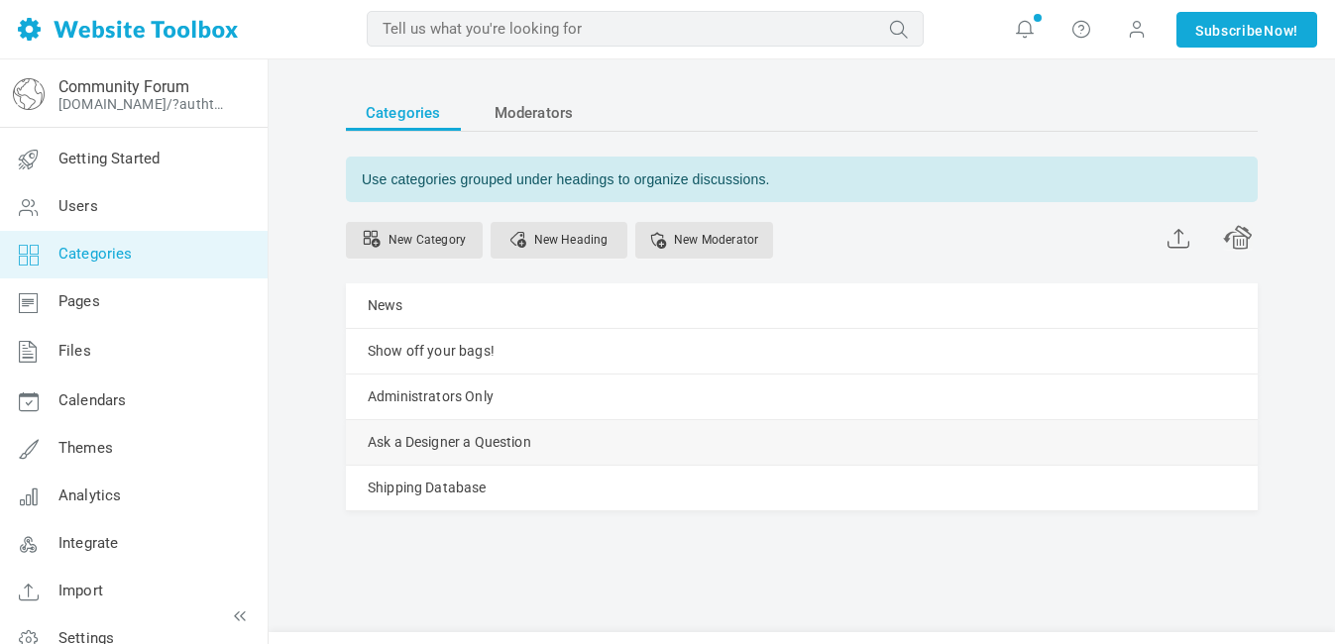
scroll to position [10, 0]
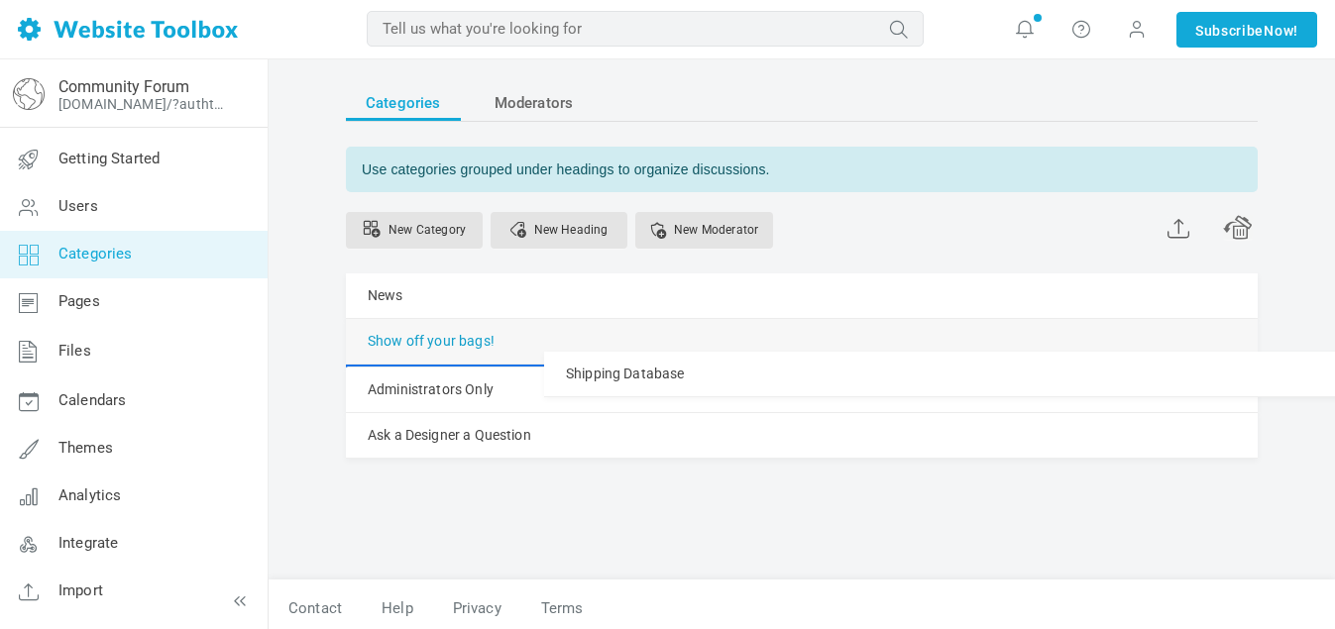
drag, startPoint x: 476, startPoint y: 489, endPoint x: 489, endPoint y: 351, distance: 138.4
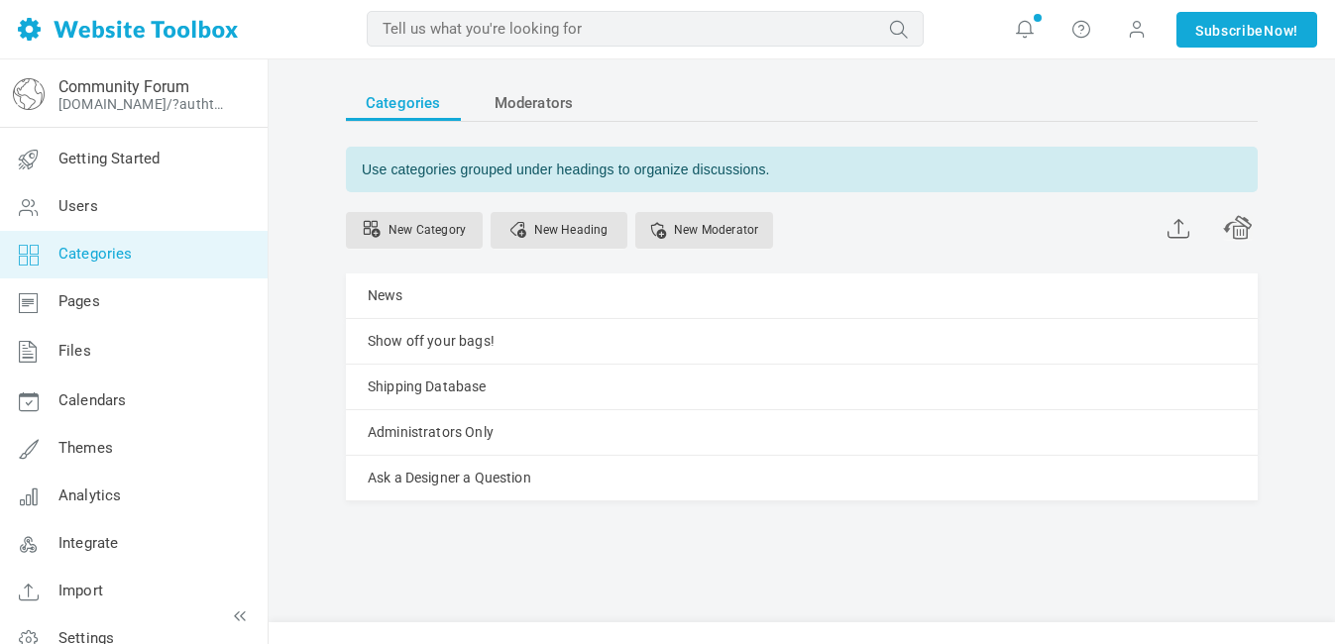
click at [600, 566] on div "Categories Moderators Use categories grouped under headings to organize discuss…" at bounding box center [802, 329] width 912 height 488
click at [461, 234] on link "New Category" at bounding box center [414, 230] width 137 height 37
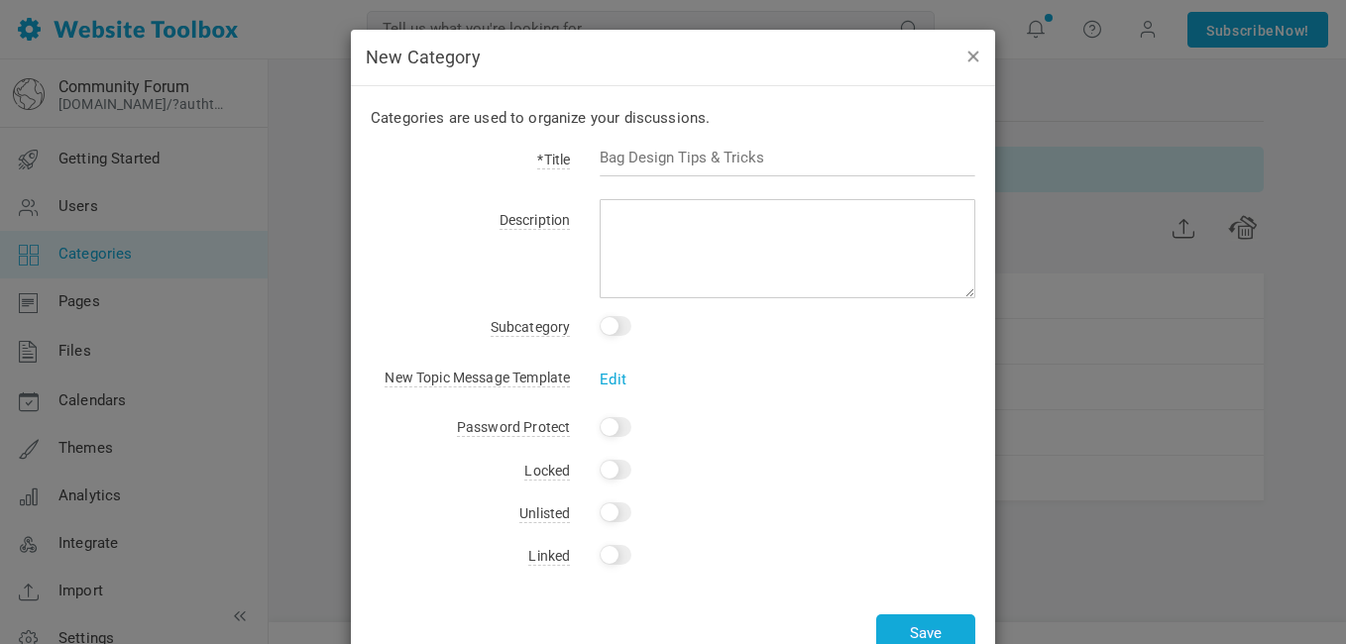
click at [970, 63] on button "button" at bounding box center [973, 56] width 16 height 22
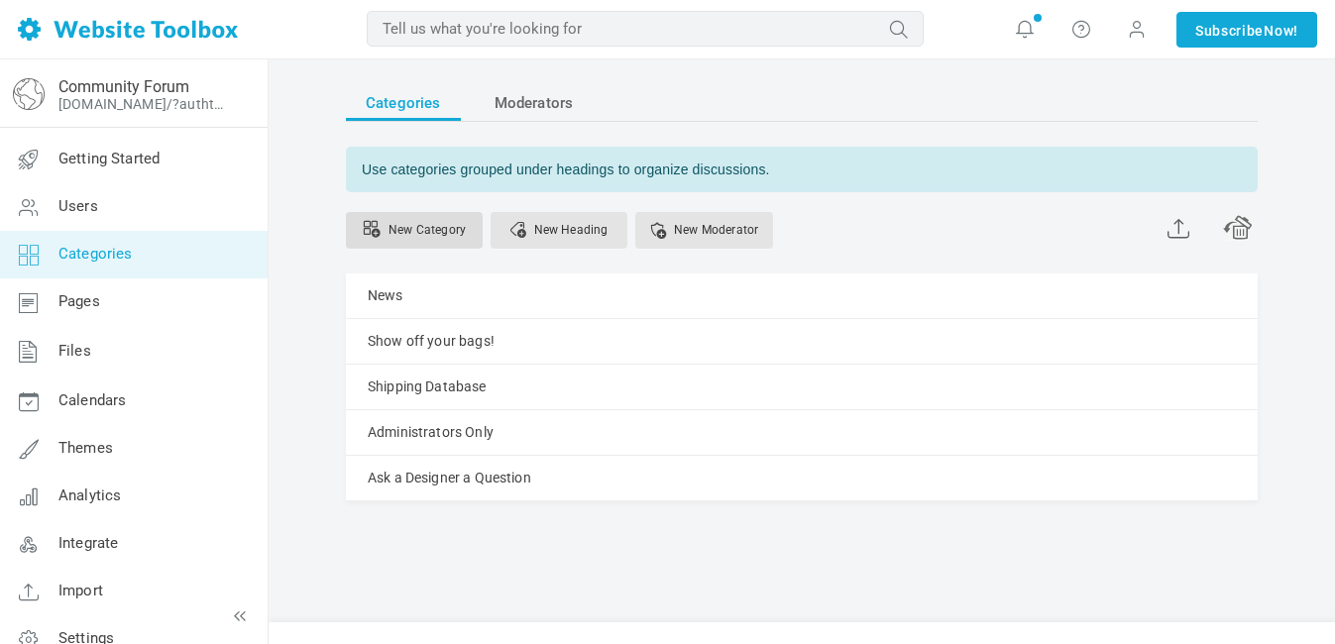
click at [470, 227] on link "New Category" at bounding box center [414, 230] width 137 height 37
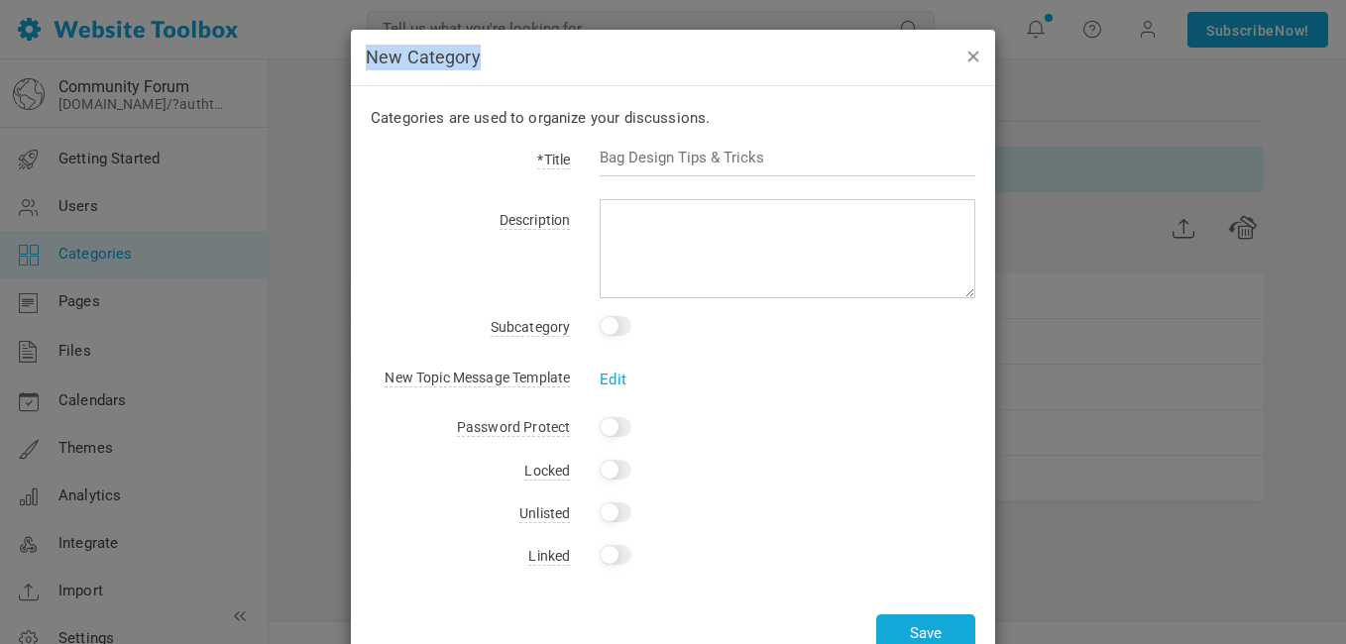
drag, startPoint x: 954, startPoint y: 53, endPoint x: 971, endPoint y: 54, distance: 17.9
click at [971, 54] on div "New Category" at bounding box center [673, 58] width 644 height 57
click at [971, 54] on button "button" at bounding box center [973, 56] width 16 height 22
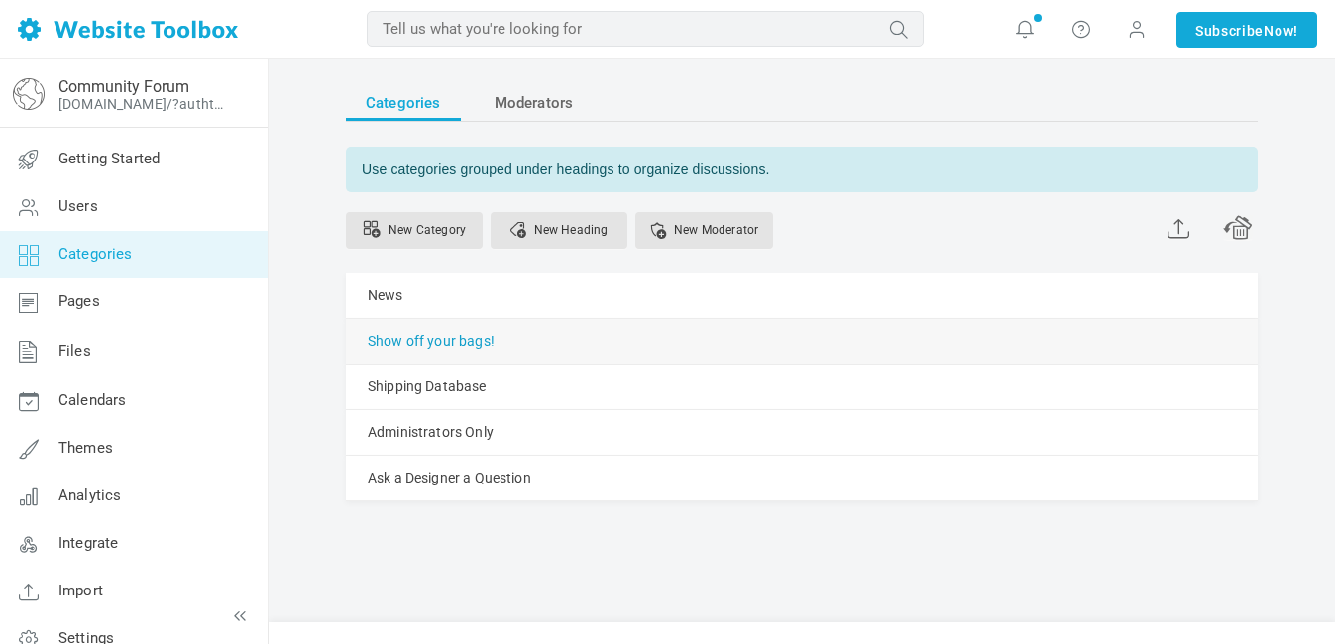
scroll to position [7, 0]
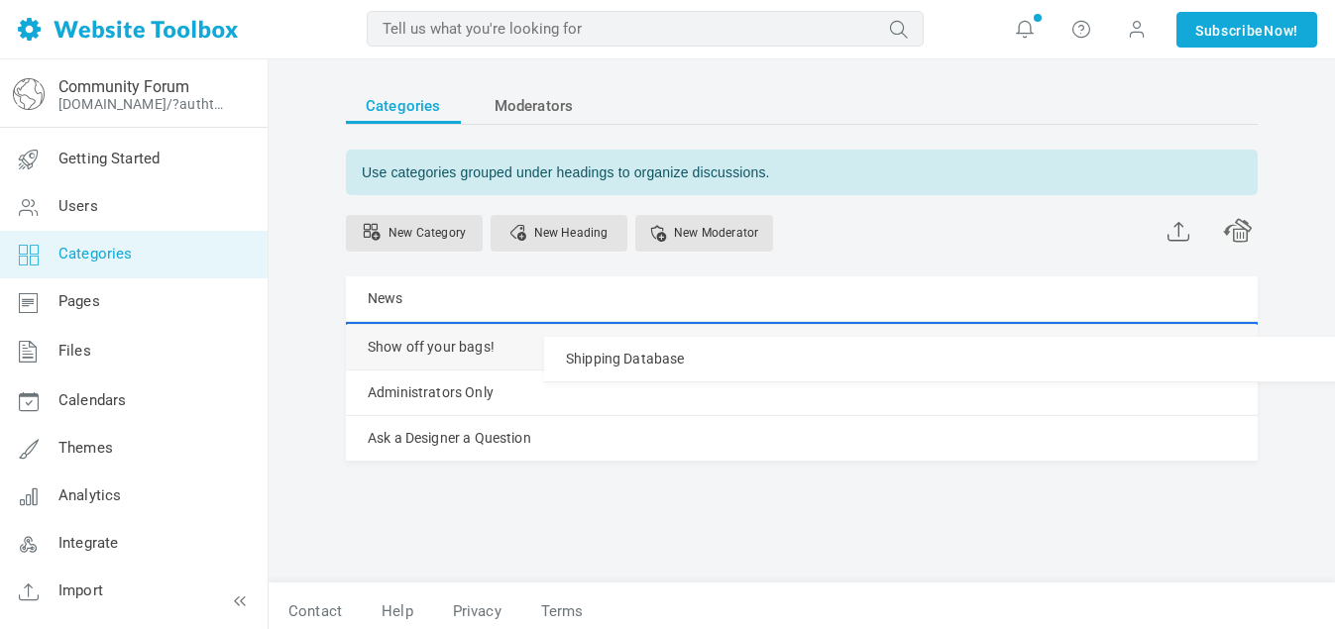
drag, startPoint x: 500, startPoint y: 389, endPoint x: 508, endPoint y: 336, distance: 53.1
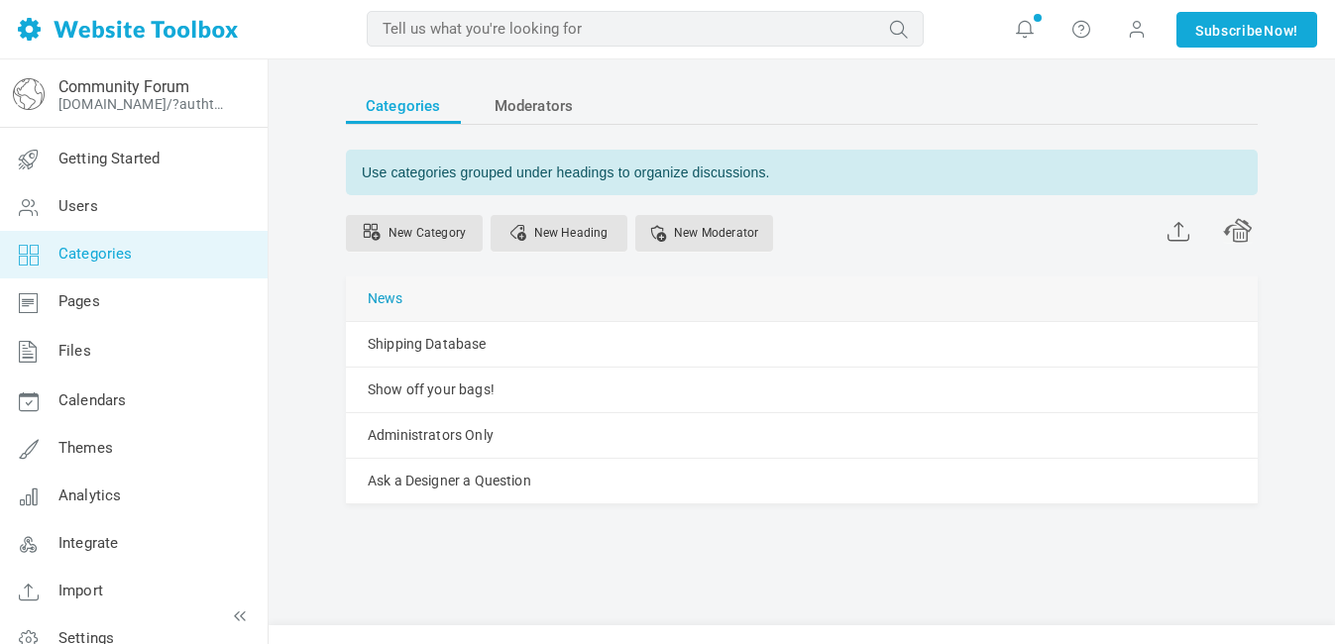
click at [386, 300] on link "News" at bounding box center [386, 298] width 36 height 25
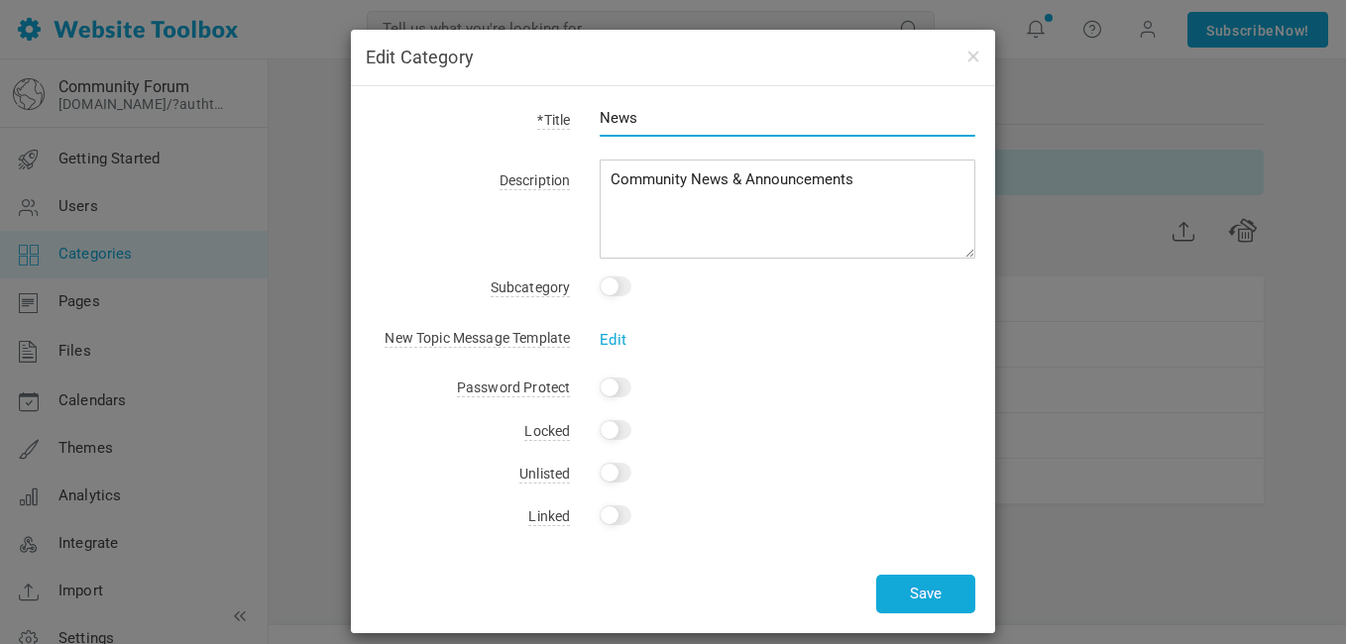
click at [678, 125] on input "News" at bounding box center [788, 118] width 376 height 38
type input "N"
type input "Important Info from Corporate"
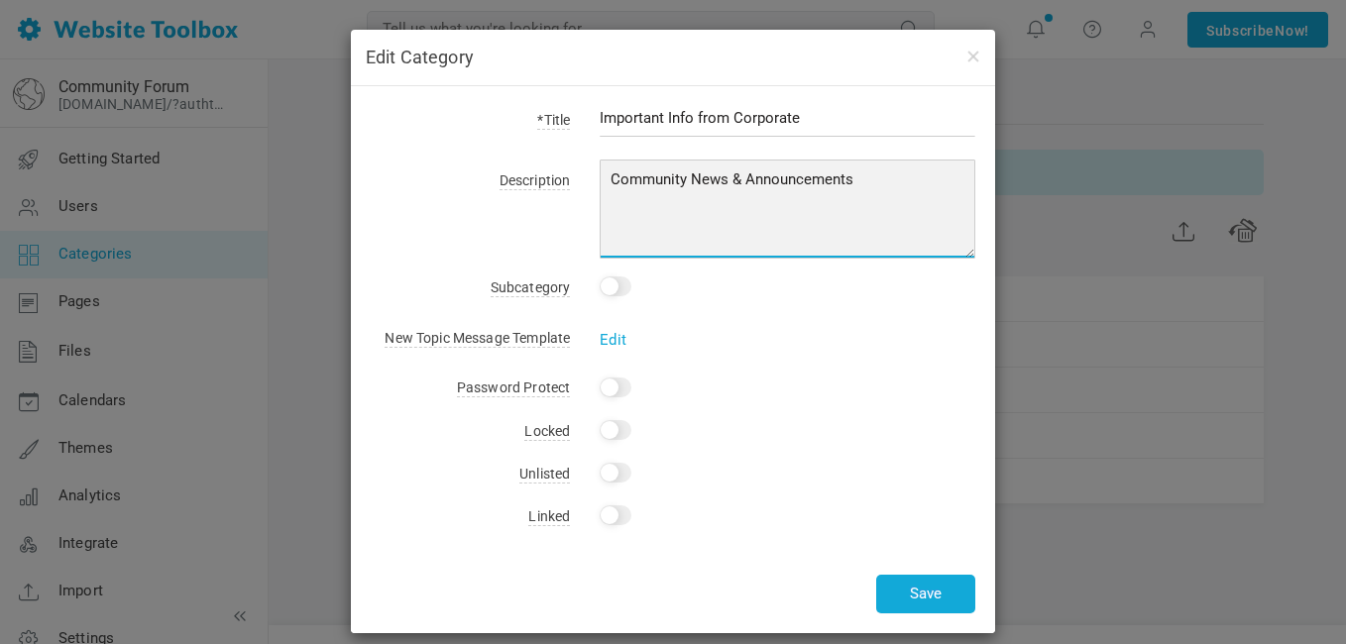
click at [701, 184] on textarea "Community News & Announcements" at bounding box center [788, 209] width 376 height 99
type textarea "News & Announcements"
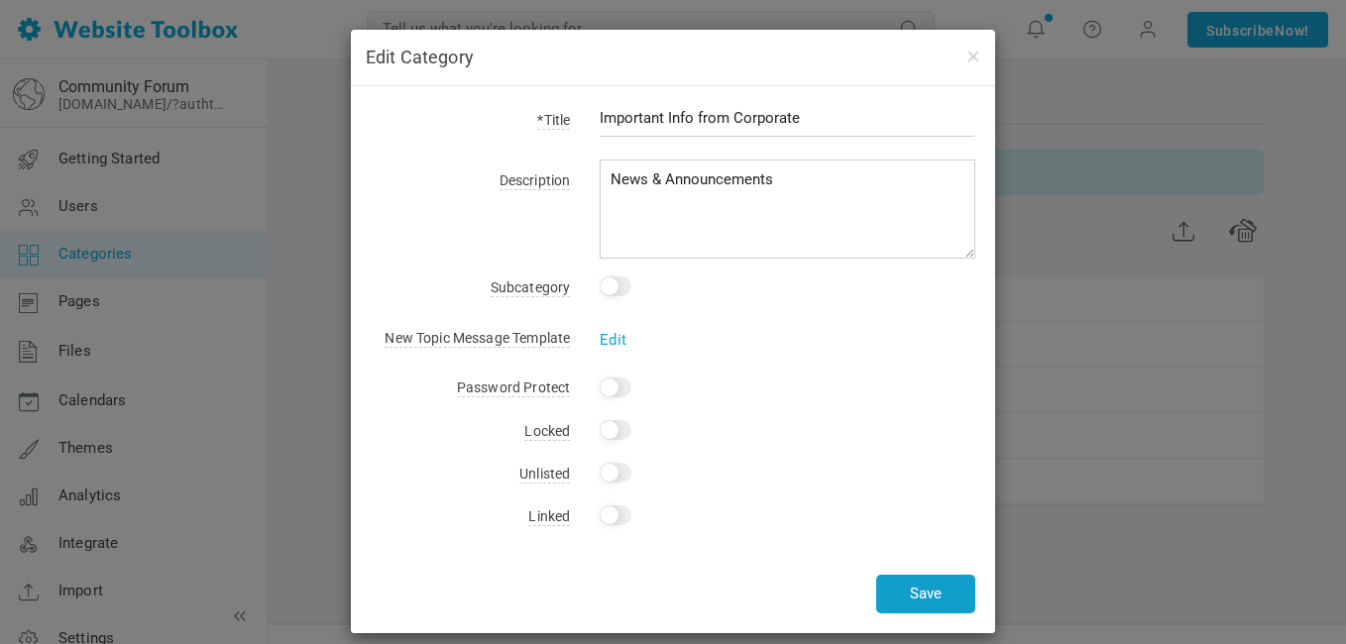
click at [925, 599] on button "Save" at bounding box center [925, 594] width 99 height 39
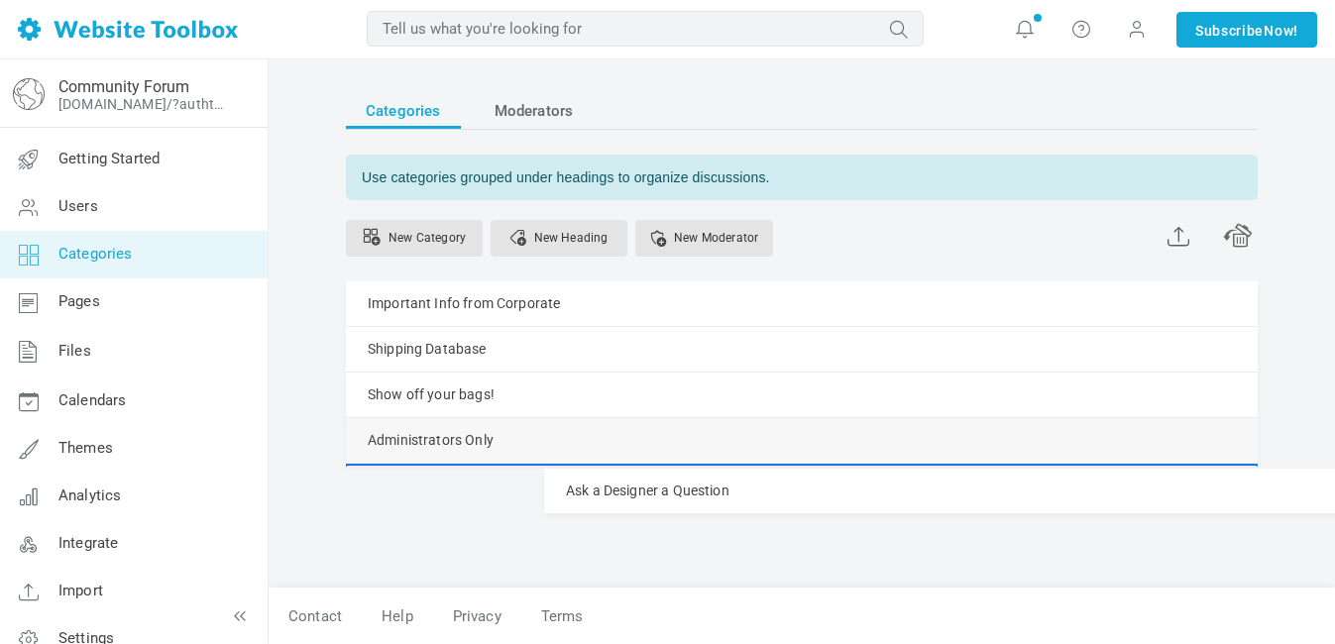
scroll to position [17, 0]
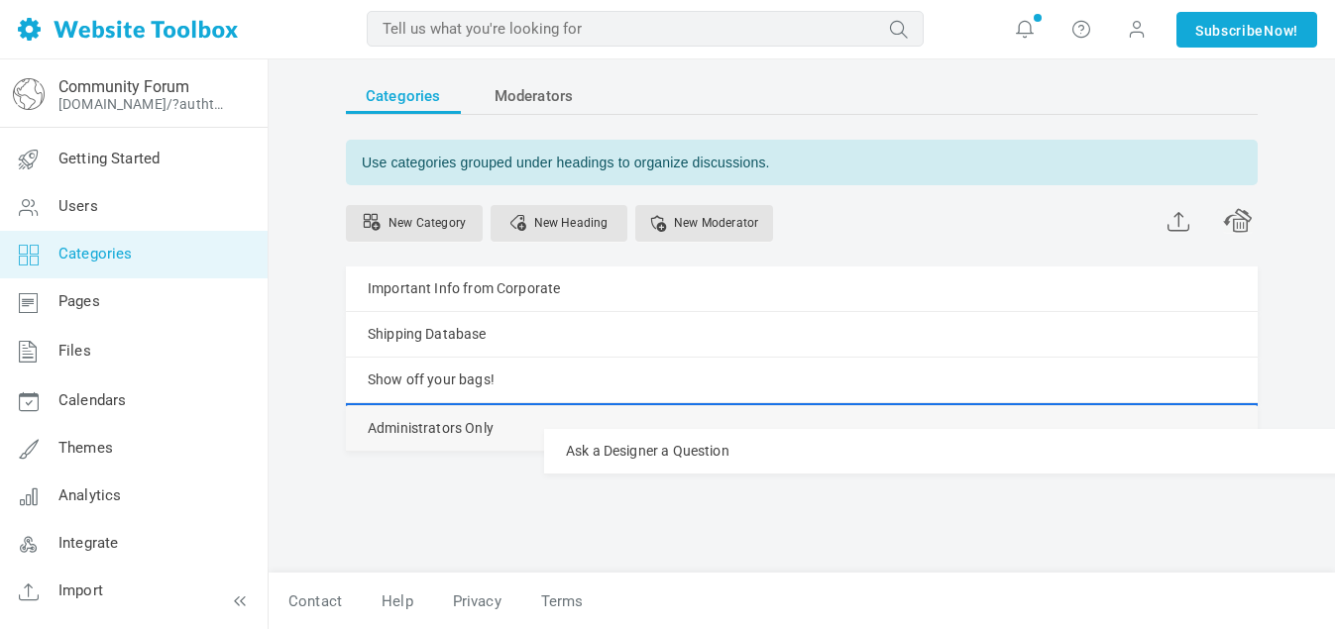
drag, startPoint x: 541, startPoint y: 490, endPoint x: 540, endPoint y: 428, distance: 61.5
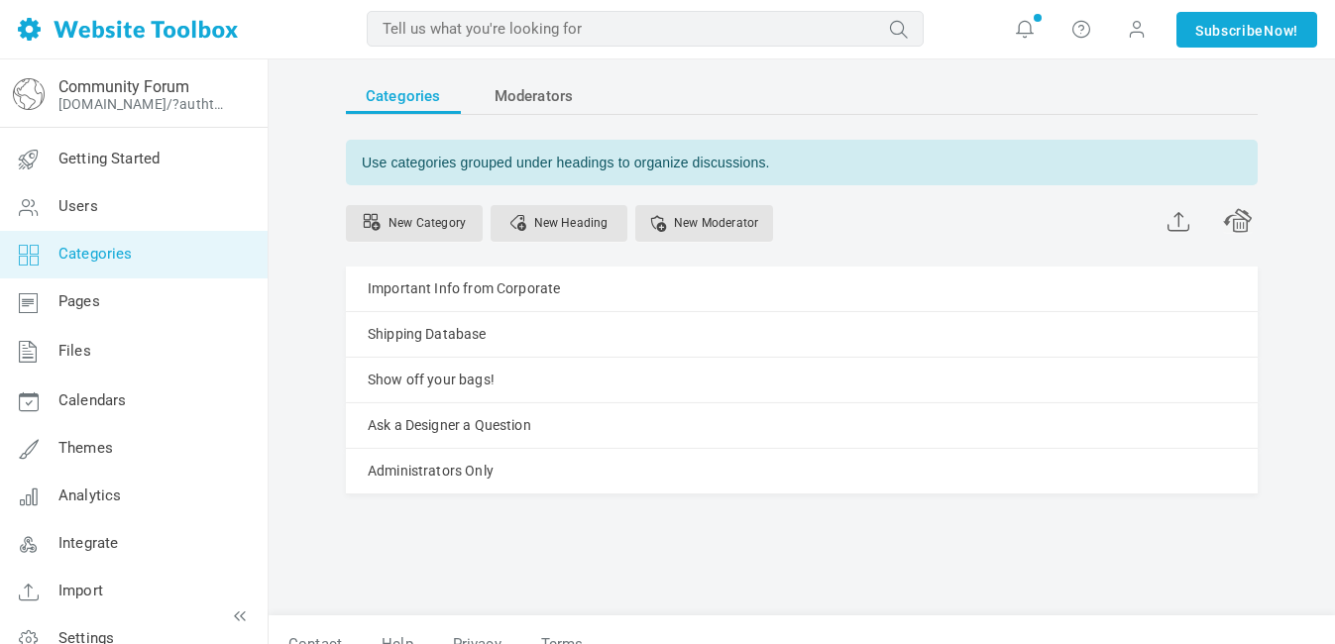
click at [1030, 231] on div "New Category New Heading New Moderator" at bounding box center [802, 225] width 912 height 81
click at [398, 220] on link "New Category" at bounding box center [414, 223] width 137 height 37
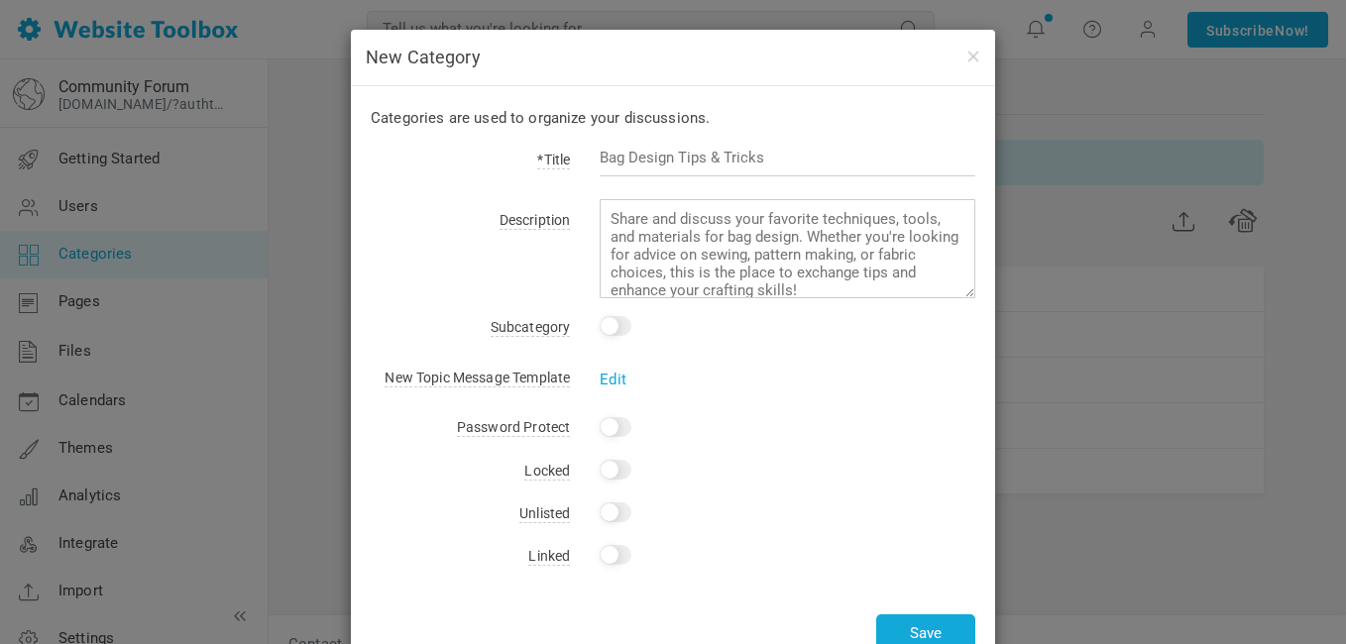
click at [902, 170] on input "text" at bounding box center [788, 158] width 376 height 38
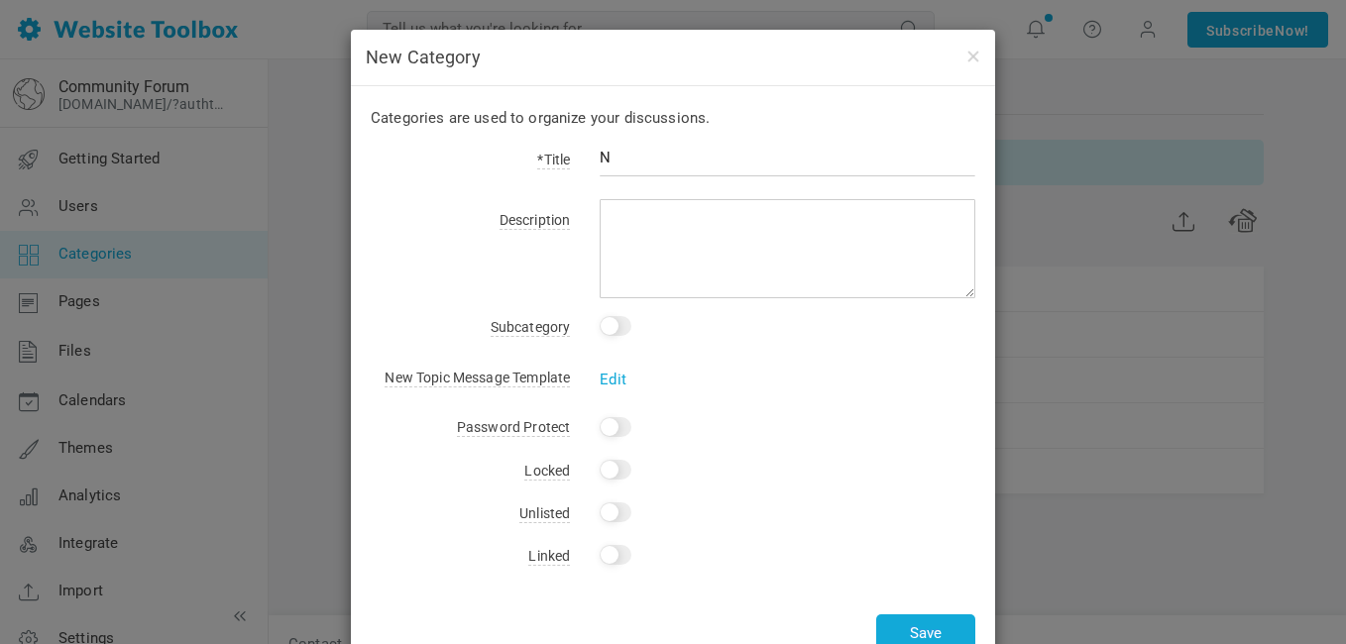
click at [902, 170] on input "N" at bounding box center [788, 158] width 376 height 38
type input "New Designer Area"
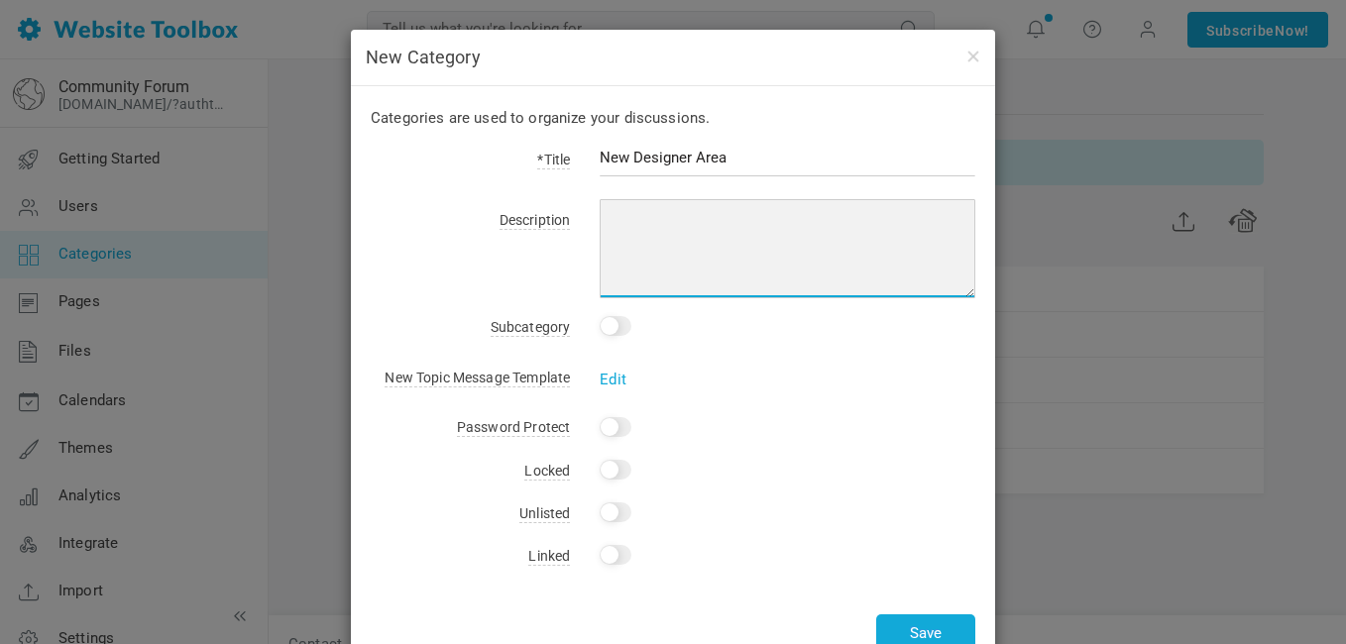
click at [742, 244] on textarea at bounding box center [788, 248] width 376 height 99
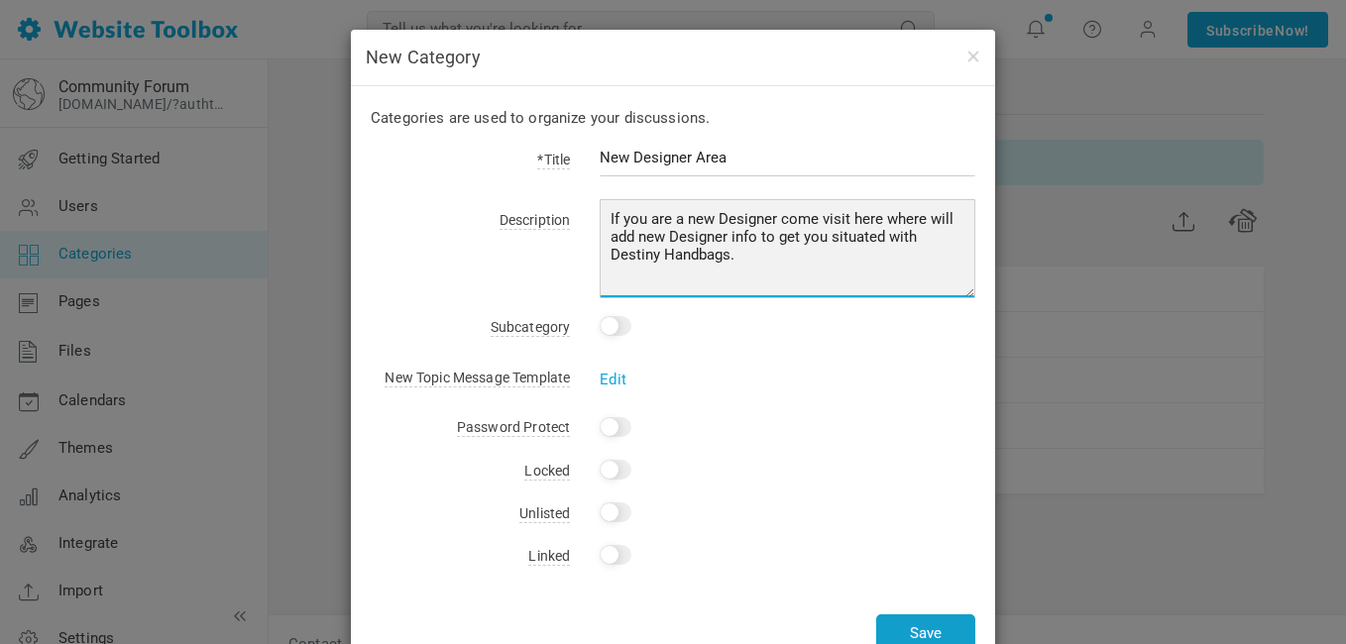
type textarea "If you are a new Designer come visit here where will add new Designer info to g…"
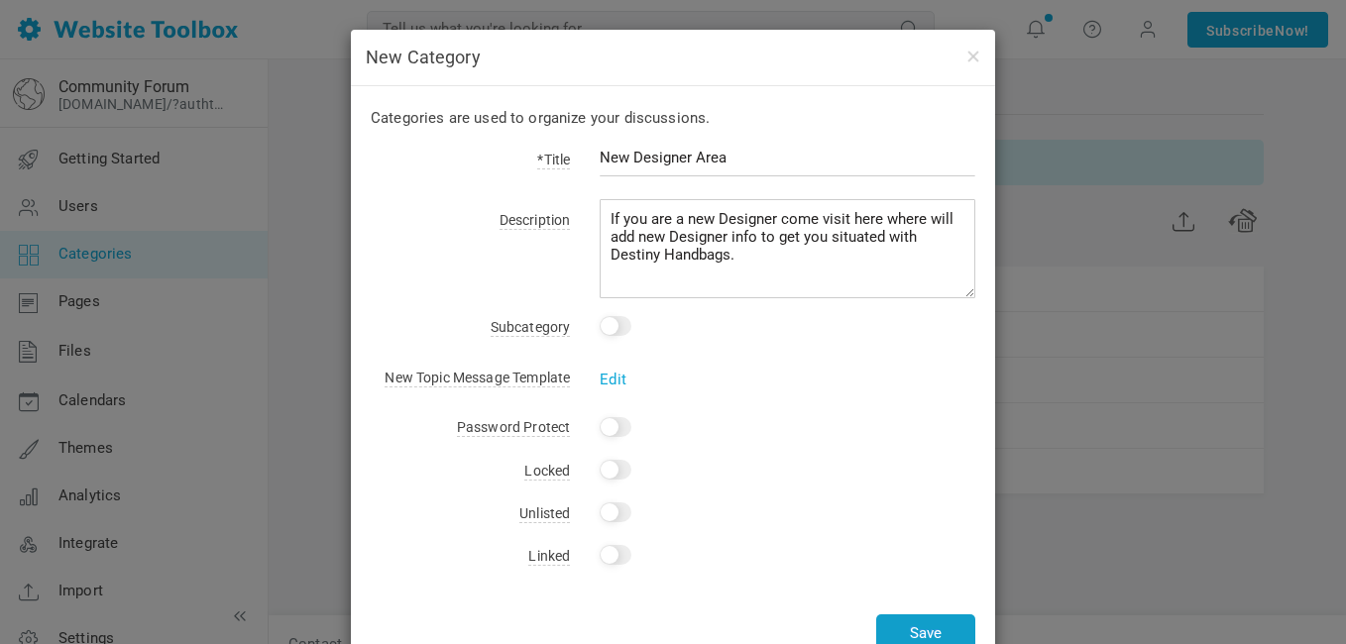
click at [934, 626] on button "Save" at bounding box center [925, 634] width 99 height 39
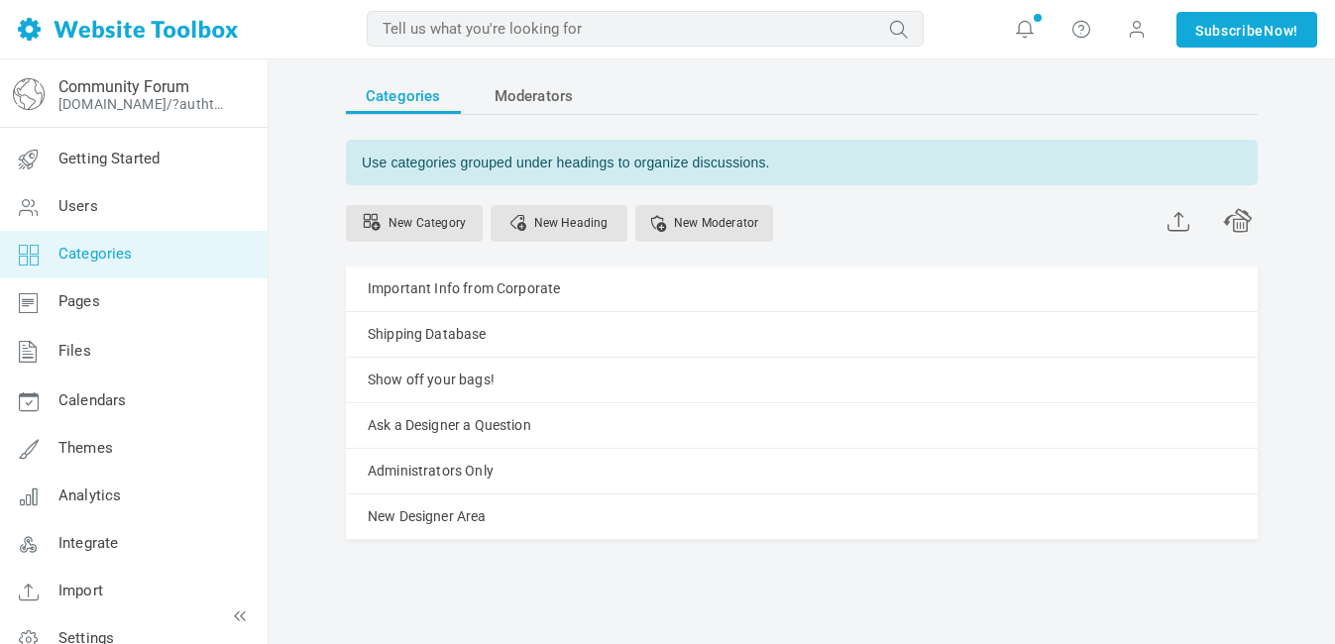
scroll to position [70, 0]
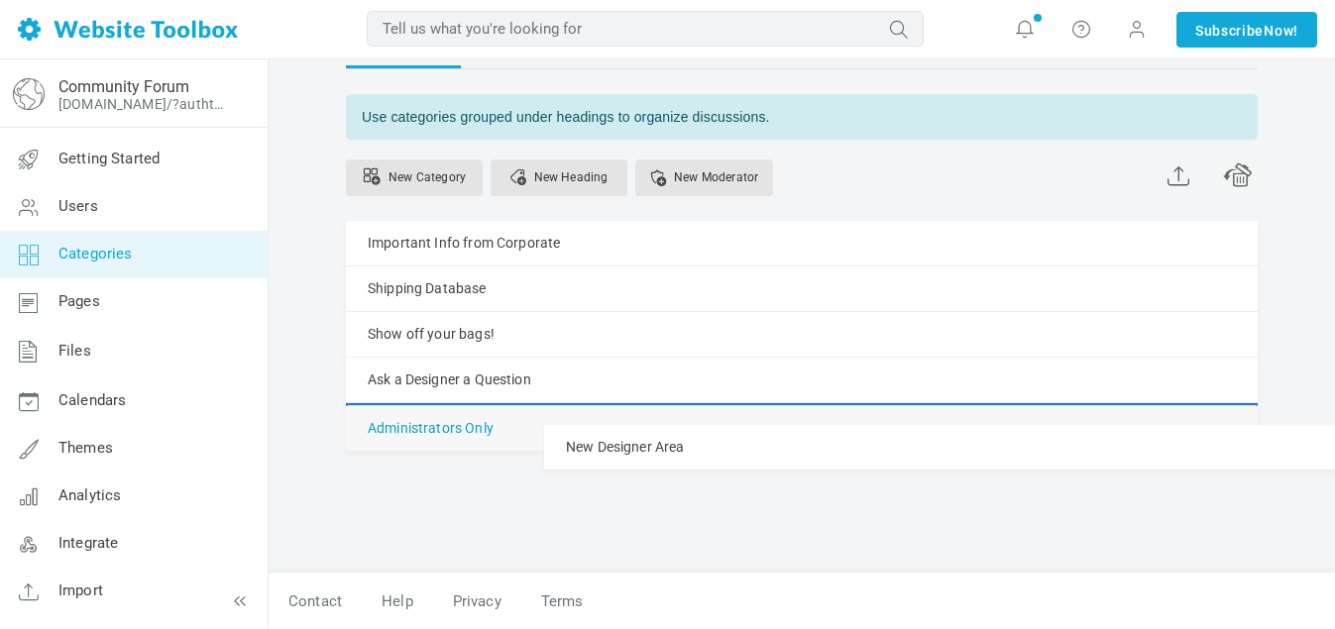
drag, startPoint x: 505, startPoint y: 519, endPoint x: 525, endPoint y: 416, distance: 105.2
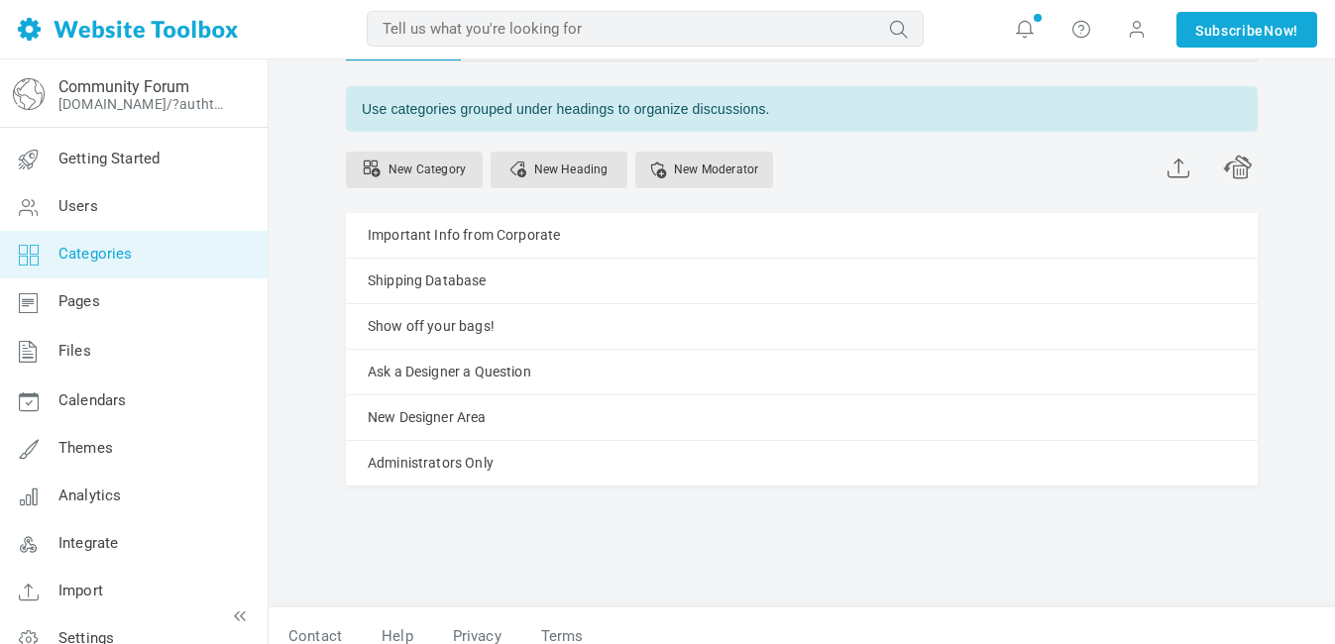
click at [696, 541] on div "Categories Moderators Use categories grouped under headings to organize discuss…" at bounding box center [802, 291] width 912 height 533
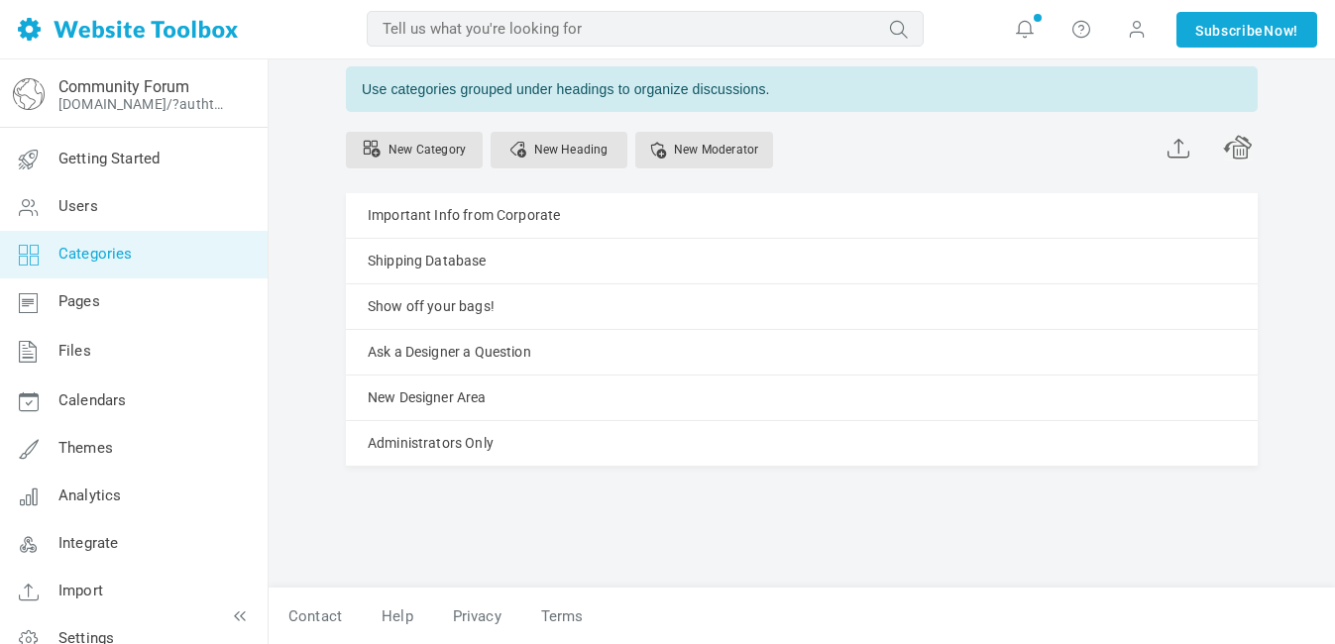
scroll to position [98, 0]
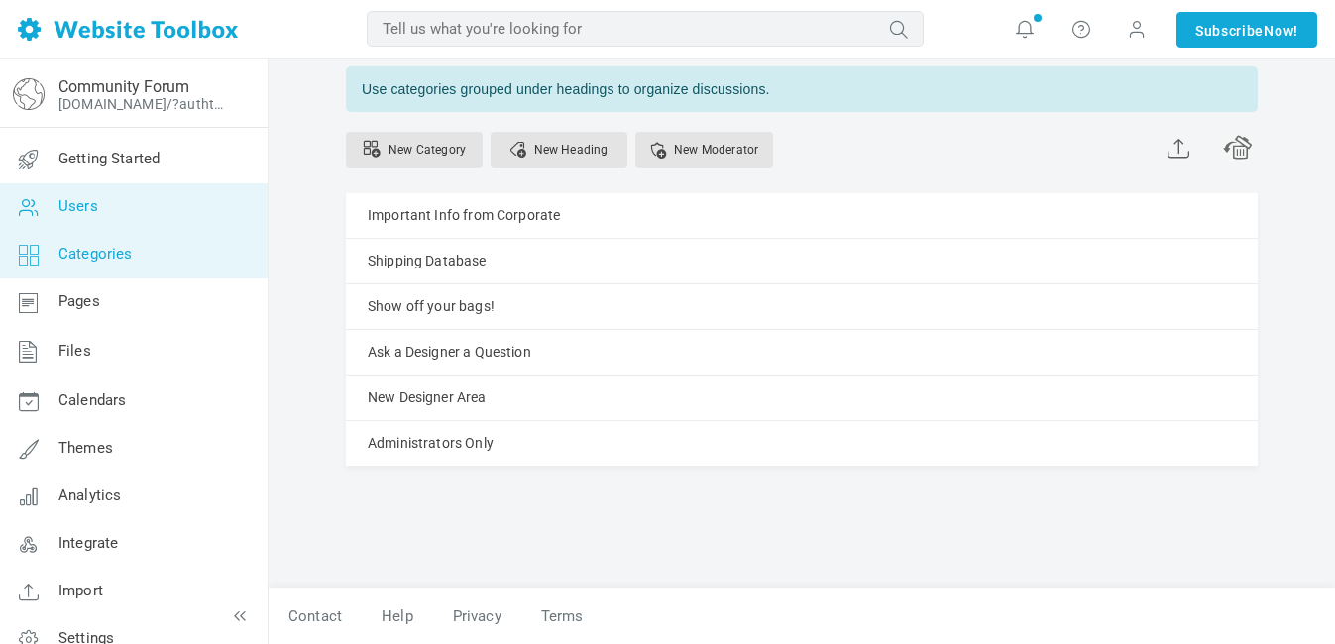
click at [87, 202] on span "Users" at bounding box center [78, 206] width 40 height 18
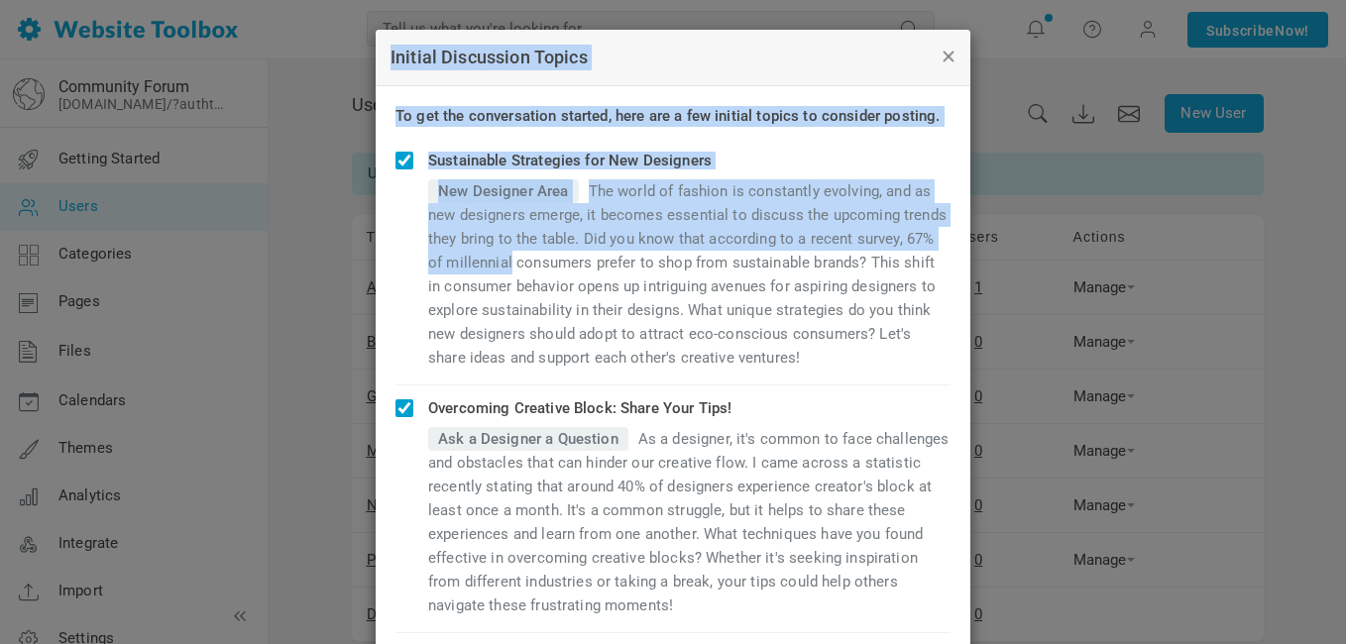
drag, startPoint x: 930, startPoint y: 291, endPoint x: 944, endPoint y: 51, distance: 241.3
click at [944, 51] on button "button" at bounding box center [948, 56] width 16 height 22
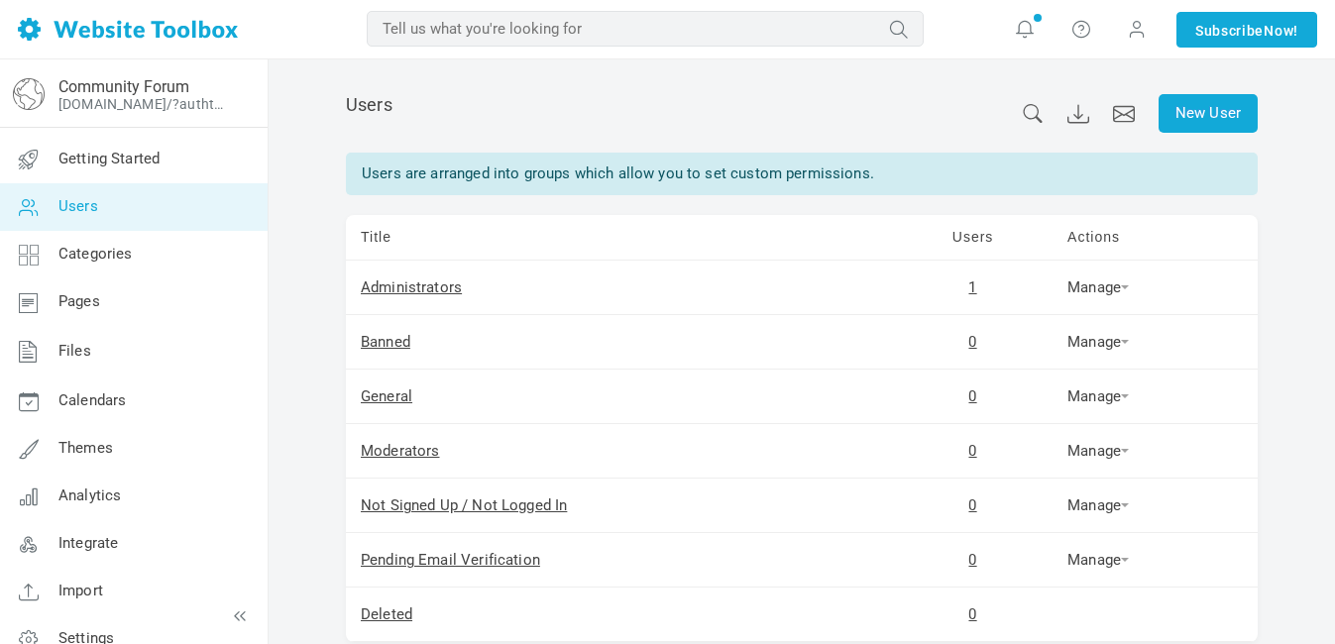
click at [70, 215] on span "Users" at bounding box center [78, 206] width 40 height 18
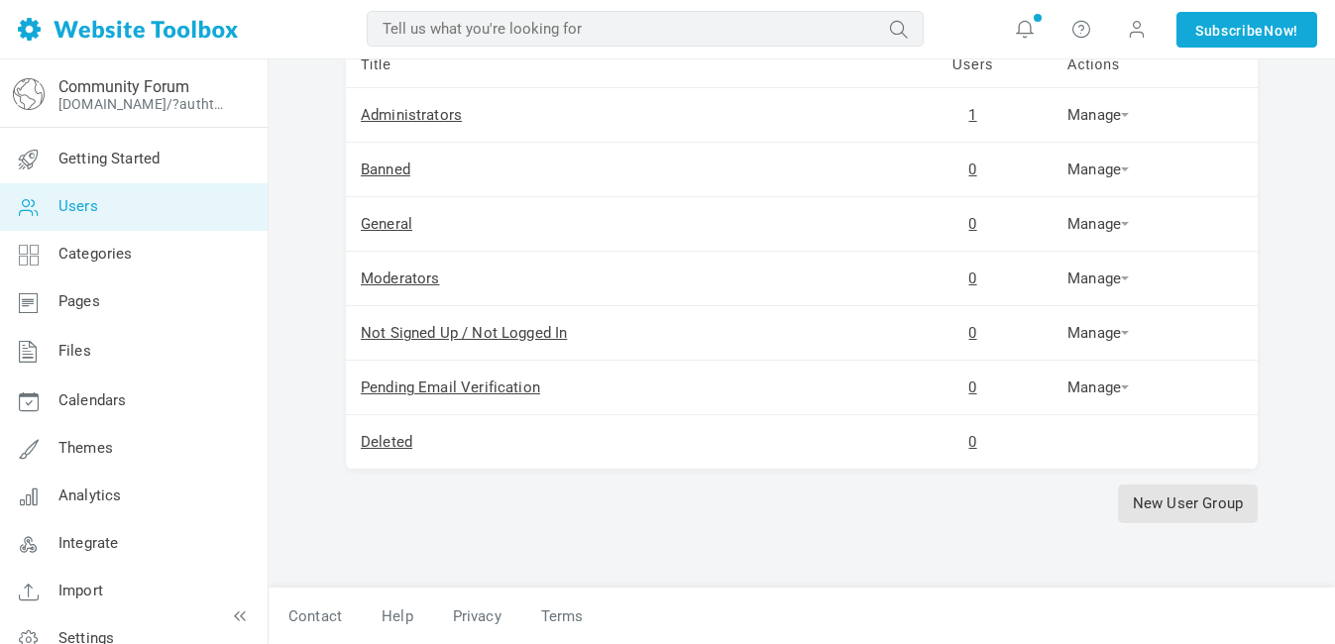
scroll to position [186, 0]
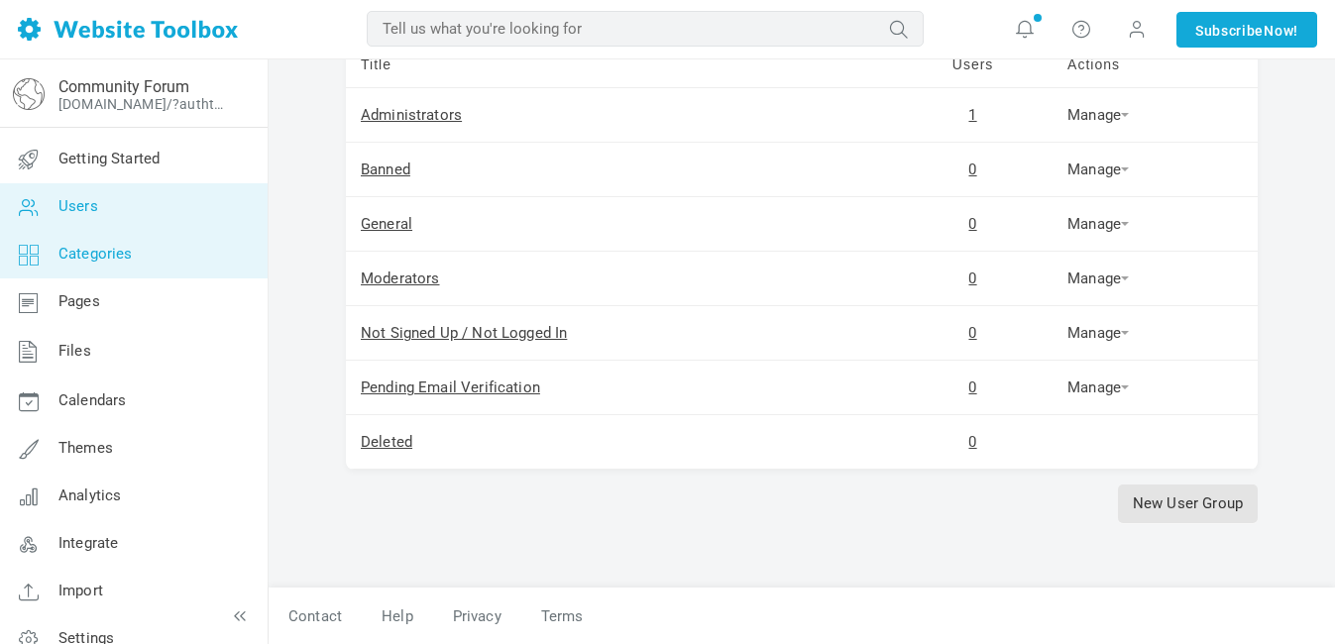
click at [101, 254] on span "Categories" at bounding box center [95, 254] width 74 height 18
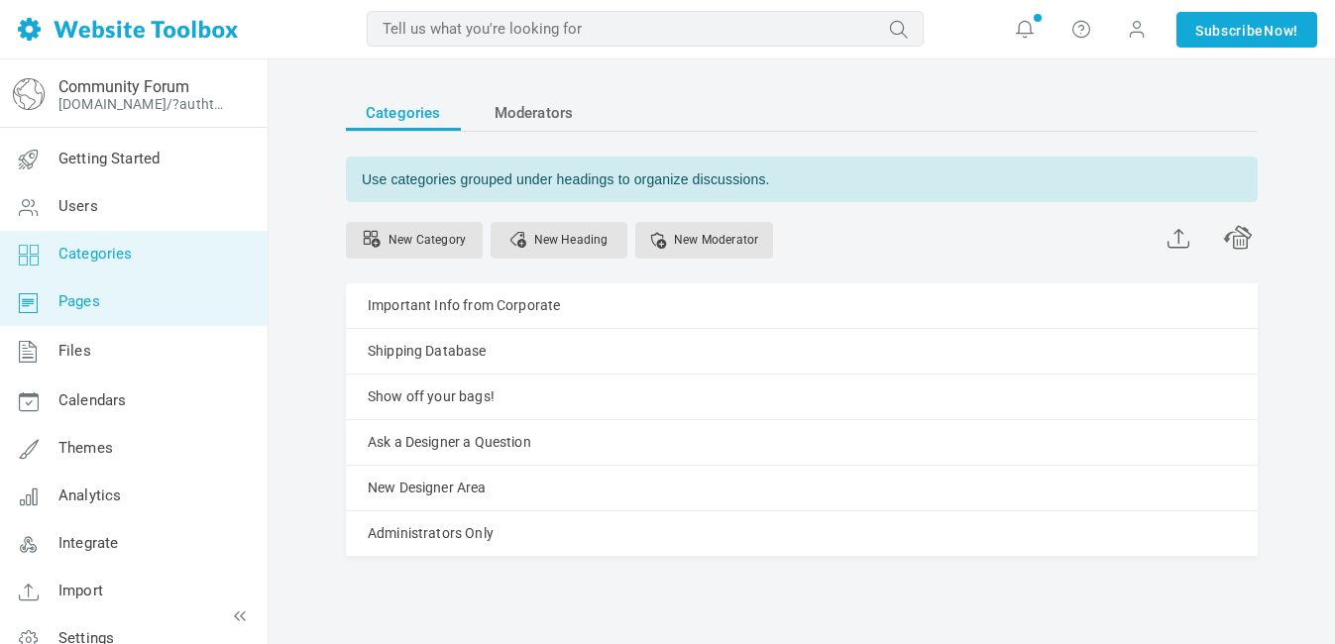
click at [93, 306] on span "Pages" at bounding box center [79, 301] width 42 height 18
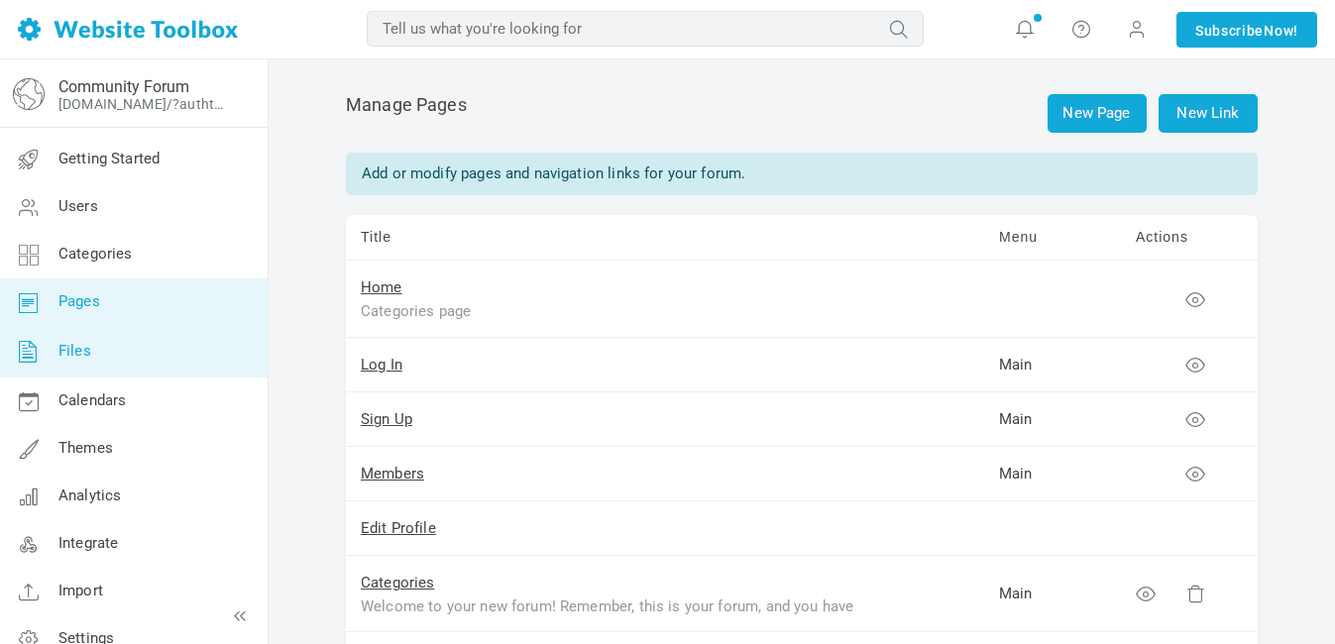
click at [85, 372] on link "Files" at bounding box center [133, 352] width 269 height 52
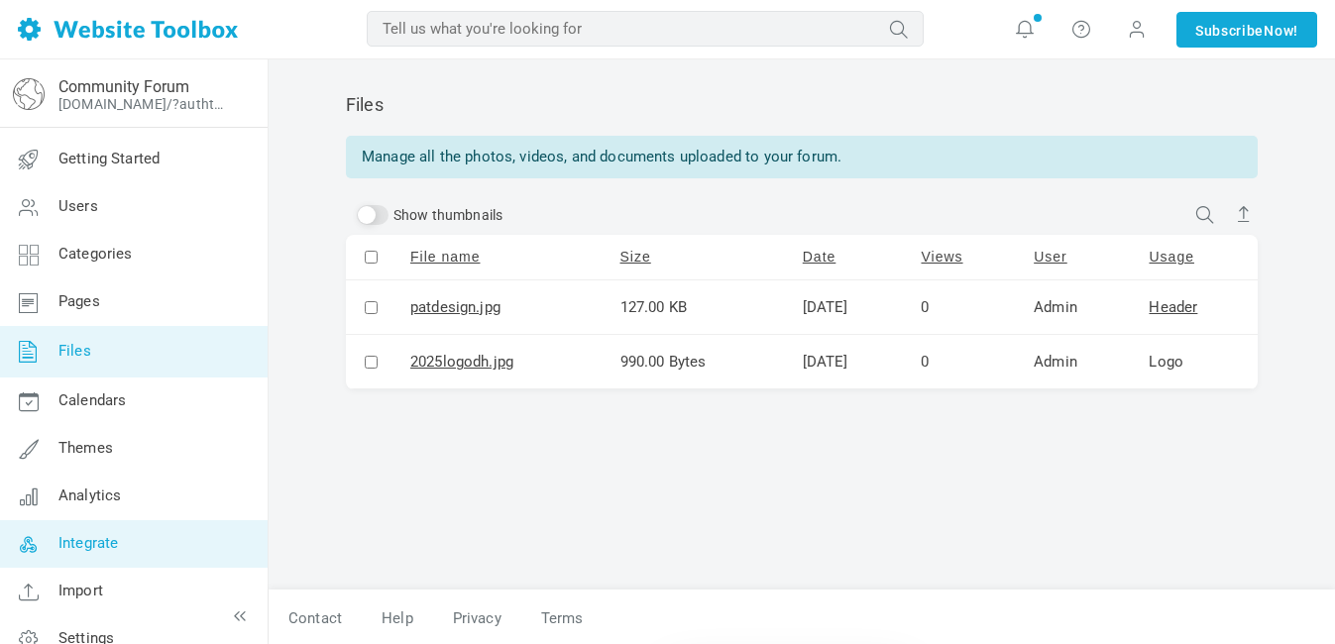
click at [95, 547] on span "Integrate" at bounding box center [87, 543] width 59 height 18
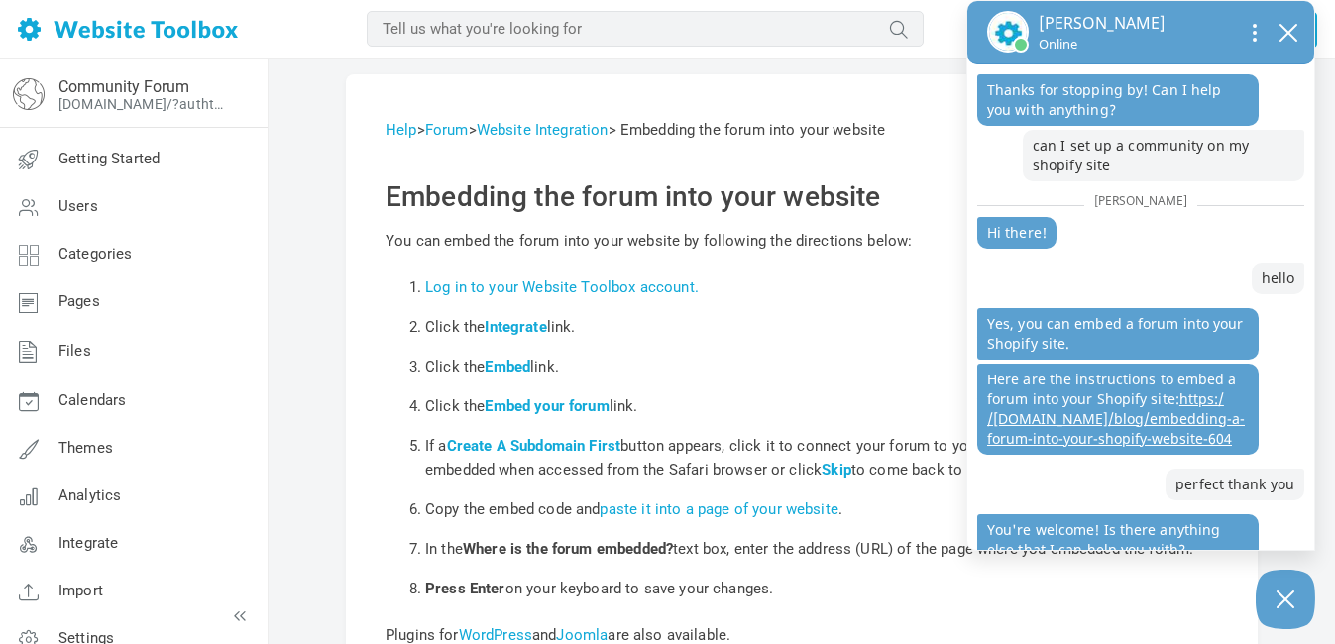
scroll to position [336, 0]
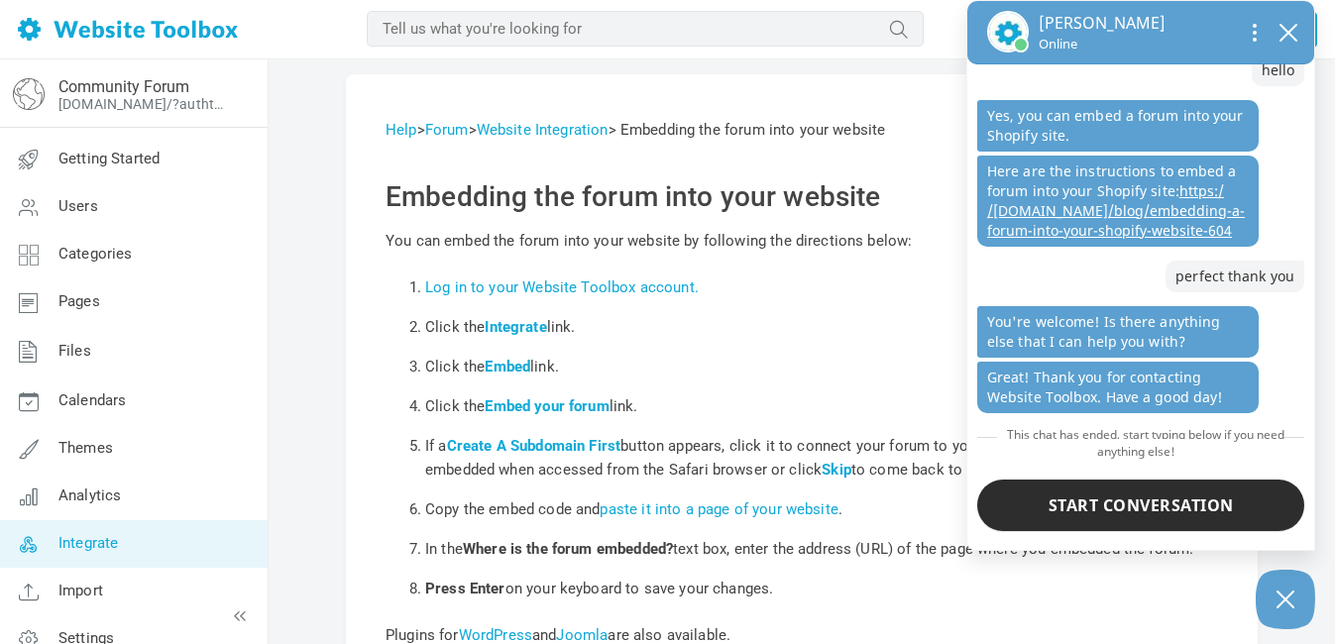
click at [107, 552] on span "Integrate" at bounding box center [87, 543] width 59 height 18
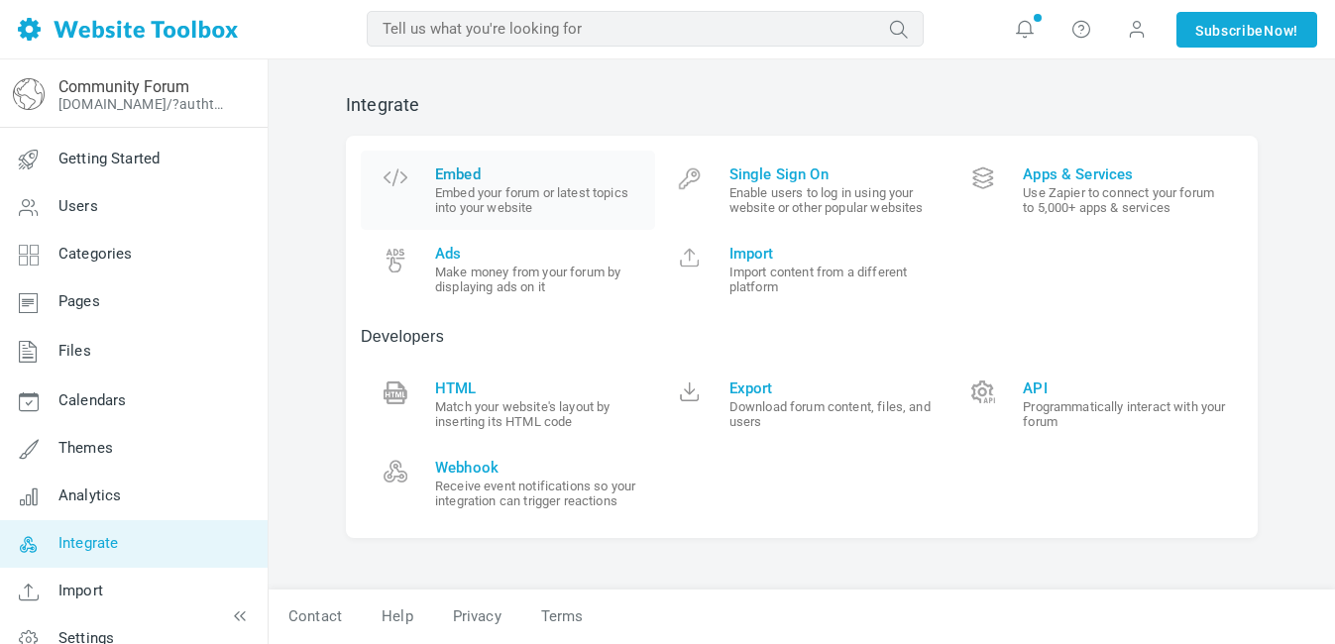
click at [459, 171] on span "Embed" at bounding box center [537, 175] width 205 height 18
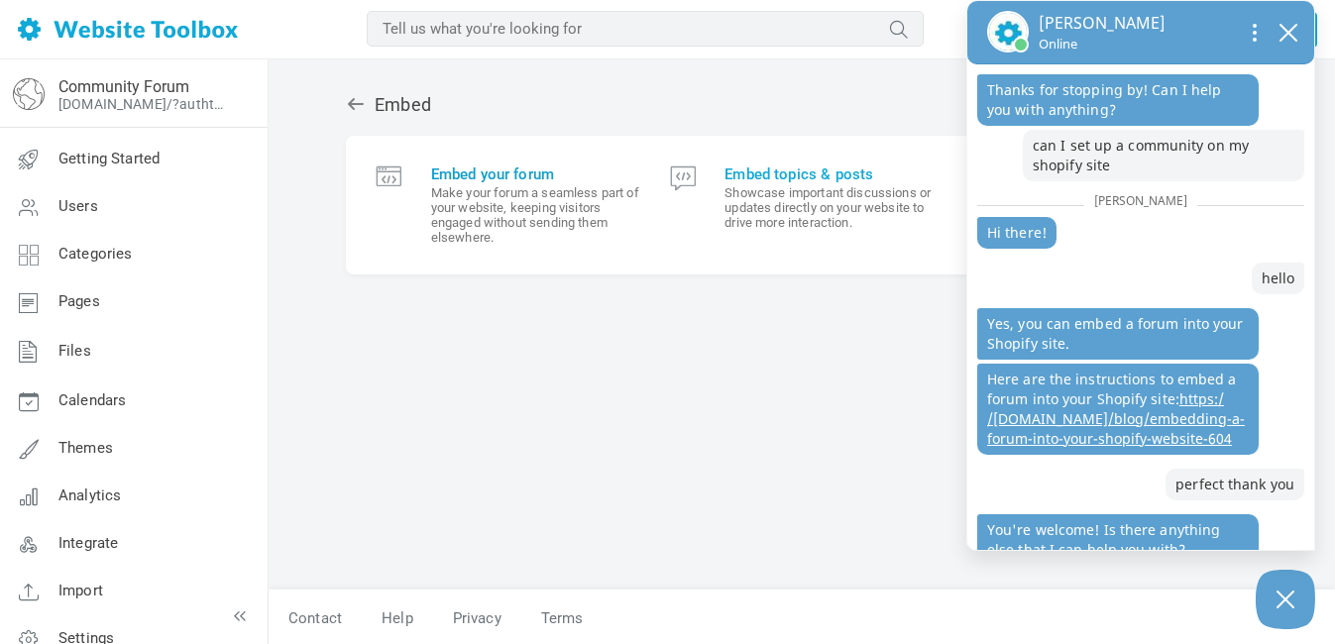
scroll to position [336, 0]
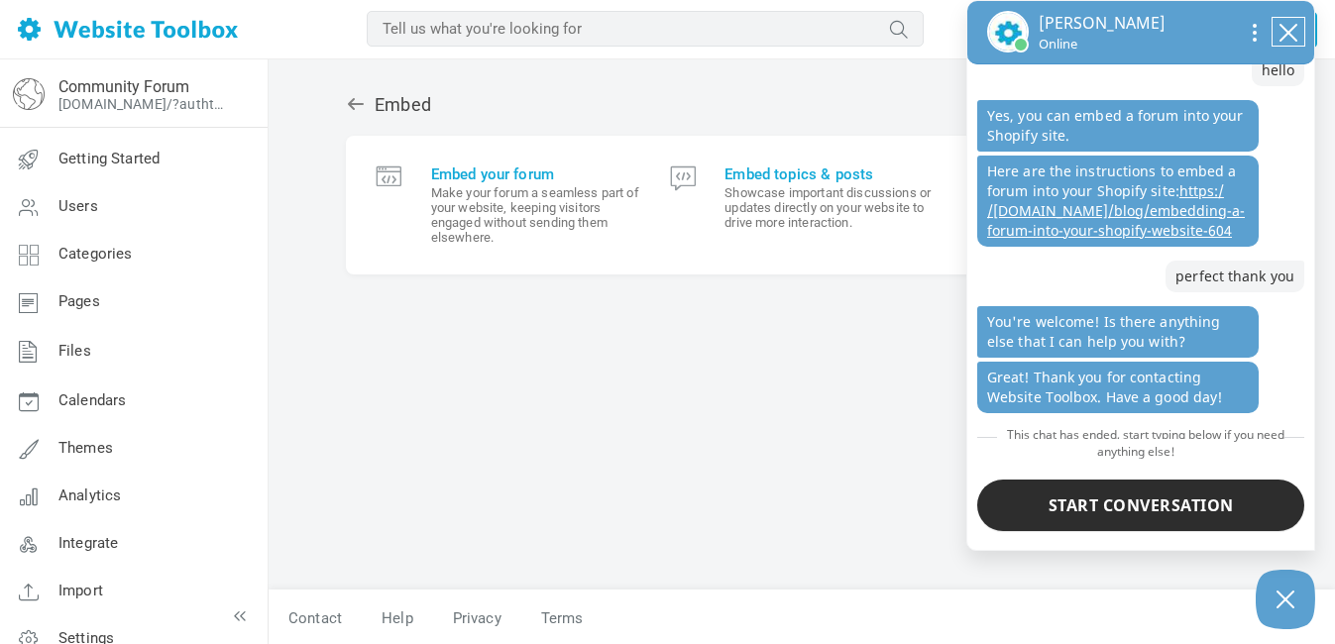
click at [1290, 35] on icon "close chatbox" at bounding box center [1289, 33] width 16 height 16
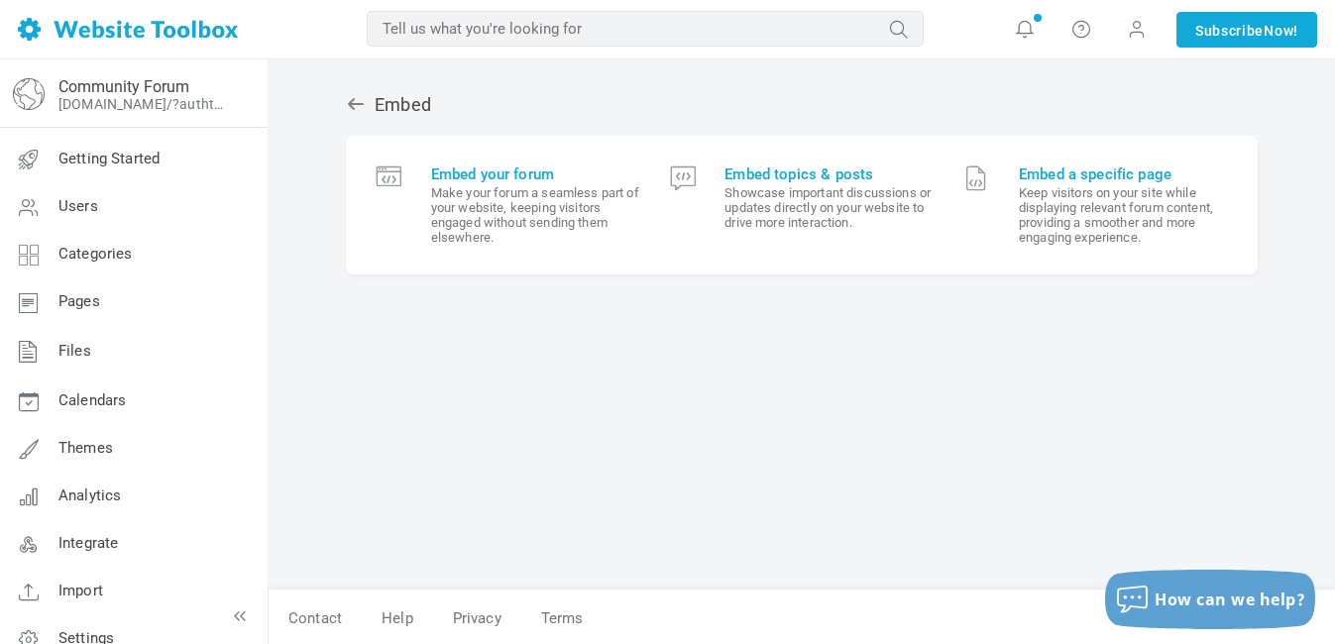
scroll to position [273, 0]
click at [525, 188] on span "Embed your forum Make your forum a seamless part of your website, keeping visit…" at bounding box center [535, 205] width 209 height 79
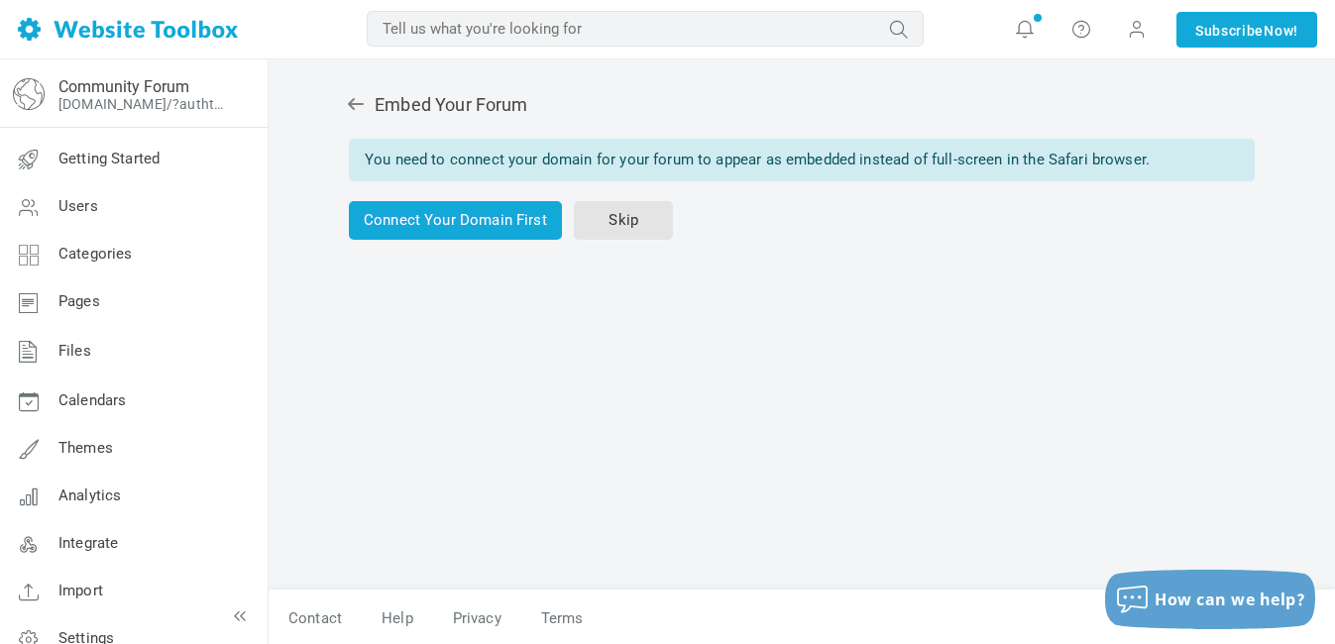
scroll to position [273, 0]
click at [477, 240] on link "Connect Your Domain First" at bounding box center [455, 220] width 213 height 39
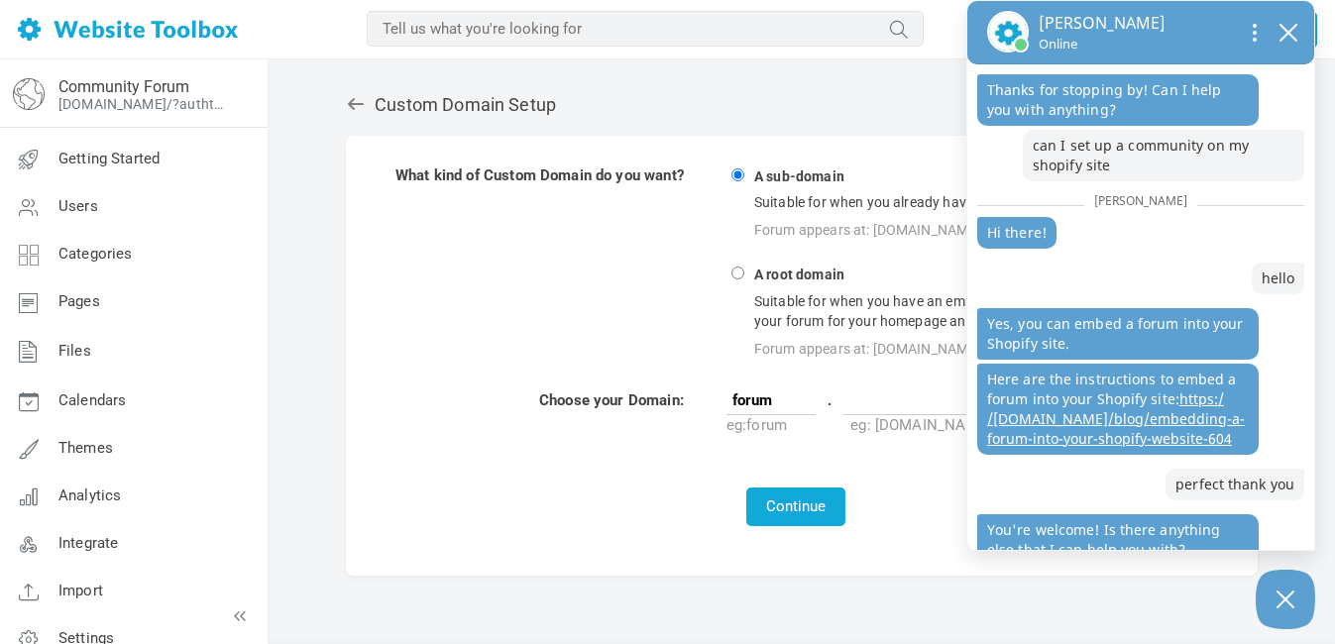
scroll to position [441, 0]
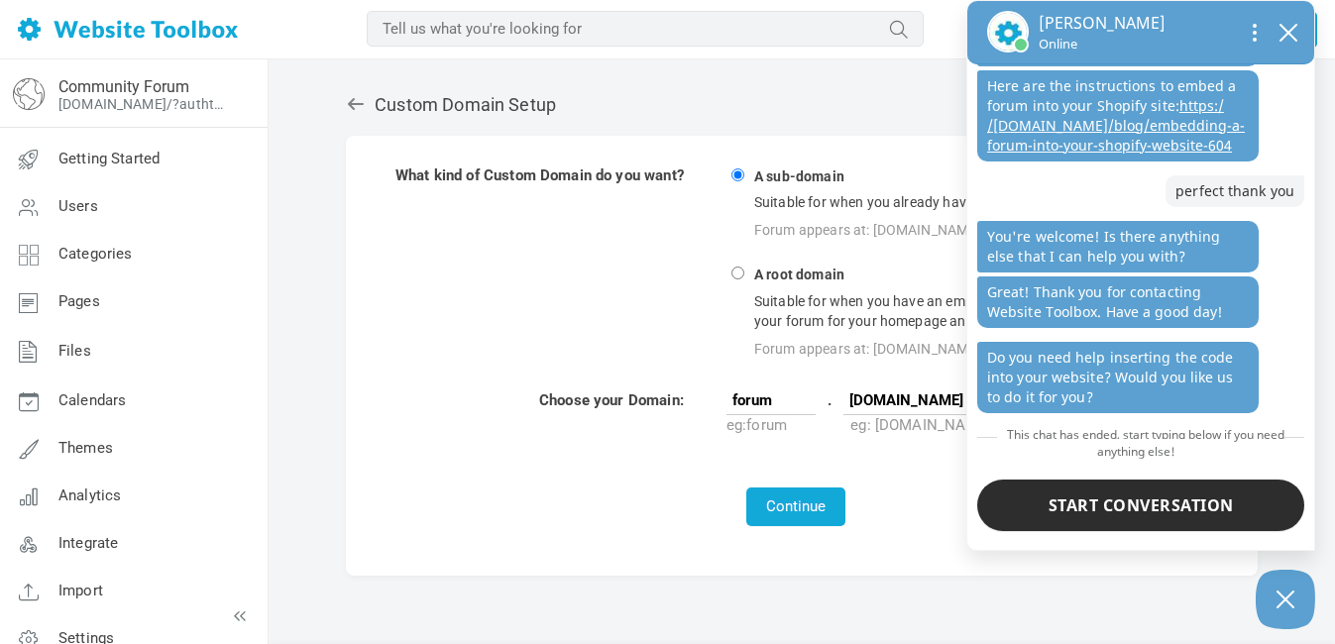
type input "[DOMAIN_NAME]"
click at [1289, 43] on button "close chatbox" at bounding box center [1289, 32] width 32 height 28
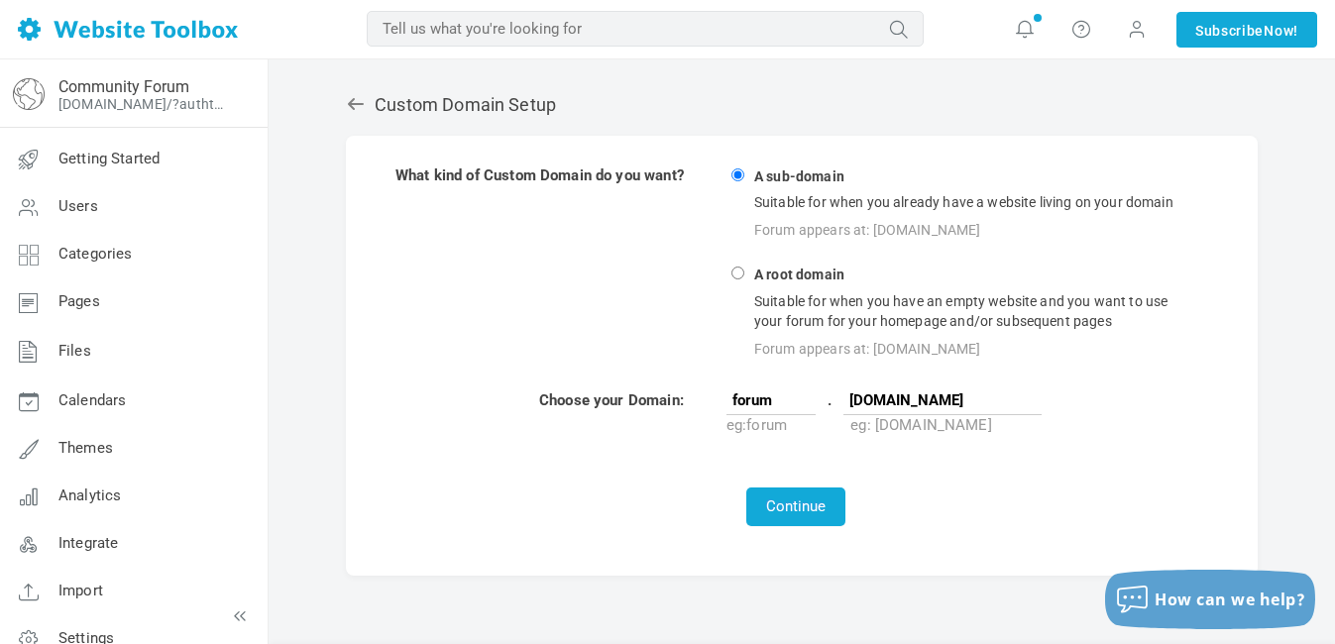
scroll to position [378, 0]
click at [804, 526] on button "Continue" at bounding box center [795, 507] width 99 height 39
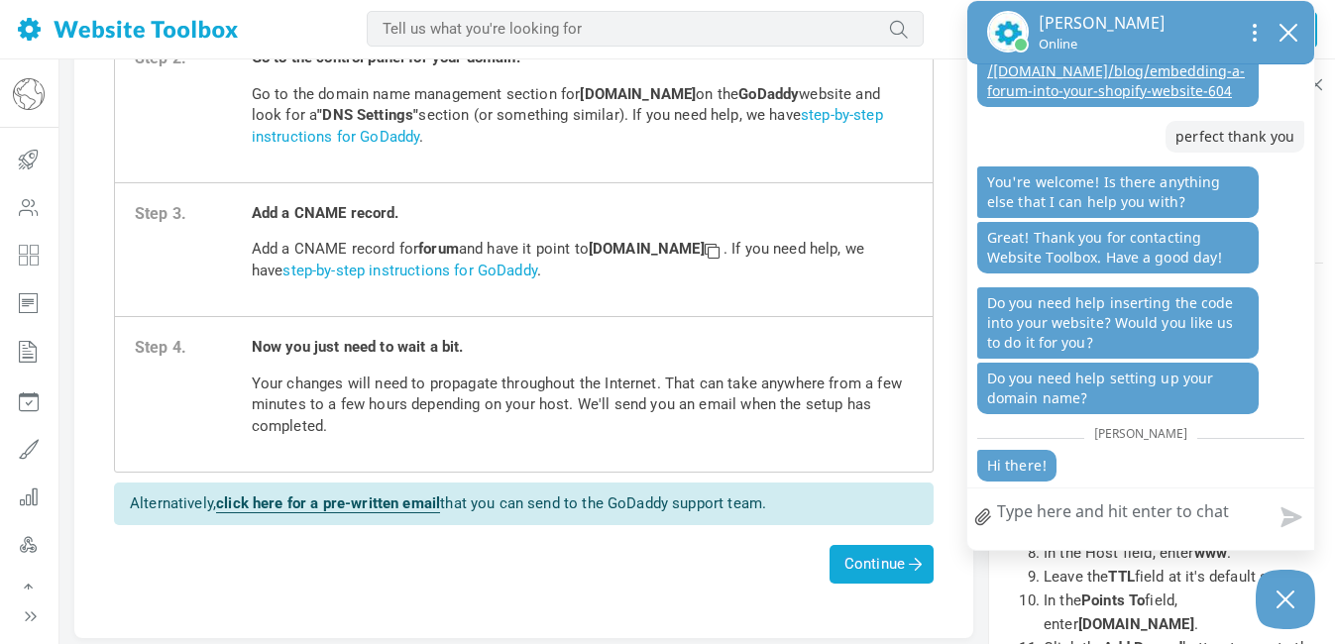
scroll to position [490, 0]
click at [1104, 526] on textarea "How can we help?" at bounding box center [1140, 515] width 347 height 52
type textarea "no"
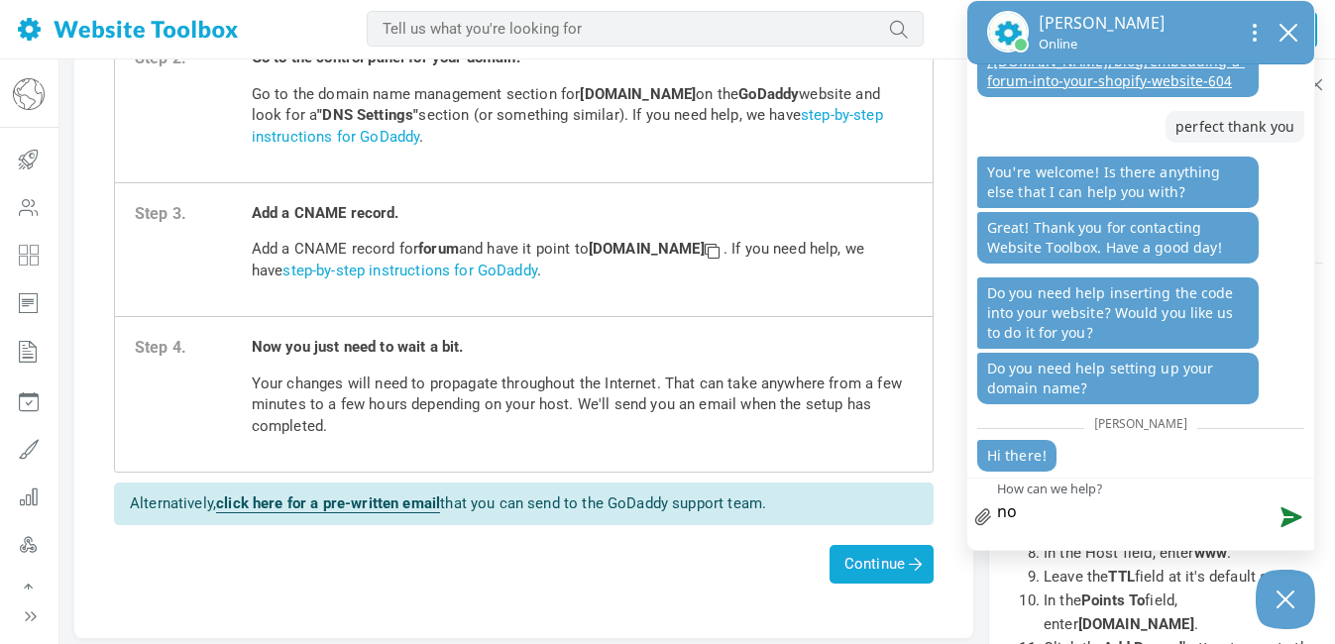
type textarea "no"
type textarea "no I"
type textarea "no I a"
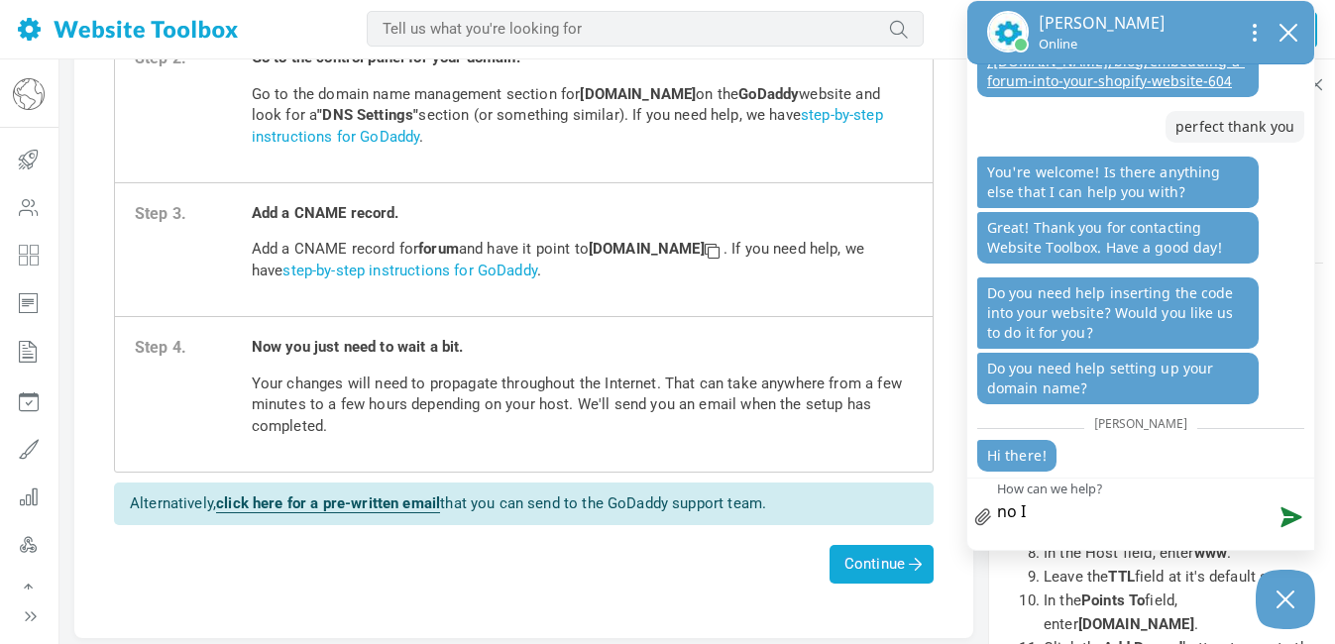
type textarea "no I a"
type textarea "no I am"
type textarea "no I am g"
type textarea "no I am go"
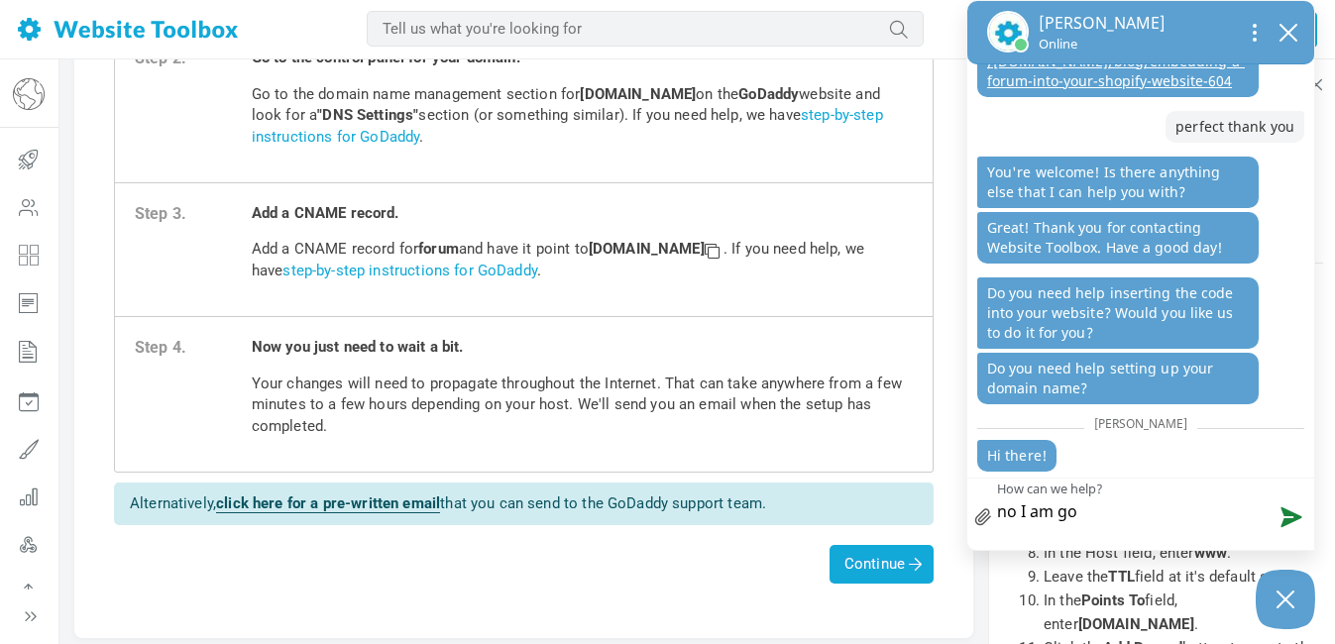
type textarea "no I am goo"
type textarea "no I am good"
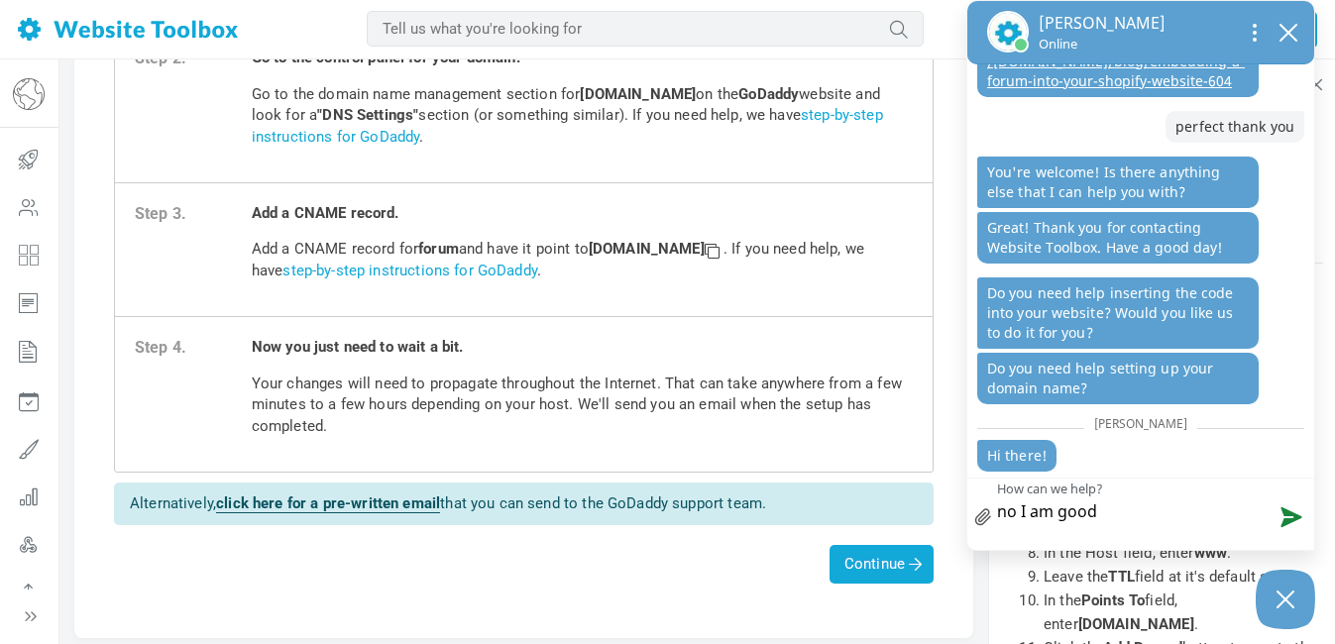
type textarea "no I am good t"
type textarea "no I am good th"
type textarea "no I am good tha"
type textarea "no I am good than"
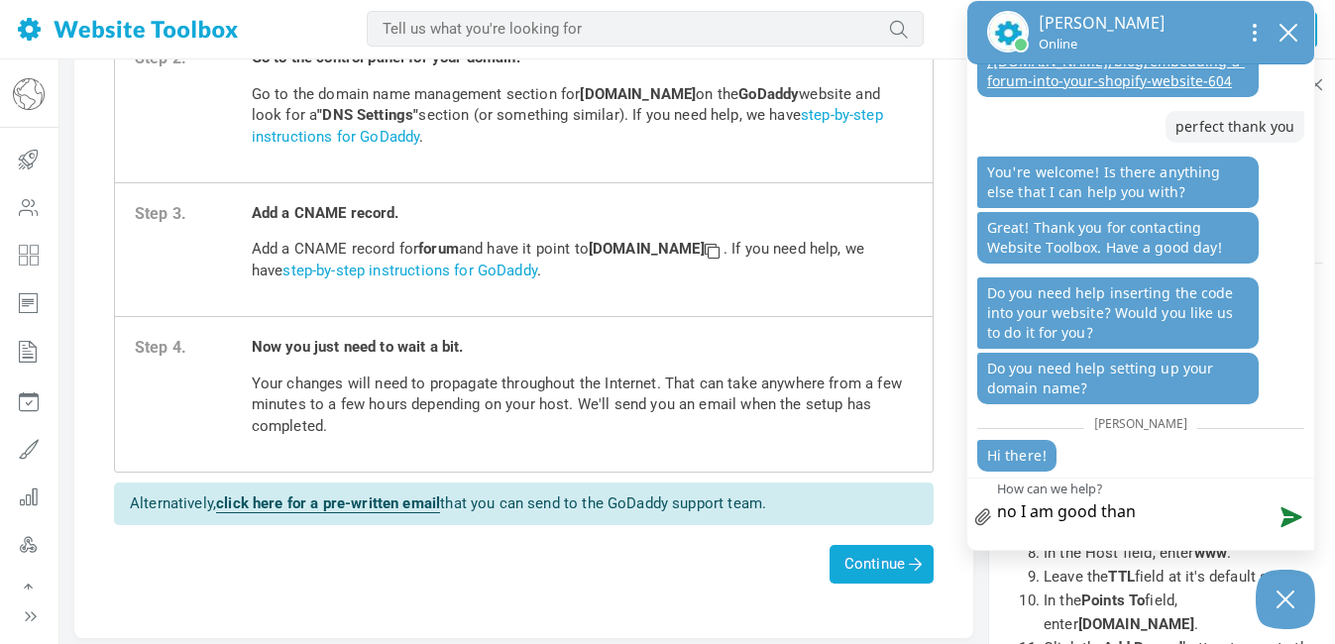
type textarea "no I am good than"
type textarea "no I am good thank"
type textarea "no I am good thank y"
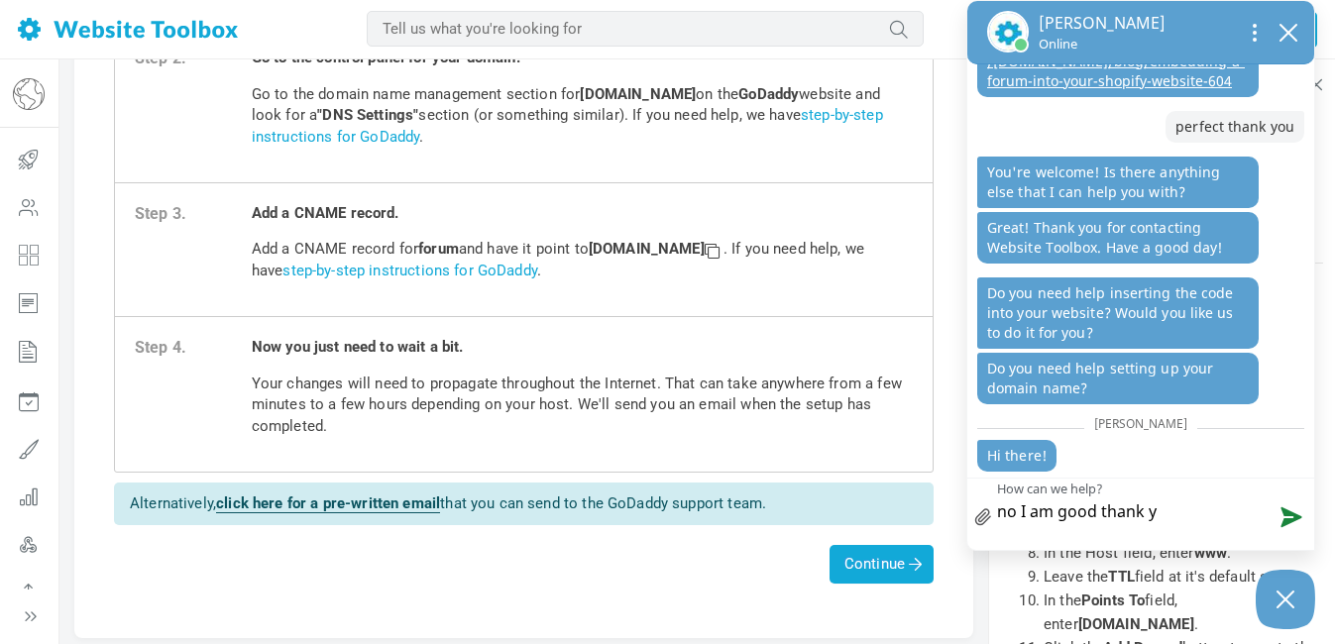
type textarea "no I am good thank yo"
type textarea "no I am good thank you"
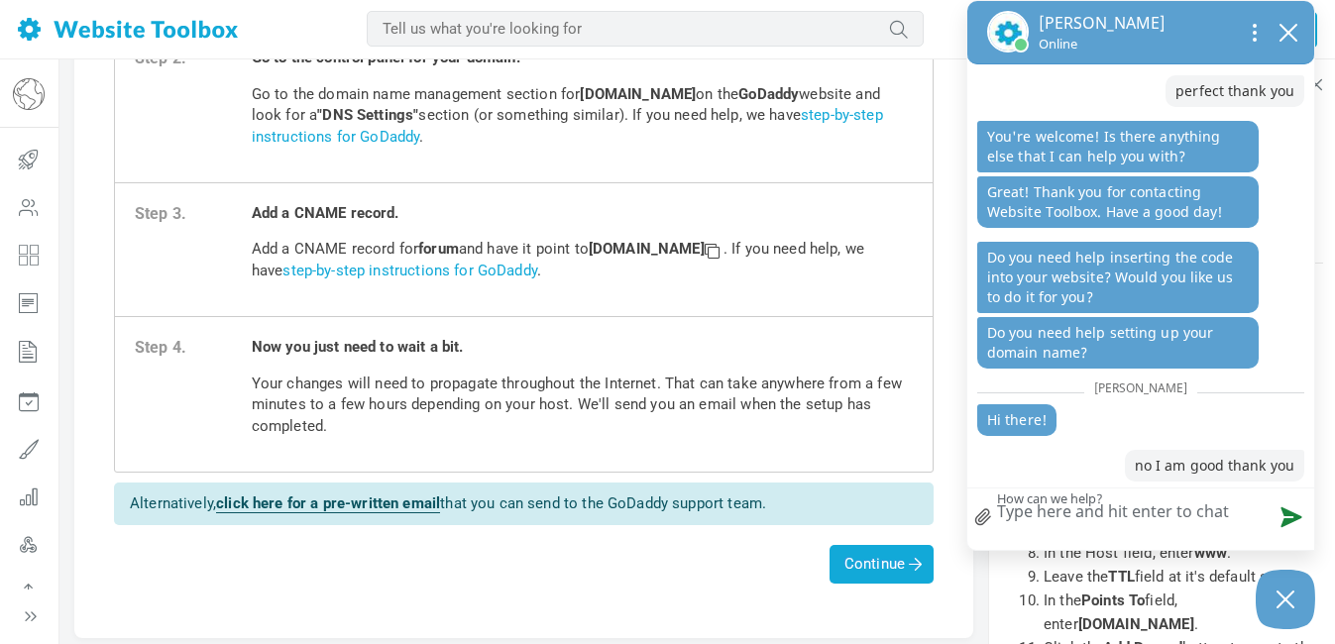
scroll to position [535, 0]
click at [1104, 526] on textarea "How can we help?" at bounding box center [1140, 515] width 347 height 52
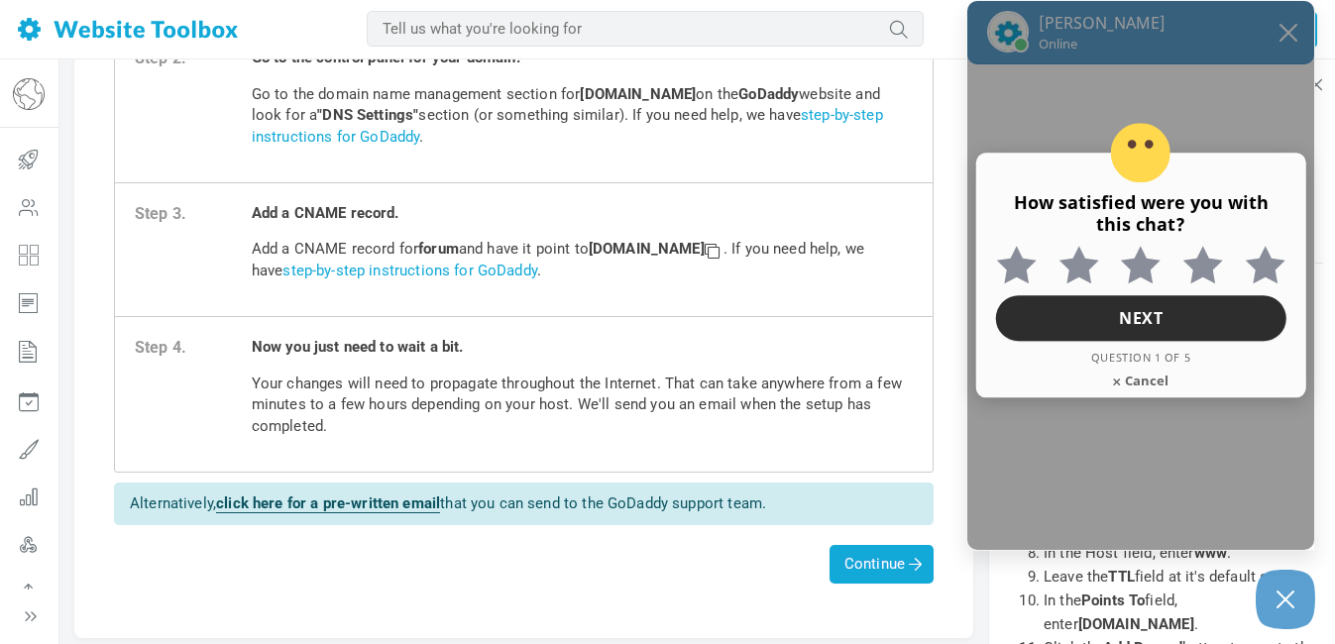
scroll to position [661, 0]
